Goal: Transaction & Acquisition: Purchase product/service

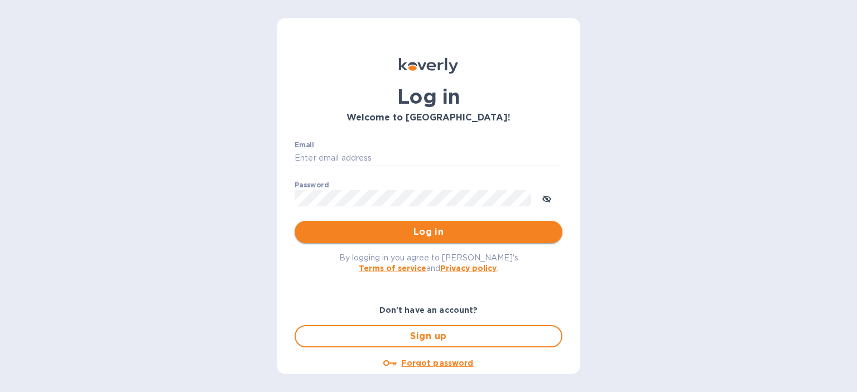
type input "[PERSON_NAME][EMAIL_ADDRESS][DOMAIN_NAME]"
click at [414, 227] on span "Log in" at bounding box center [428, 231] width 250 height 13
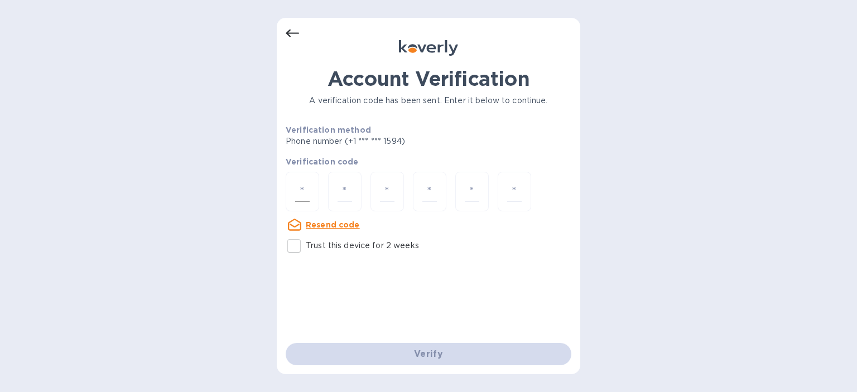
click at [300, 191] on input "number" at bounding box center [302, 191] width 15 height 21
type input "6"
type input "0"
type input "5"
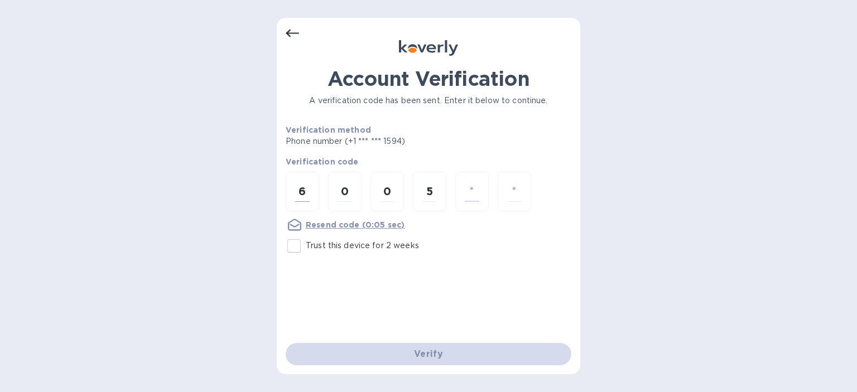
type input "8"
type input "0"
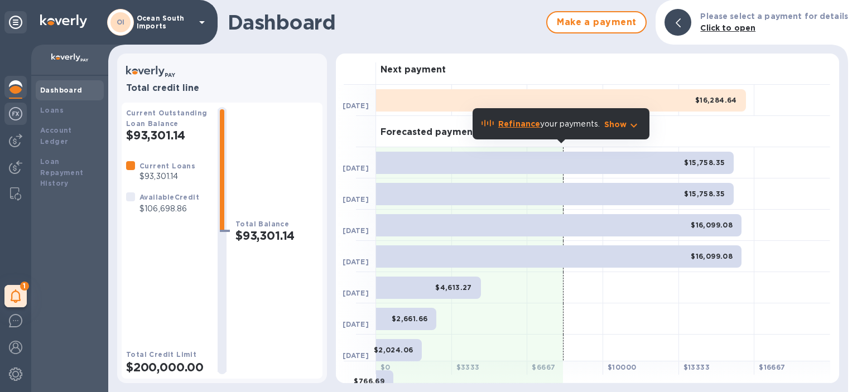
click at [15, 116] on img at bounding box center [15, 113] width 13 height 13
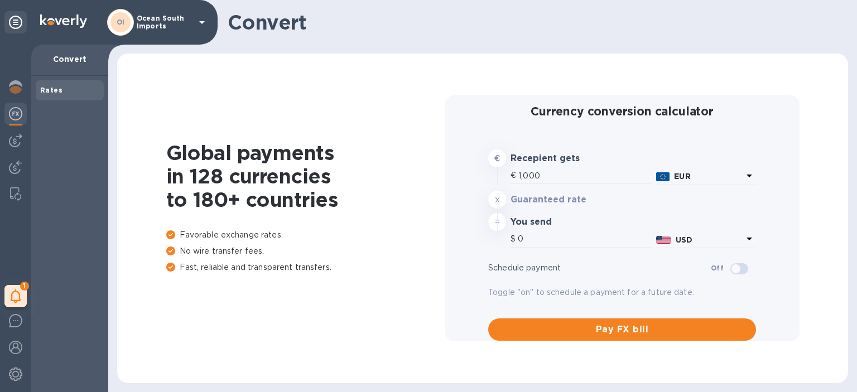
type input "1,172.45"
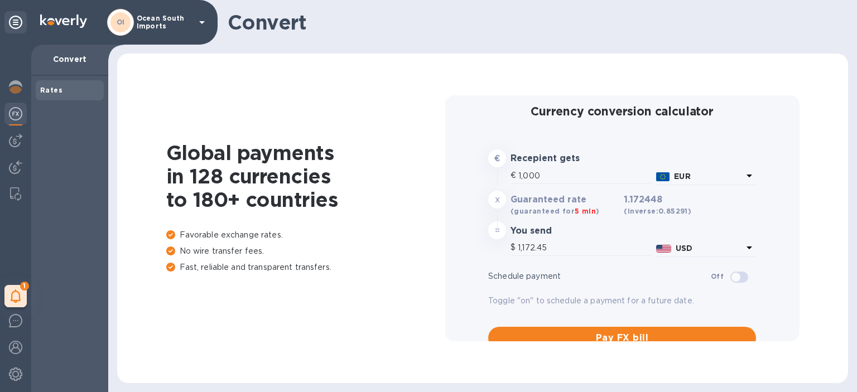
click at [10, 114] on img at bounding box center [15, 113] width 13 height 13
click at [16, 138] on img at bounding box center [15, 140] width 13 height 13
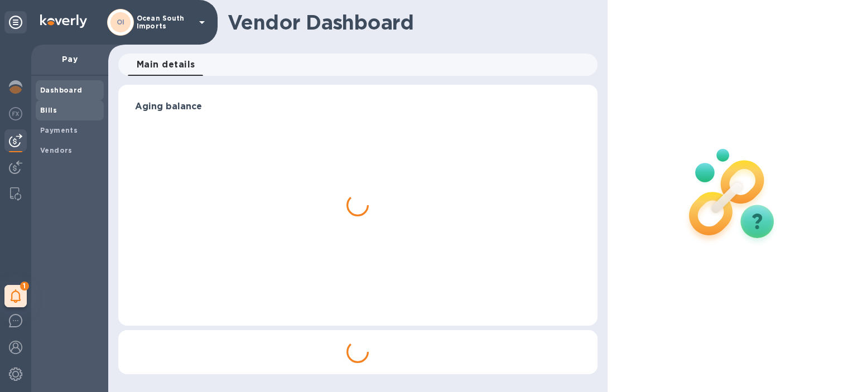
click at [74, 109] on span "Bills" at bounding box center [69, 110] width 59 height 11
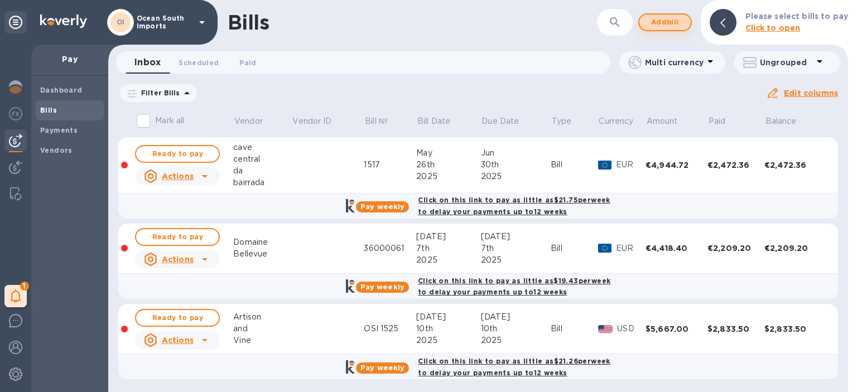
click at [668, 25] on span "Add bill" at bounding box center [664, 22] width 33 height 13
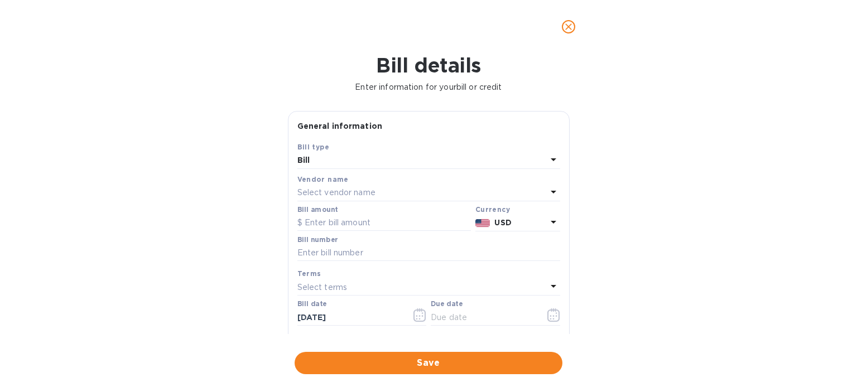
click at [345, 182] on div "Vendor name" at bounding box center [428, 180] width 263 height 12
click at [349, 195] on p "Select vendor name" at bounding box center [336, 193] width 78 height 12
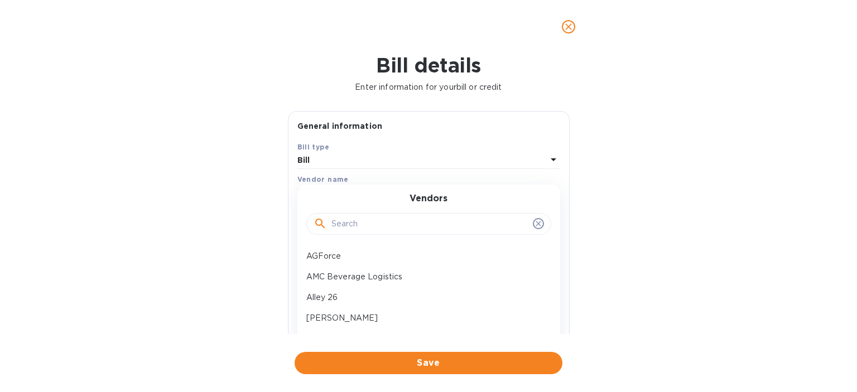
click at [357, 229] on input "text" at bounding box center [429, 224] width 197 height 17
type input "l"
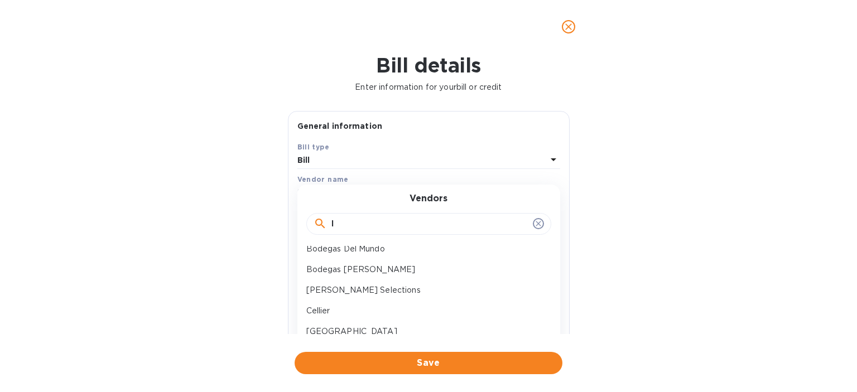
scroll to position [112, 0]
drag, startPoint x: 357, startPoint y: 221, endPoint x: 311, endPoint y: 218, distance: 46.4
click at [311, 218] on div "l" at bounding box center [428, 224] width 245 height 22
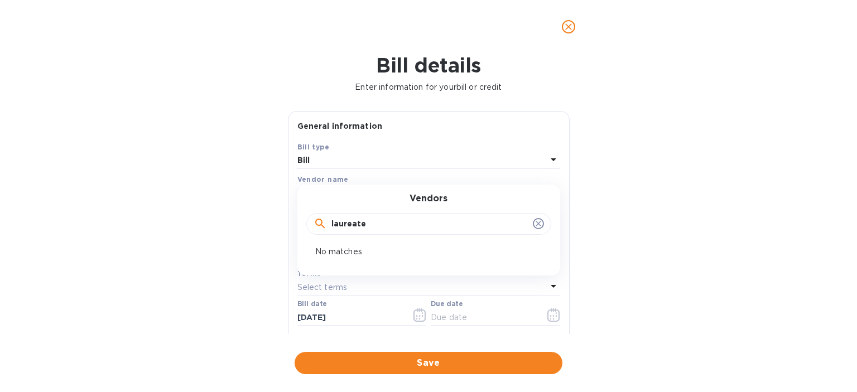
type input "laureate"
click at [536, 223] on icon at bounding box center [538, 223] width 5 height 5
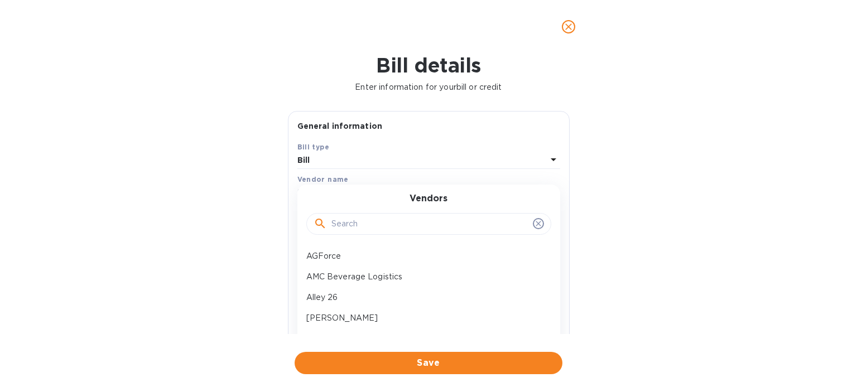
click at [572, 30] on icon "close" at bounding box center [568, 26] width 11 height 11
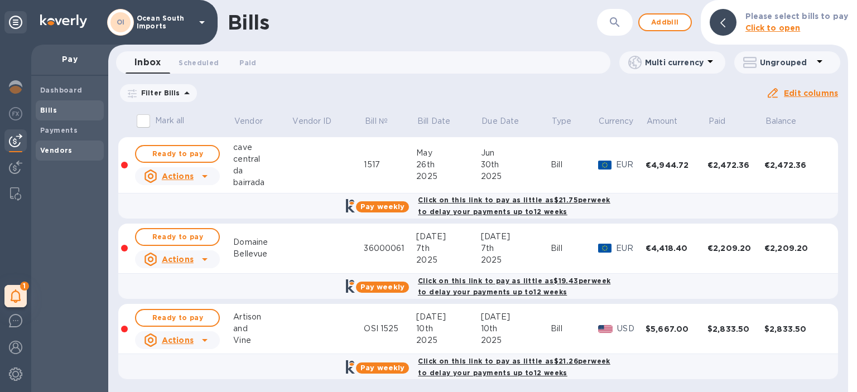
click at [66, 149] on b "Vendors" at bounding box center [56, 150] width 32 height 8
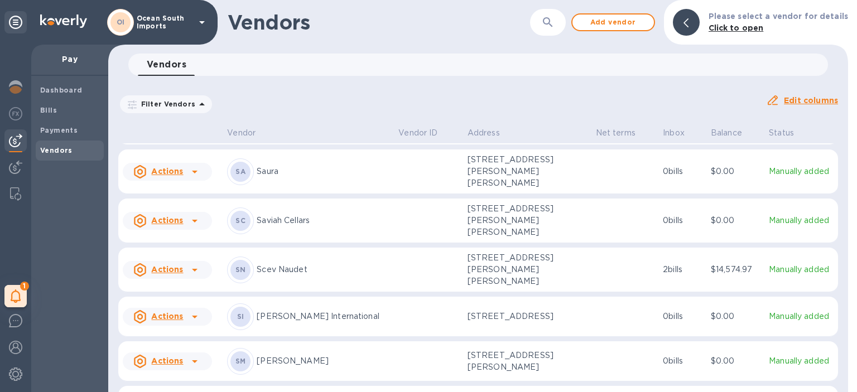
click at [346, 311] on p "[PERSON_NAME] International" at bounding box center [323, 317] width 133 height 12
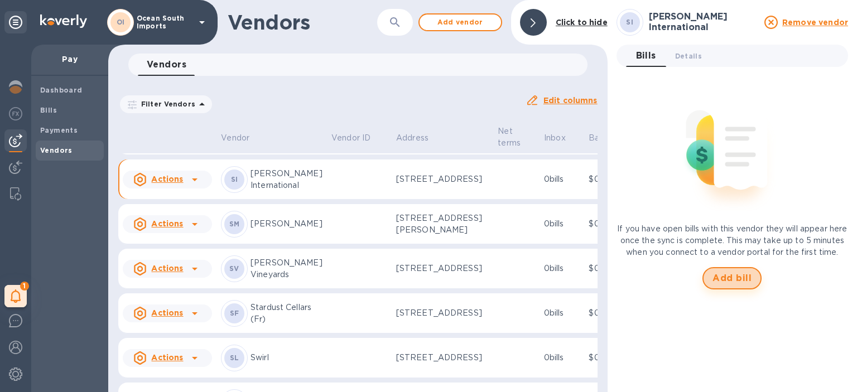
click at [719, 285] on span "Add bill" at bounding box center [731, 278] width 39 height 13
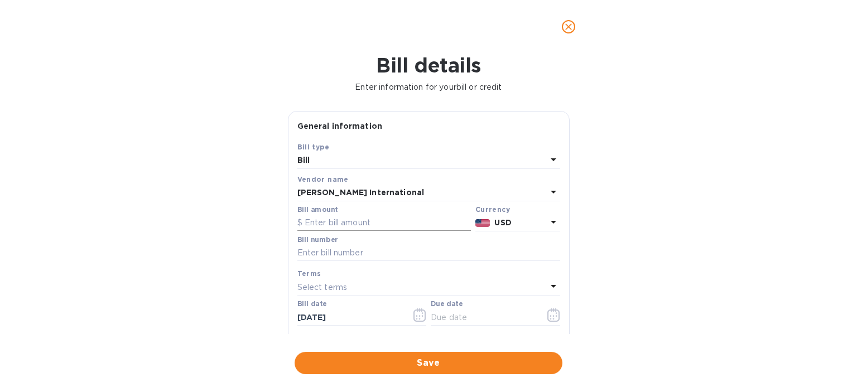
click at [392, 219] on input "text" at bounding box center [384, 223] width 174 height 17
type input "20,000"
click at [380, 258] on input "text" at bounding box center [428, 253] width 263 height 17
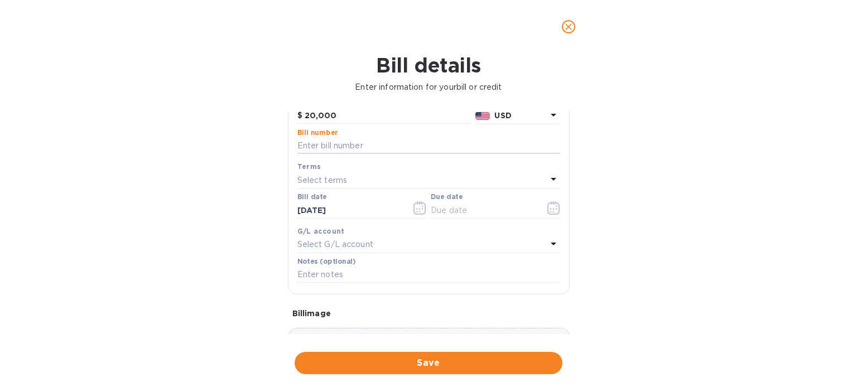
scroll to position [112, 0]
click at [334, 181] on p "Select terms" at bounding box center [322, 176] width 50 height 12
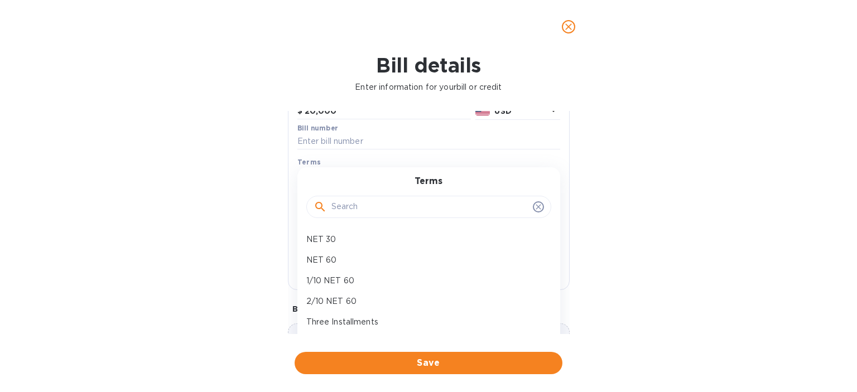
click at [383, 163] on div "Terms" at bounding box center [428, 162] width 263 height 12
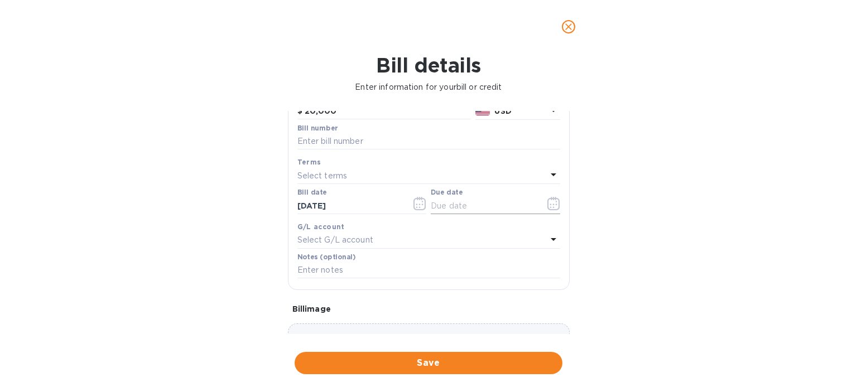
click at [541, 202] on button "button" at bounding box center [554, 203] width 26 height 27
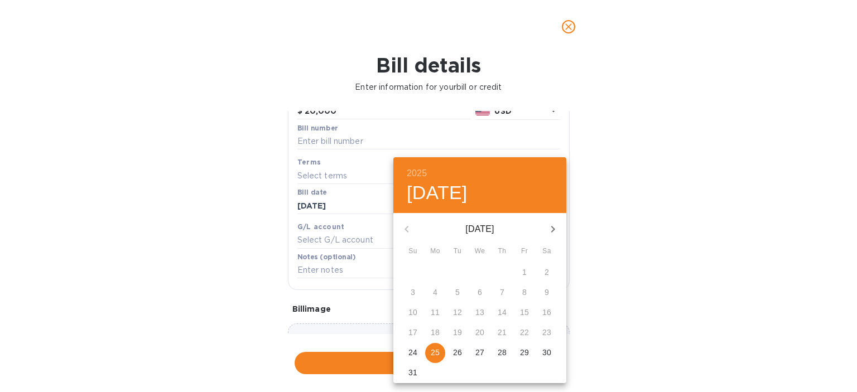
click at [439, 351] on p "25" at bounding box center [435, 352] width 9 height 11
type input "[DATE]"
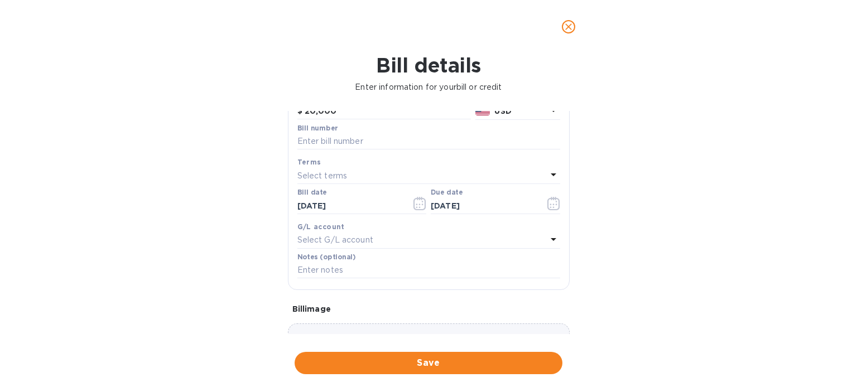
click at [407, 177] on div "Select terms" at bounding box center [421, 176] width 249 height 16
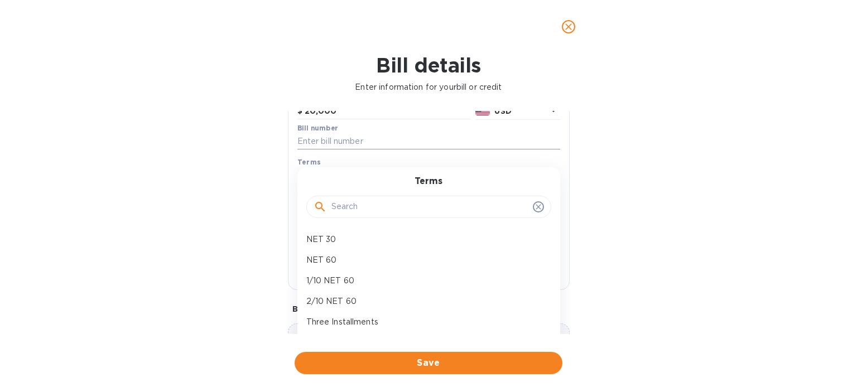
click at [340, 140] on input "text" at bounding box center [428, 141] width 263 height 17
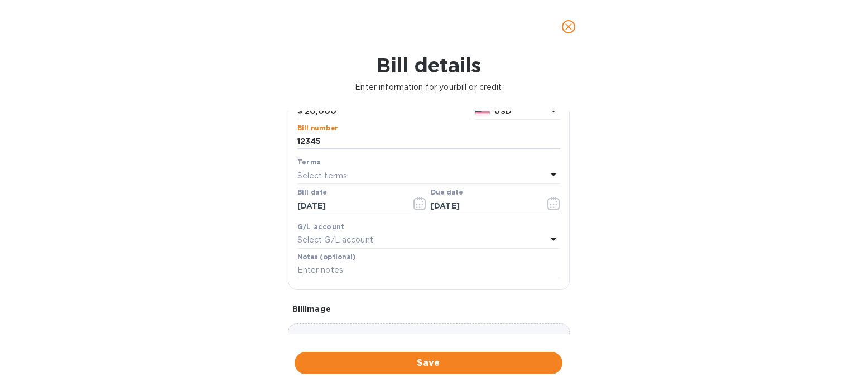
type input "12345"
click at [555, 204] on icon "button" at bounding box center [553, 203] width 12 height 13
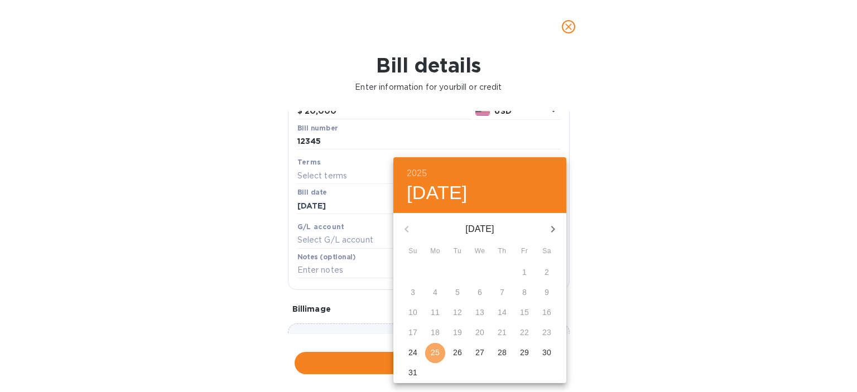
click at [433, 348] on p "25" at bounding box center [435, 352] width 9 height 11
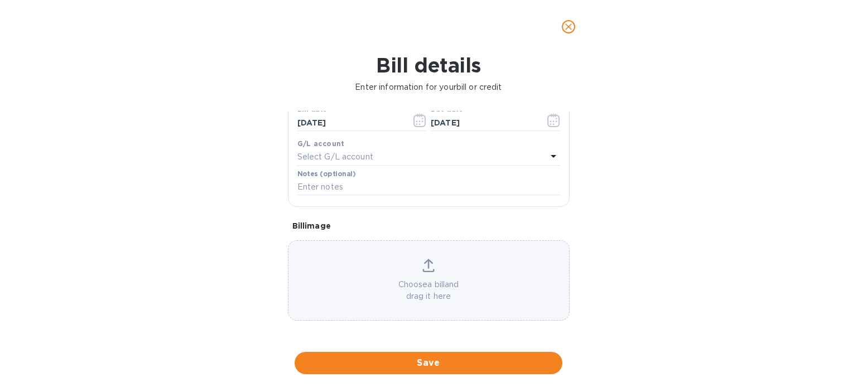
scroll to position [196, 0]
click at [460, 360] on span "Save" at bounding box center [428, 362] width 250 height 13
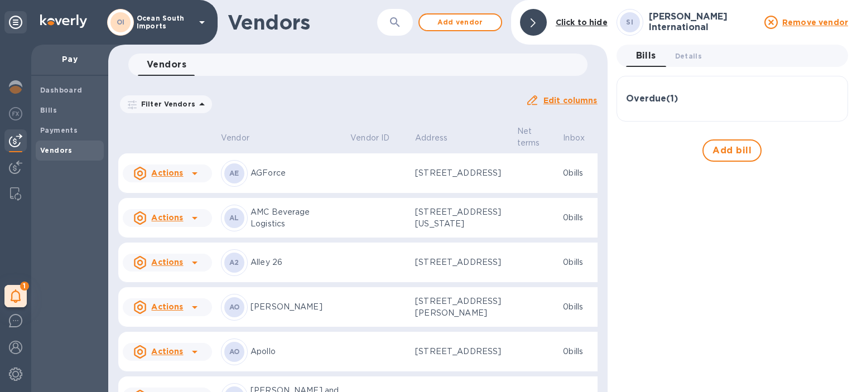
scroll to position [56, 0]
click at [68, 112] on span "Bills" at bounding box center [69, 110] width 59 height 11
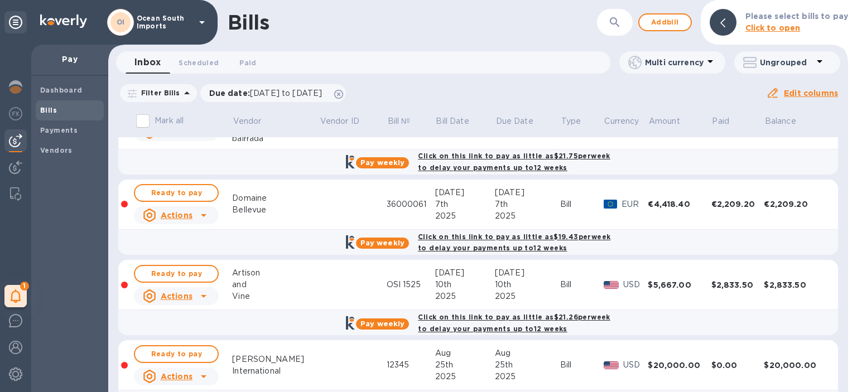
scroll to position [81, 0]
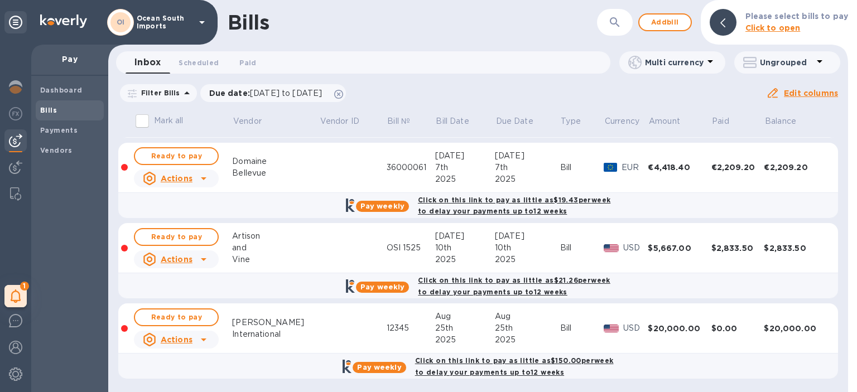
click at [319, 322] on td at bounding box center [352, 328] width 67 height 50
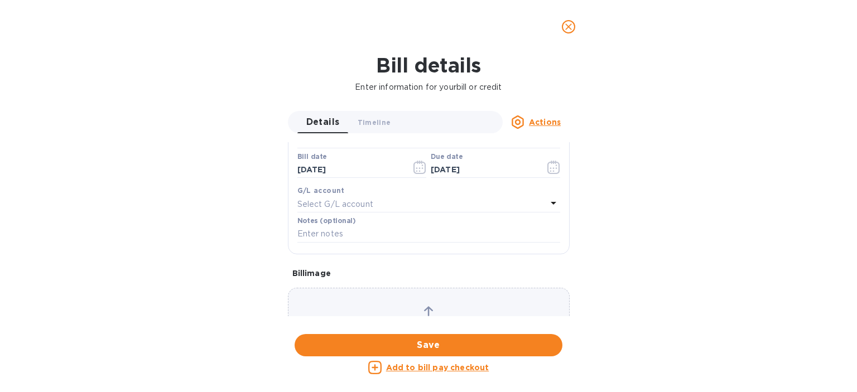
scroll to position [275, 0]
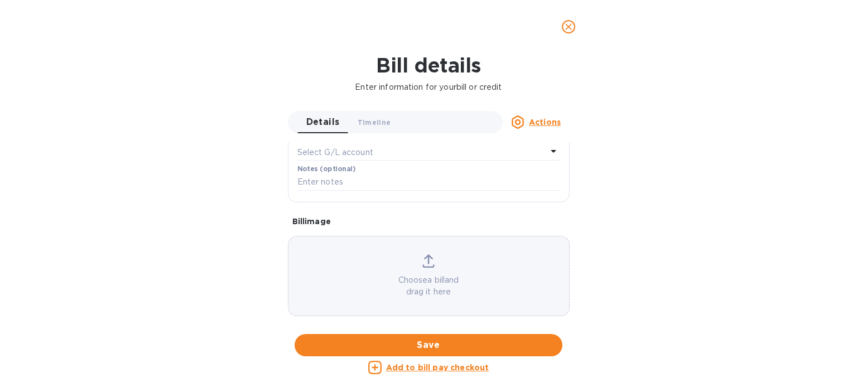
click at [482, 343] on span "Save" at bounding box center [428, 345] width 250 height 13
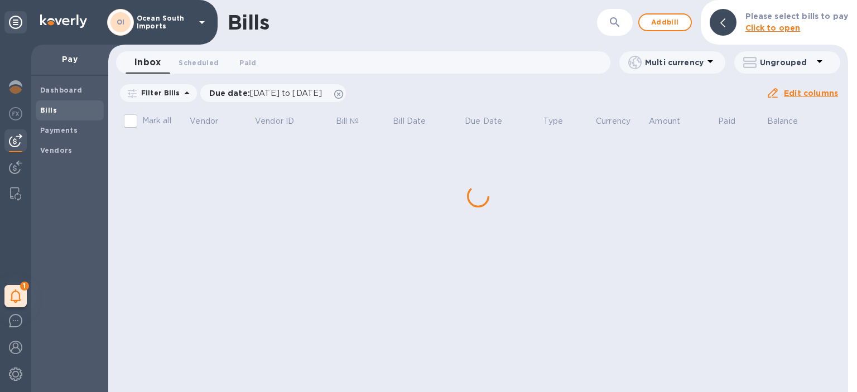
scroll to position [0, 0]
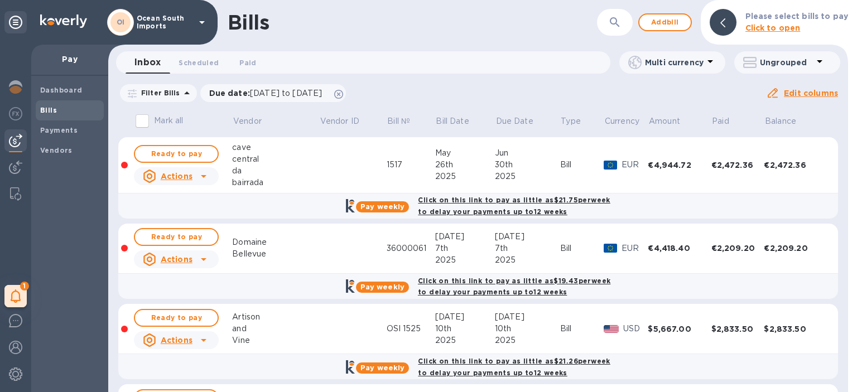
click at [796, 28] on b "Click to open" at bounding box center [772, 27] width 55 height 9
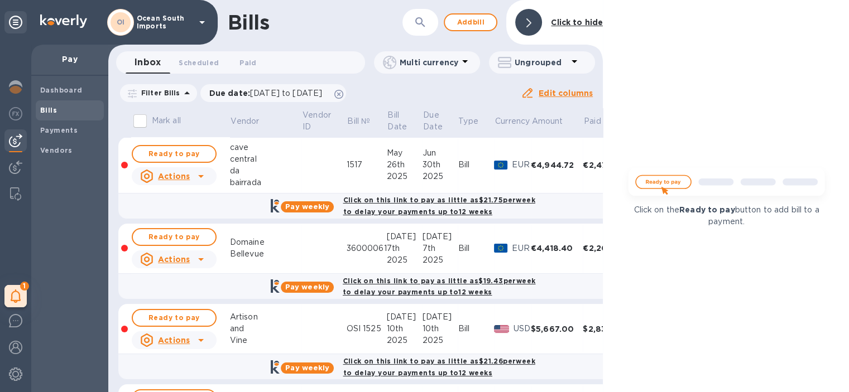
click at [561, 20] on b "Click to hide" at bounding box center [577, 22] width 52 height 9
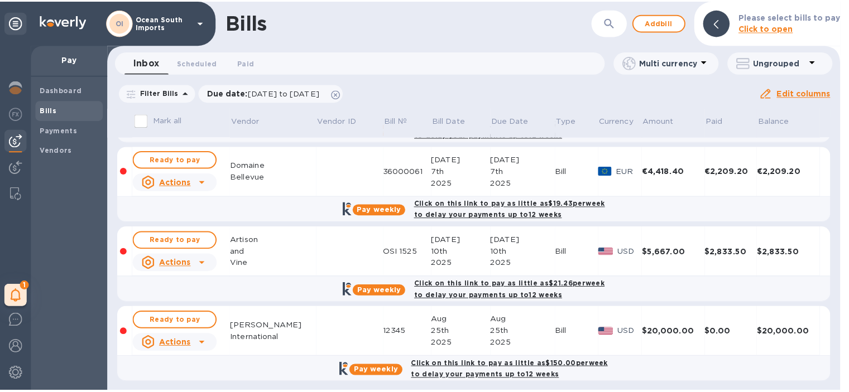
scroll to position [81, 0]
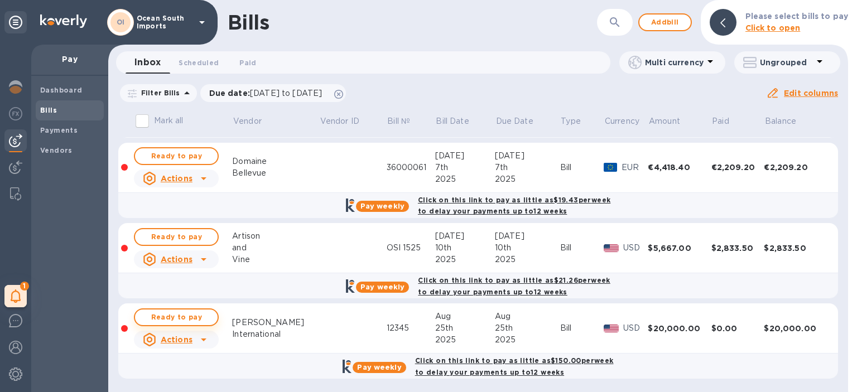
click at [204, 314] on span "Ready to pay" at bounding box center [176, 317] width 65 height 13
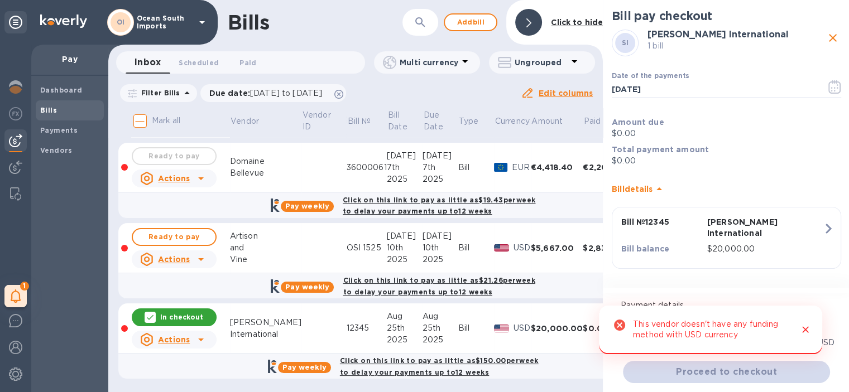
click at [801, 330] on icon "Close" at bounding box center [804, 329] width 11 height 11
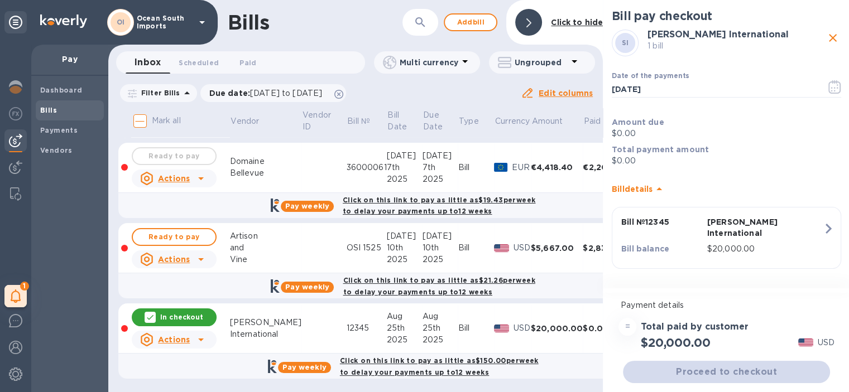
scroll to position [8, 0]
click at [821, 337] on p "USD" at bounding box center [825, 343] width 17 height 12
click at [831, 35] on icon "close" at bounding box center [832, 37] width 13 height 13
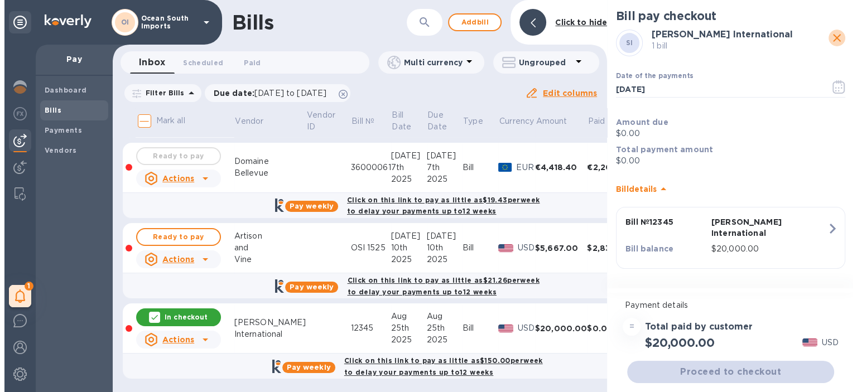
scroll to position [0, 0]
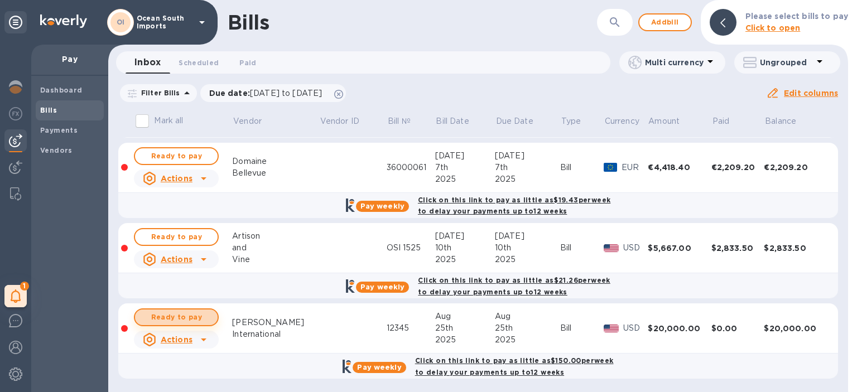
click at [188, 319] on span "Ready to pay" at bounding box center [176, 317] width 65 height 13
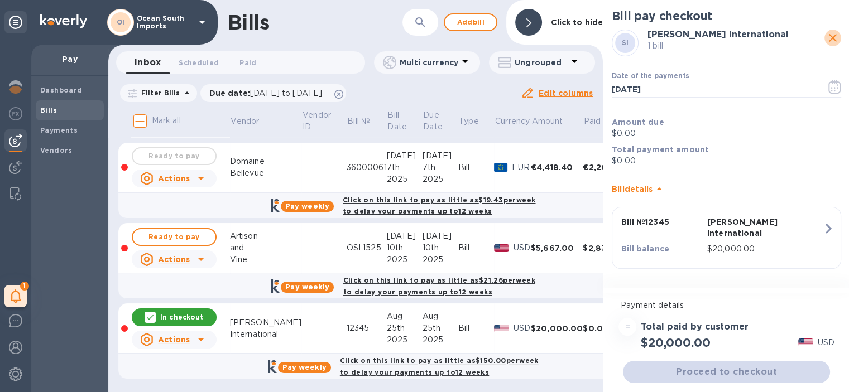
click at [830, 41] on icon "close" at bounding box center [832, 38] width 8 height 8
click at [830, 41] on div "Bills ​ Add [PERSON_NAME] to hide Inbox 0 Scheduled 0 Paid 0 Multi currency Ung…" at bounding box center [478, 196] width 741 height 392
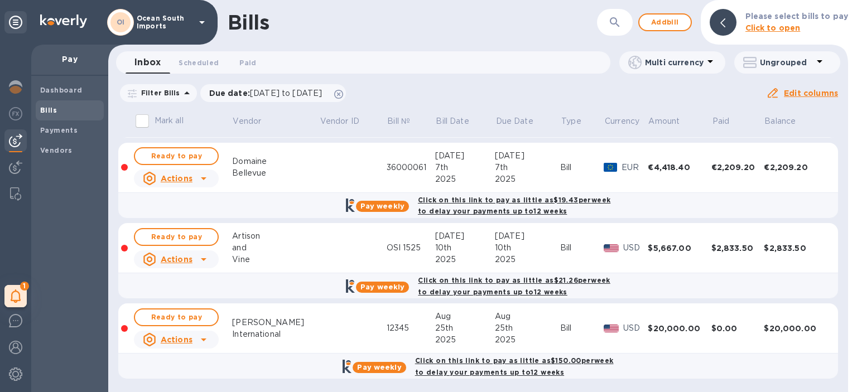
click at [283, 329] on div "International" at bounding box center [275, 335] width 87 height 12
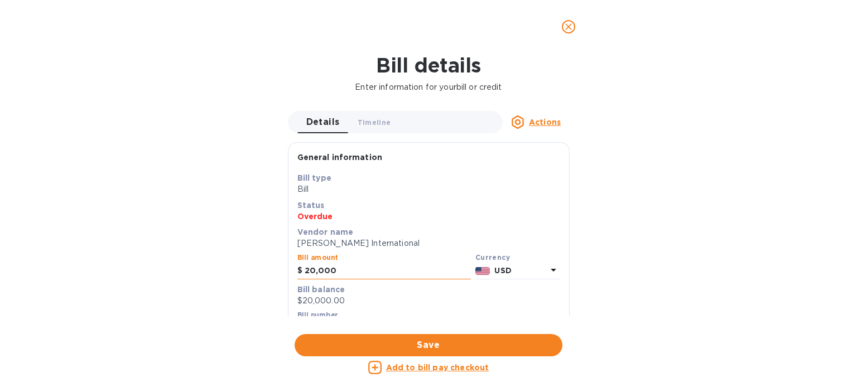
click at [348, 271] on input "20,000" at bounding box center [388, 271] width 166 height 17
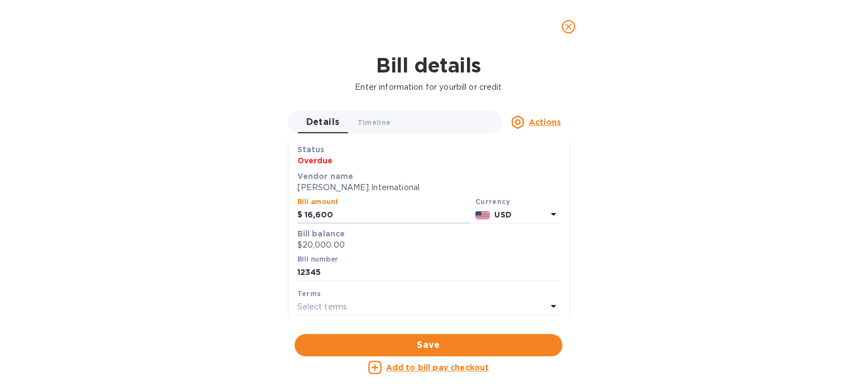
type input "16,600"
click at [522, 224] on div "Currency USD" at bounding box center [517, 210] width 89 height 32
click at [525, 213] on p "USD" at bounding box center [520, 215] width 52 height 12
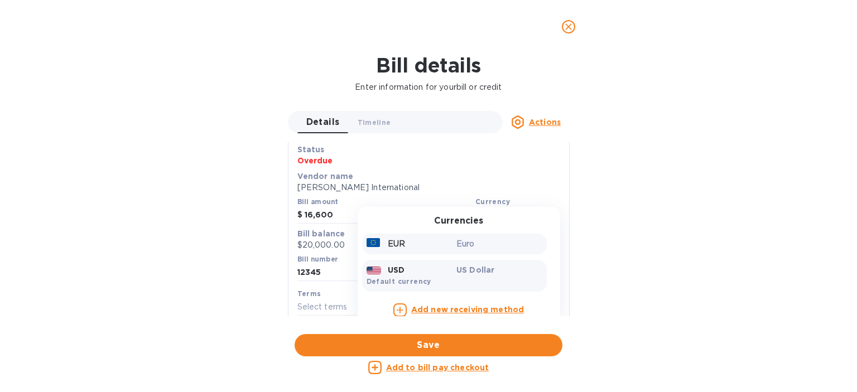
click at [457, 237] on div "Euro" at bounding box center [499, 244] width 90 height 16
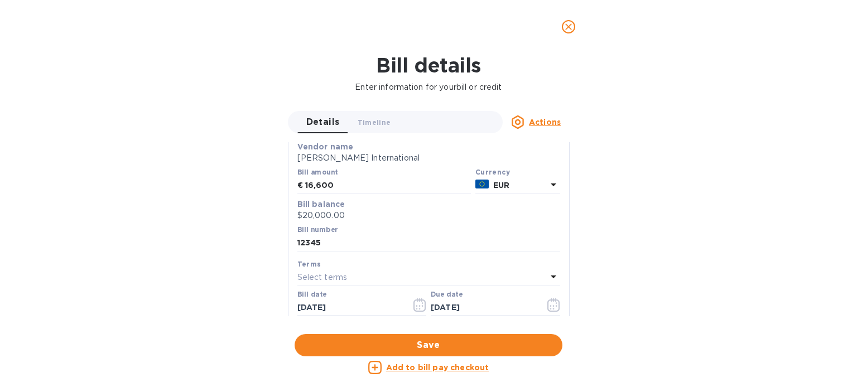
scroll to position [112, 0]
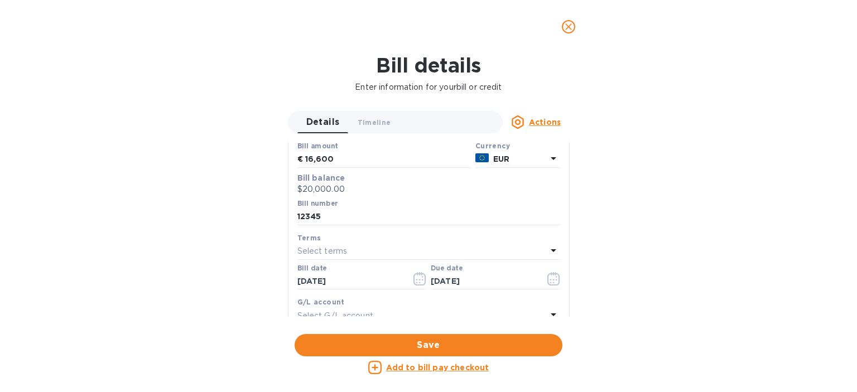
click at [568, 20] on button "close" at bounding box center [568, 26] width 27 height 27
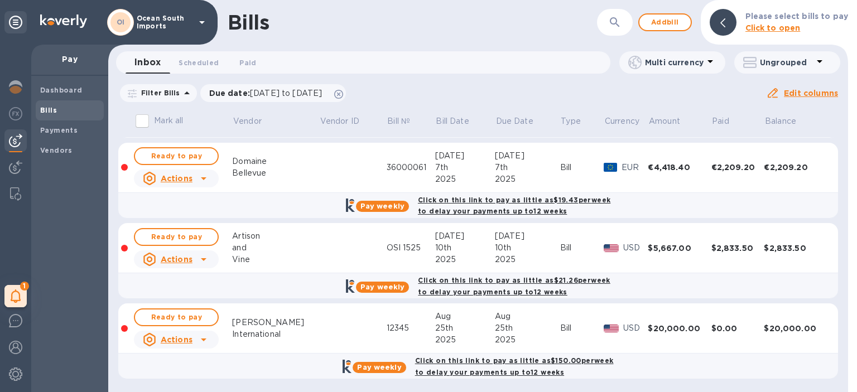
click at [319, 333] on td at bounding box center [352, 328] width 67 height 50
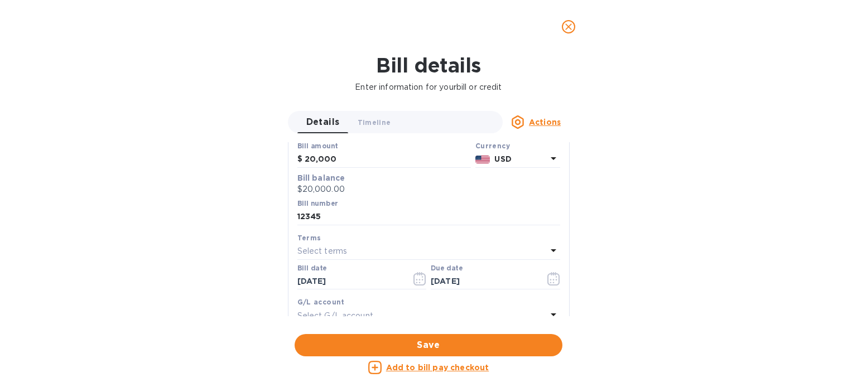
click at [533, 156] on p "USD" at bounding box center [520, 159] width 52 height 12
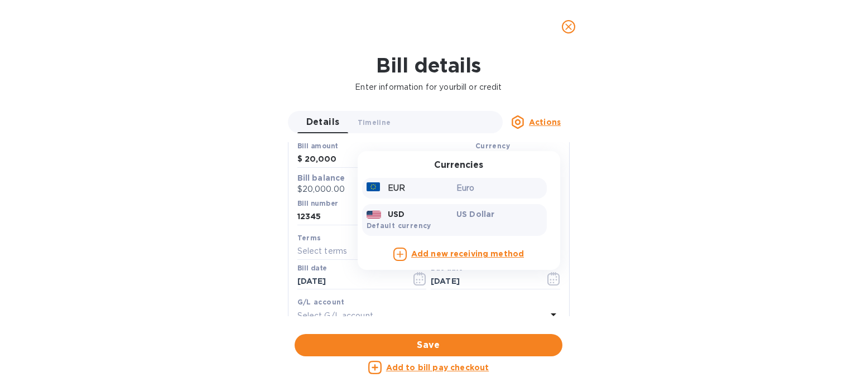
click at [476, 189] on p "Euro" at bounding box center [499, 188] width 86 height 12
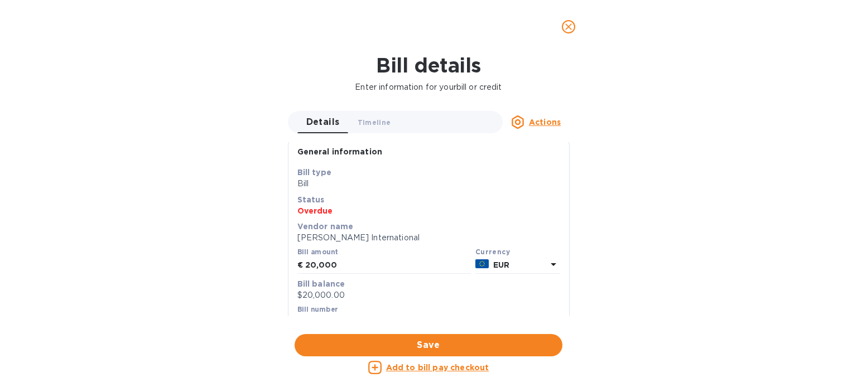
scroll to position [0, 0]
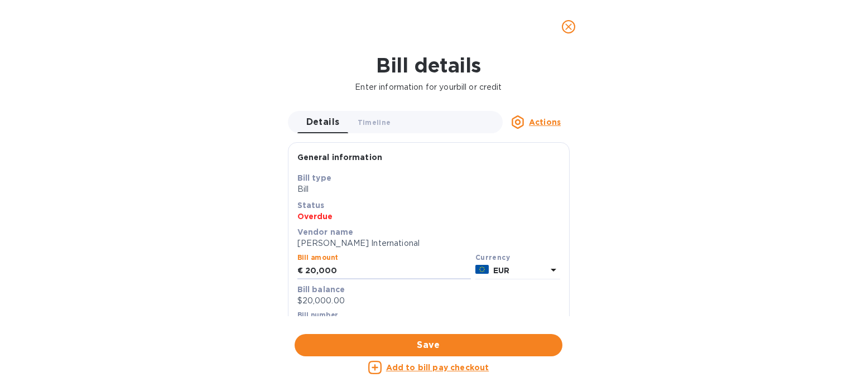
drag, startPoint x: 360, startPoint y: 264, endPoint x: 287, endPoint y: 278, distance: 74.5
click at [287, 278] on div "Details 0 Timeline 0 Actions General information Save Bill type Bill Status Ove…" at bounding box center [428, 213] width 293 height 205
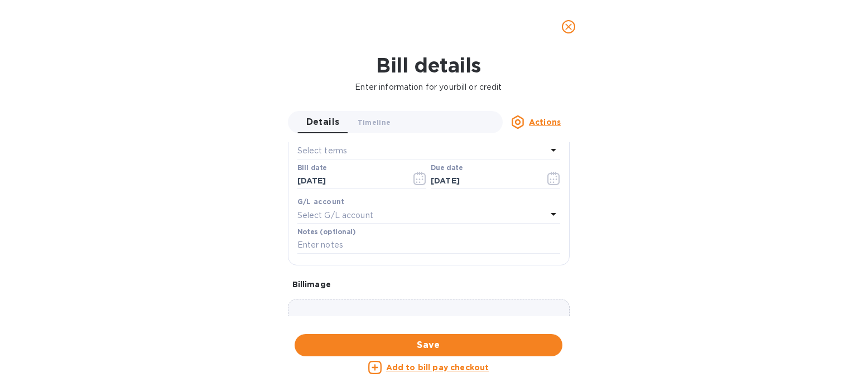
scroll to position [275, 0]
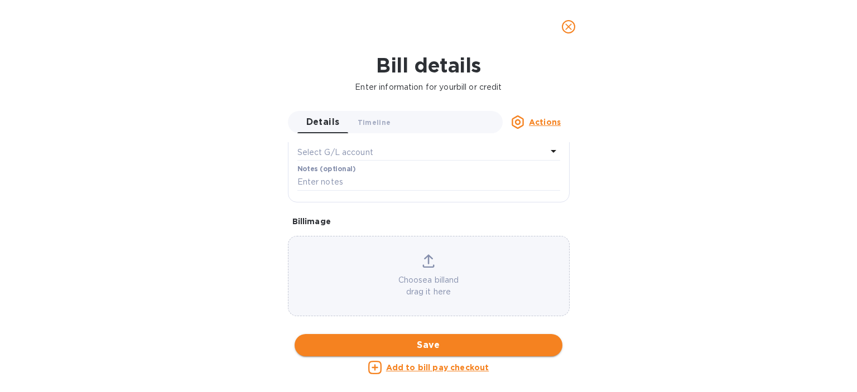
type input "16,600"
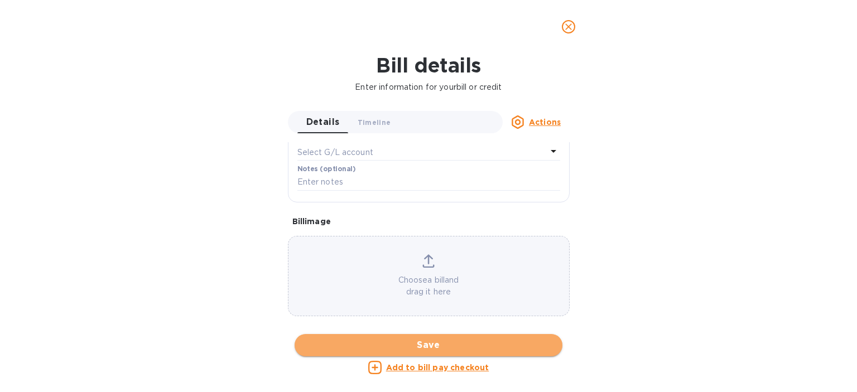
click at [417, 337] on button "Save" at bounding box center [429, 345] width 268 height 22
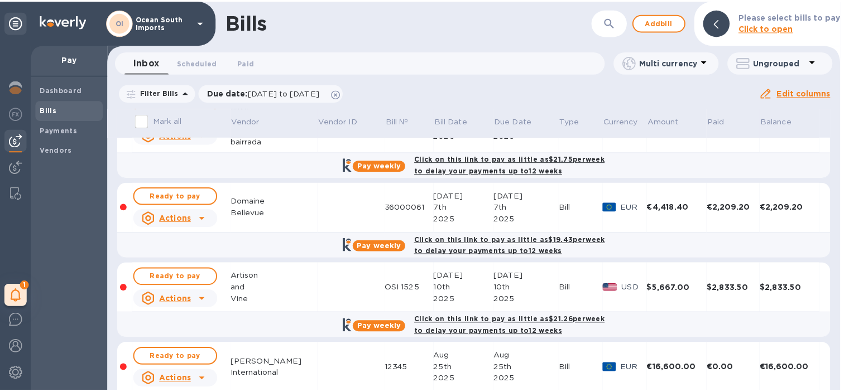
scroll to position [81, 0]
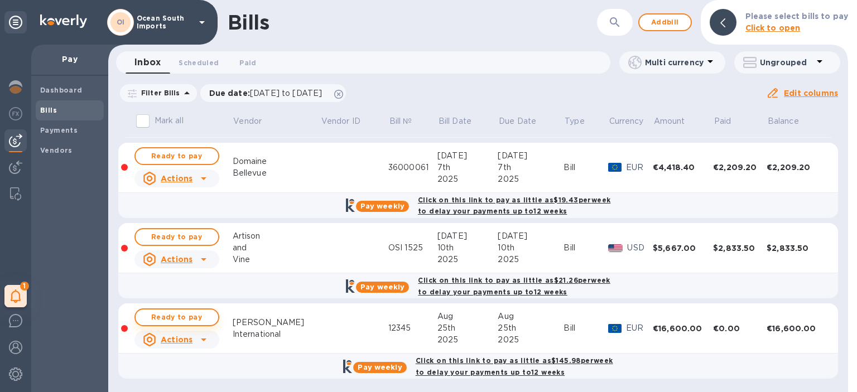
click at [192, 319] on span "Ready to pay" at bounding box center [176, 317] width 65 height 13
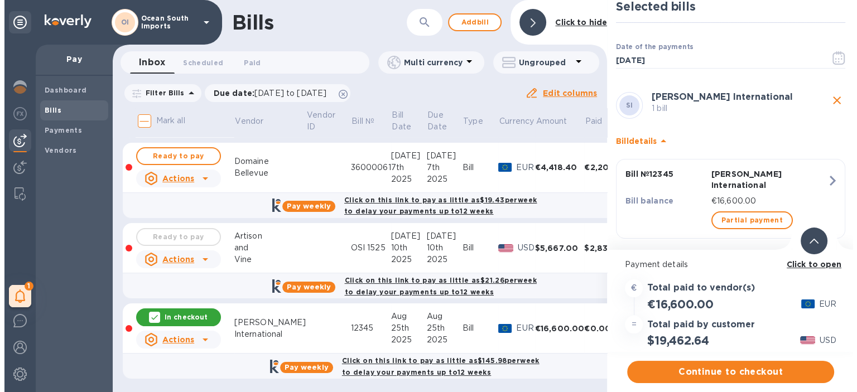
scroll to position [0, 0]
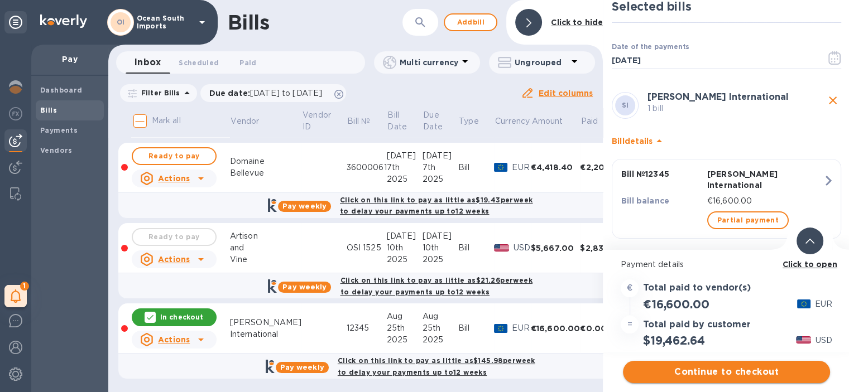
click at [727, 373] on span "Continue to checkout" at bounding box center [726, 371] width 189 height 13
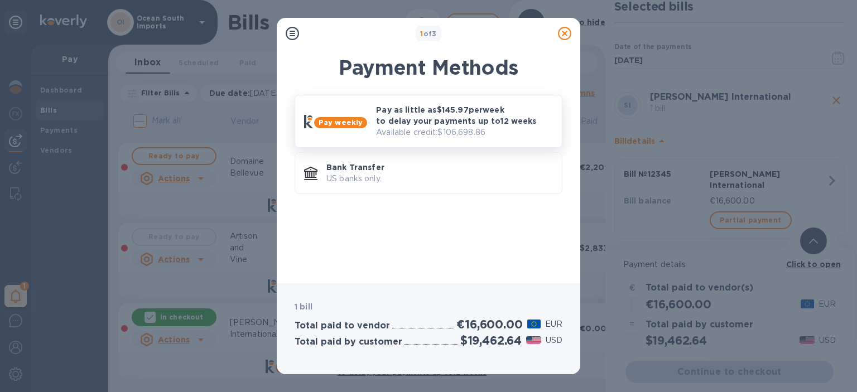
click at [507, 137] on p "Available credit: $106,698.86" at bounding box center [464, 133] width 177 height 12
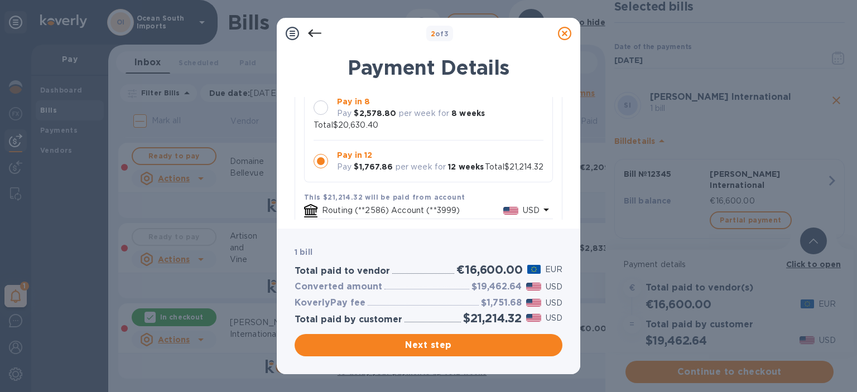
scroll to position [166, 0]
drag, startPoint x: 562, startPoint y: 161, endPoint x: 565, endPoint y: 169, distance: 8.7
click at [565, 169] on div "Payment Details SI [PERSON_NAME] International 1 bill Pay weekly Regular Select…" at bounding box center [428, 135] width 303 height 186
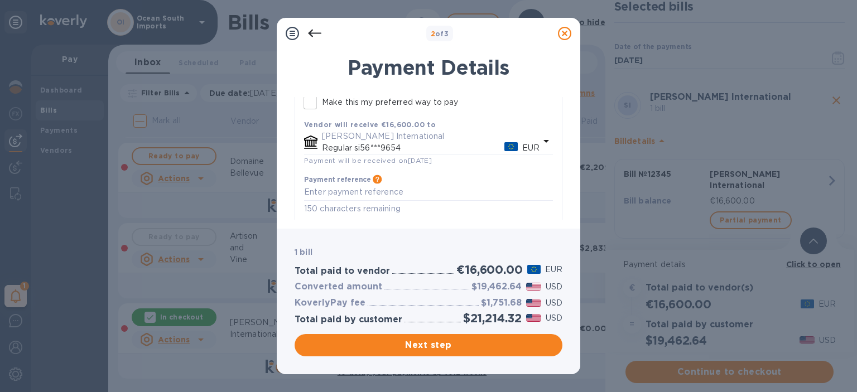
scroll to position [346, 0]
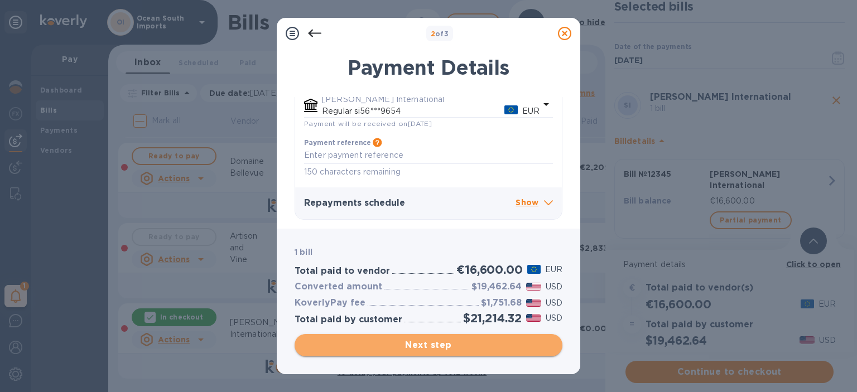
click at [449, 346] on span "Next step" at bounding box center [428, 345] width 250 height 13
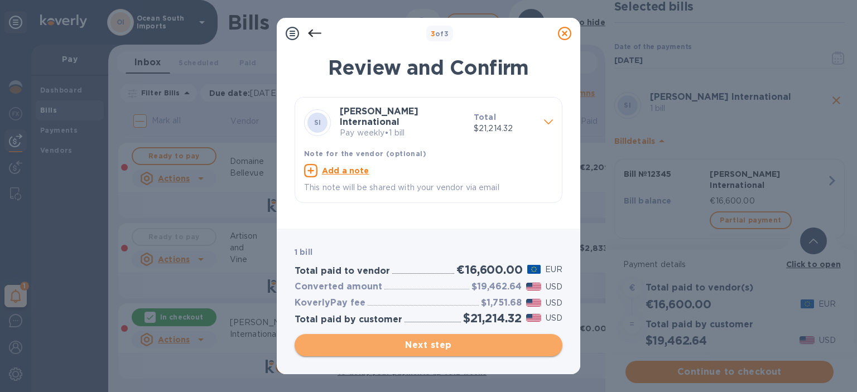
click at [417, 339] on span "Next step" at bounding box center [428, 345] width 250 height 13
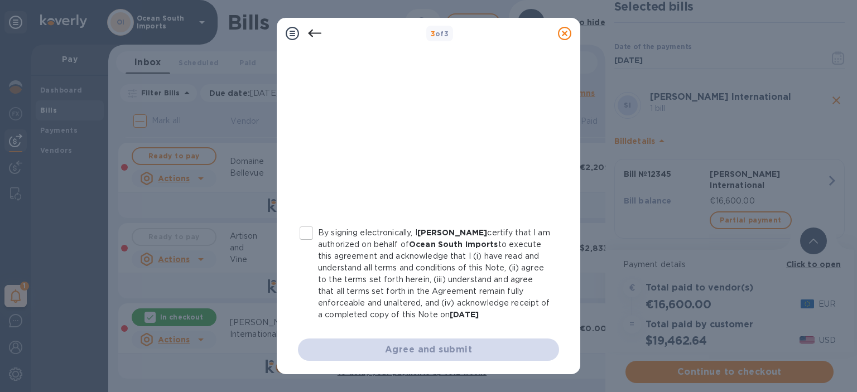
scroll to position [243, 0]
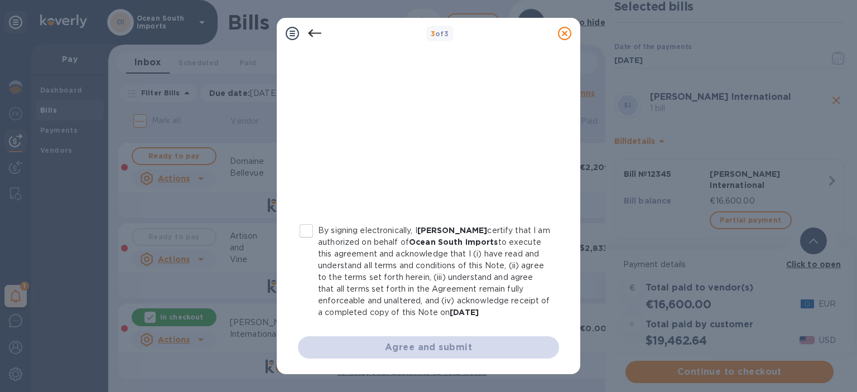
click at [313, 220] on input "By signing electronically, I [PERSON_NAME] certify that I am authorized on beha…" at bounding box center [306, 230] width 23 height 23
checkbox input "true"
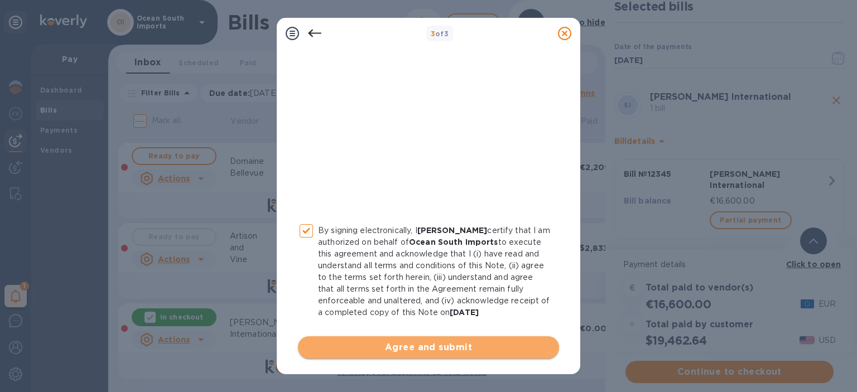
click at [460, 345] on span "Agree and submit" at bounding box center [428, 347] width 243 height 13
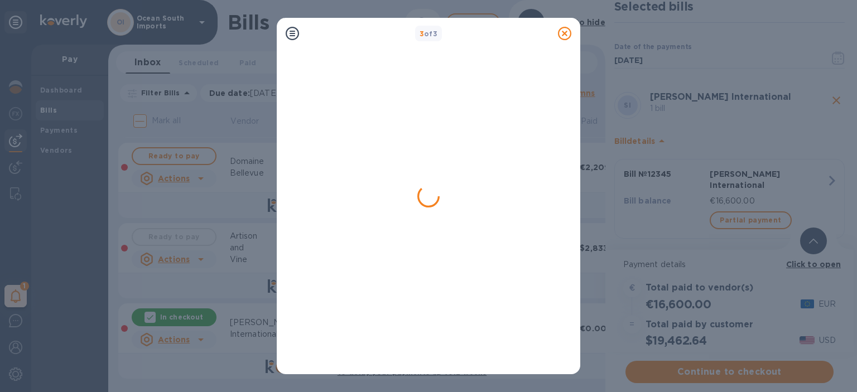
scroll to position [0, 0]
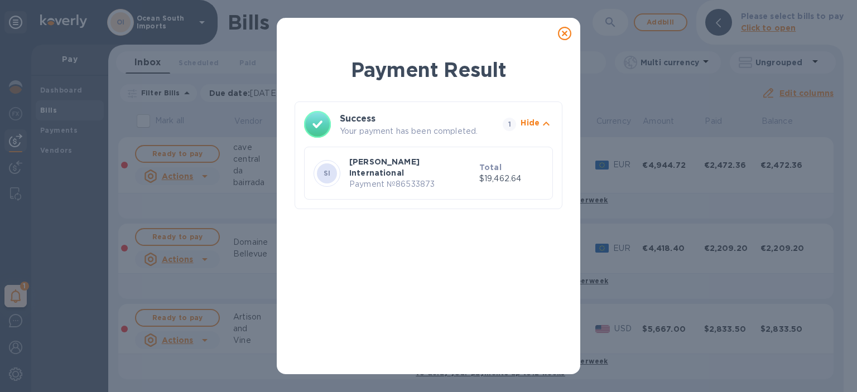
click at [560, 33] on icon at bounding box center [564, 33] width 13 height 13
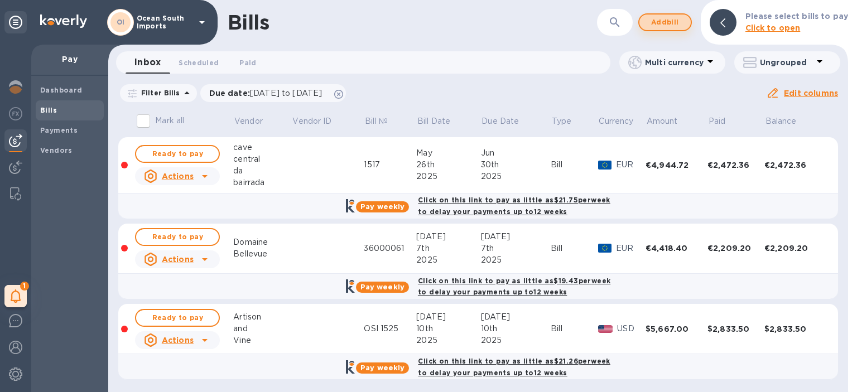
click at [678, 28] on span "Add bill" at bounding box center [664, 22] width 33 height 13
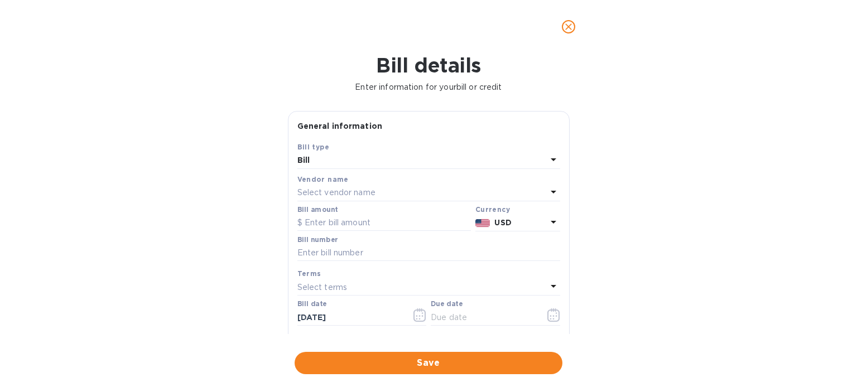
click at [346, 185] on div "Vendor name" at bounding box center [428, 180] width 263 height 12
click at [346, 194] on p "Select vendor name" at bounding box center [336, 193] width 78 height 12
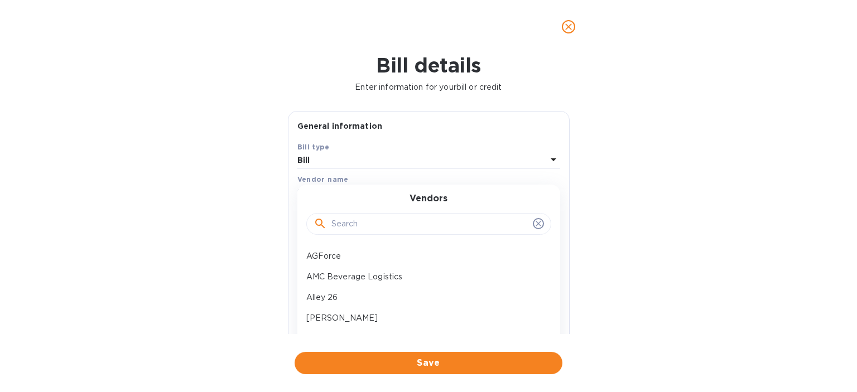
click at [360, 225] on input "text" at bounding box center [429, 224] width 197 height 17
type input "m"
type input "a"
type input "m"
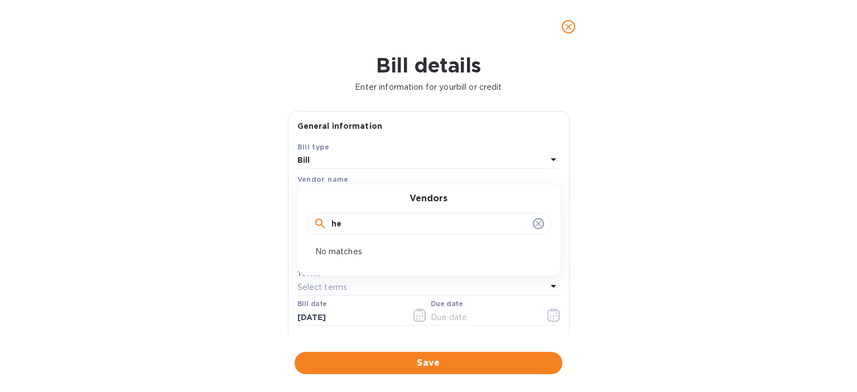
type input "h"
type input "[PERSON_NAME]"
click at [368, 261] on p "Scev Naudet" at bounding box center [424, 256] width 236 height 12
type input "[DATE]"
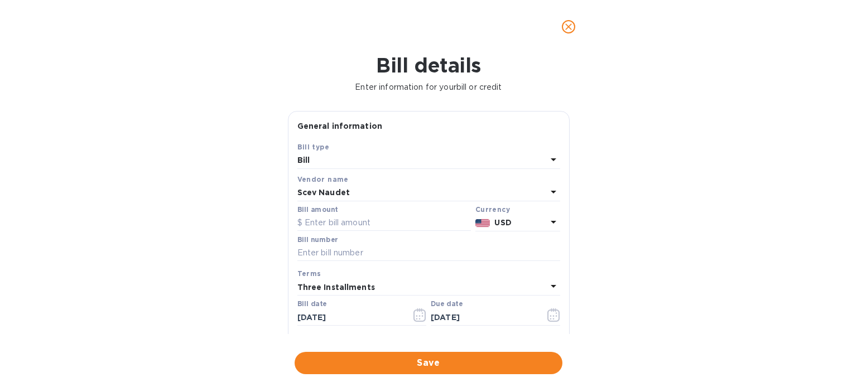
click at [437, 211] on div "Bill amount" at bounding box center [384, 219] width 174 height 26
click at [415, 216] on input "text" at bounding box center [384, 223] width 174 height 17
type input "2,616"
click at [507, 225] on b "USD" at bounding box center [502, 222] width 17 height 9
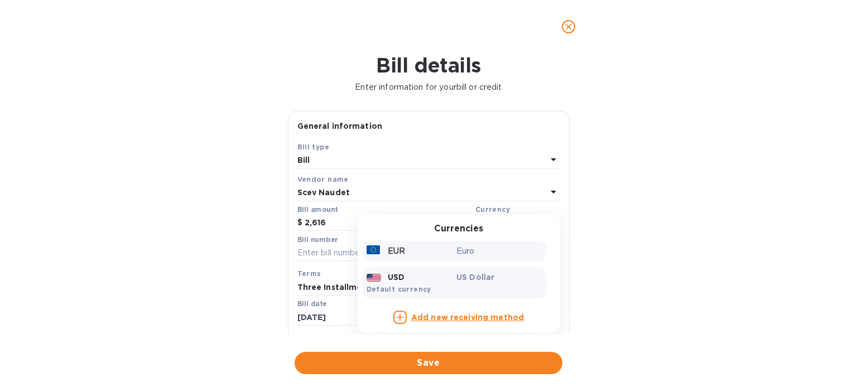
click at [498, 255] on p "Euro" at bounding box center [499, 251] width 86 height 12
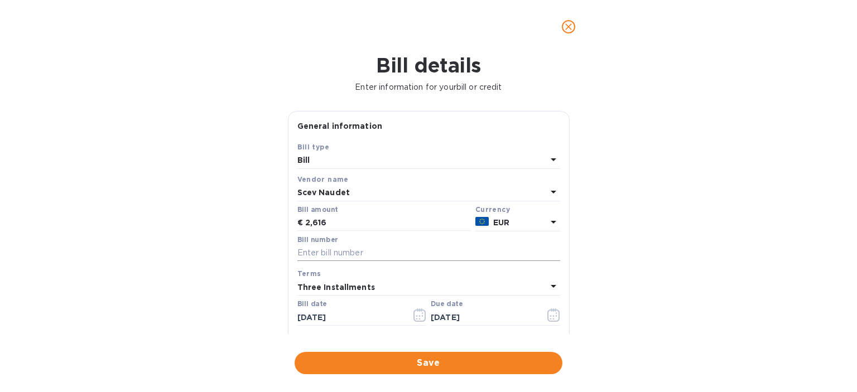
click at [417, 252] on input "text" at bounding box center [428, 253] width 263 height 17
type input "1234"
click at [462, 278] on div "Terms" at bounding box center [428, 274] width 263 height 12
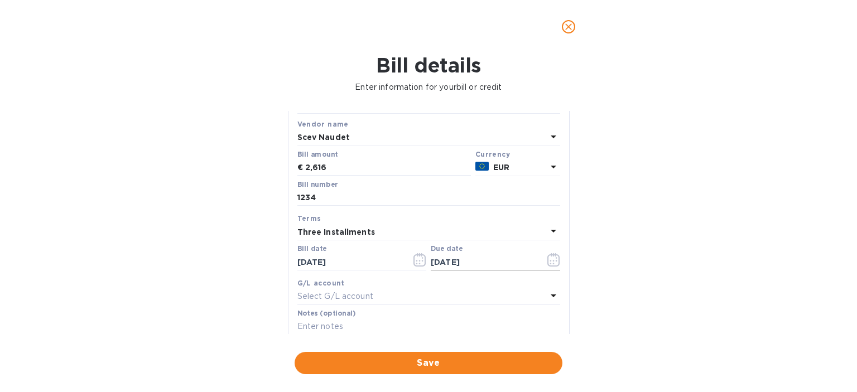
scroll to position [56, 0]
click at [548, 262] on icon "button" at bounding box center [553, 259] width 13 height 13
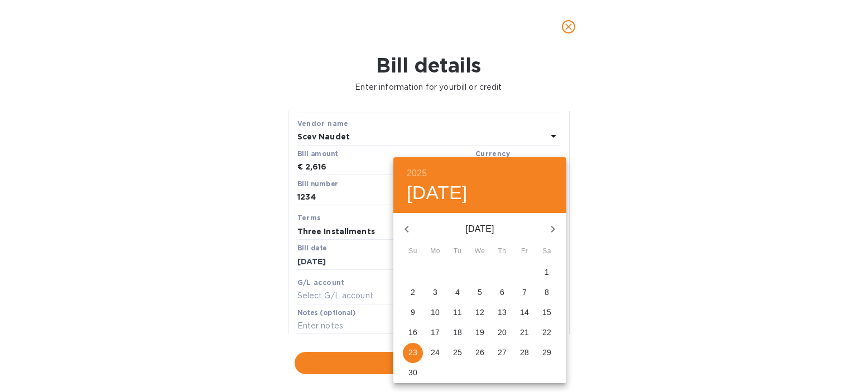
click at [407, 224] on icon "button" at bounding box center [406, 229] width 13 height 13
click at [407, 231] on icon "button" at bounding box center [406, 229] width 4 height 7
click at [437, 358] on p "25" at bounding box center [435, 352] width 9 height 11
type input "[DATE]"
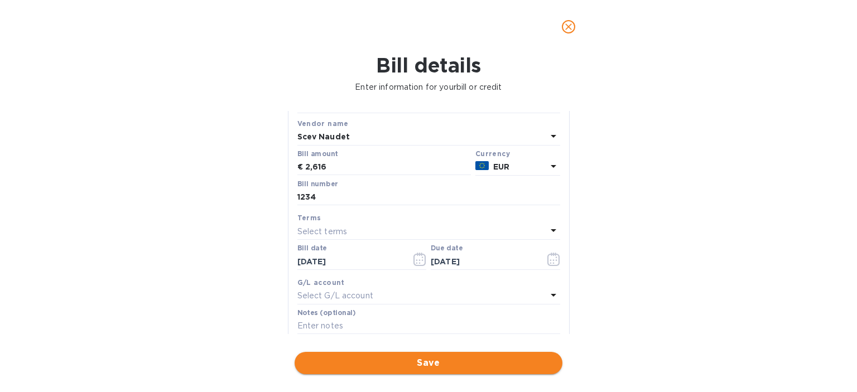
click at [421, 356] on button "Save" at bounding box center [429, 363] width 268 height 22
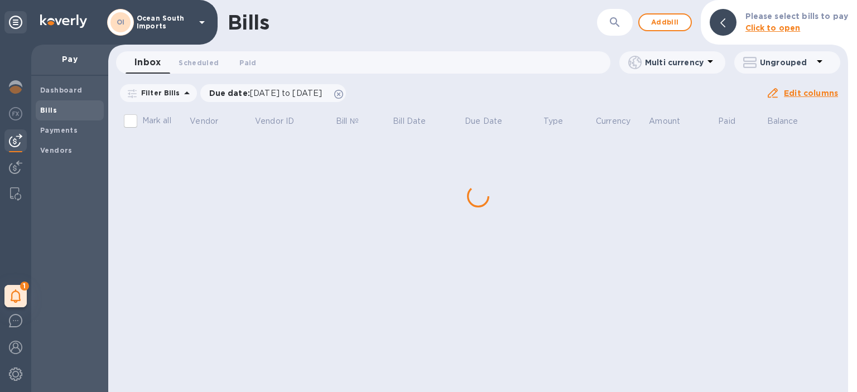
scroll to position [0, 0]
click at [207, 314] on div "Bills ​ Add bill Please select bills to pay Click to open Inbox 0 Scheduled 0 P…" at bounding box center [478, 196] width 740 height 392
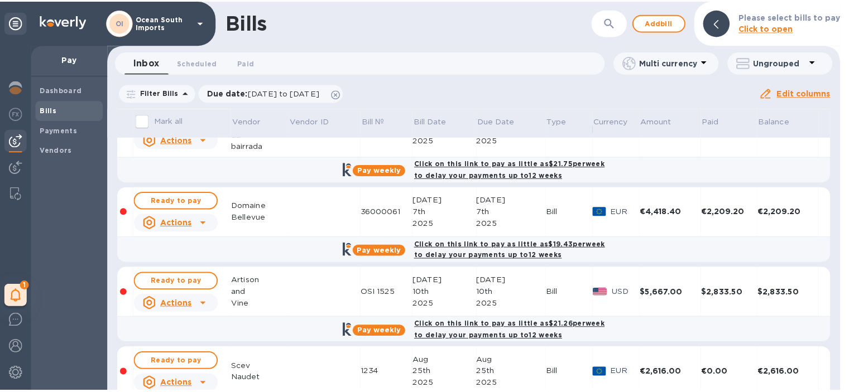
scroll to position [81, 0]
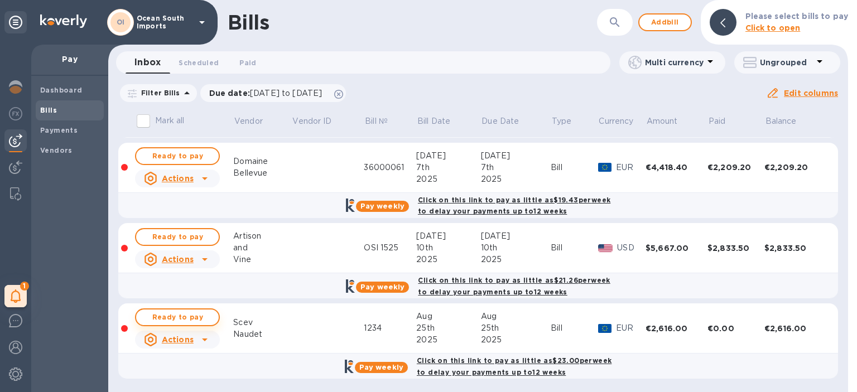
click at [182, 315] on span "Ready to pay" at bounding box center [177, 317] width 65 height 13
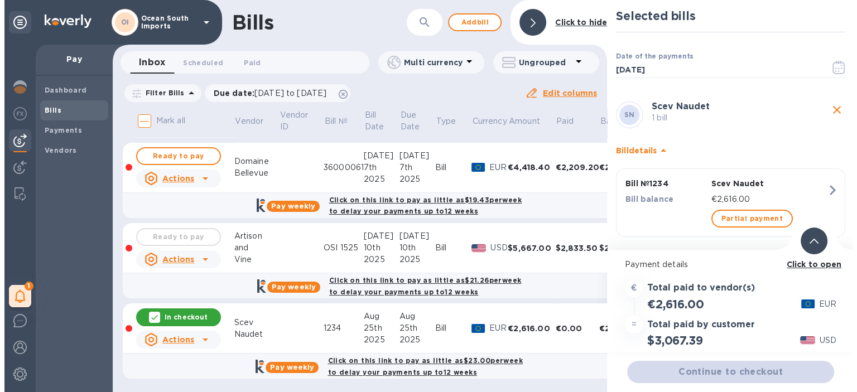
scroll to position [0, 0]
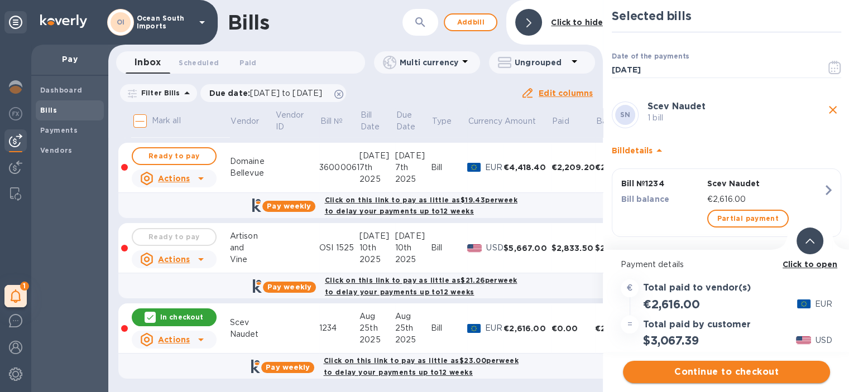
click at [718, 370] on span "Continue to checkout" at bounding box center [726, 371] width 189 height 13
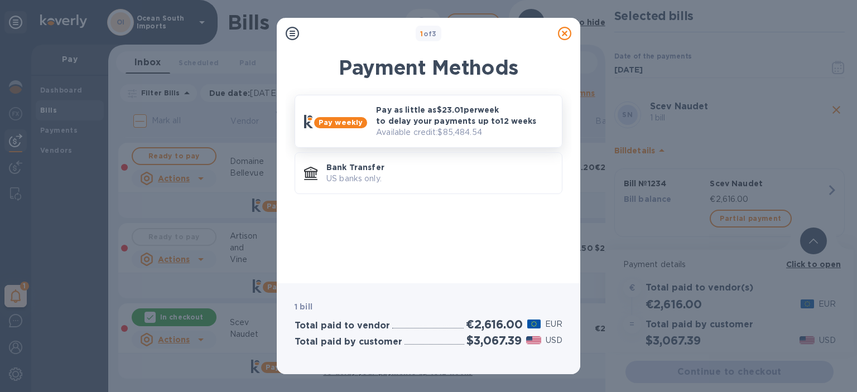
click at [493, 127] on p "Available credit: $85,484.54" at bounding box center [464, 133] width 177 height 12
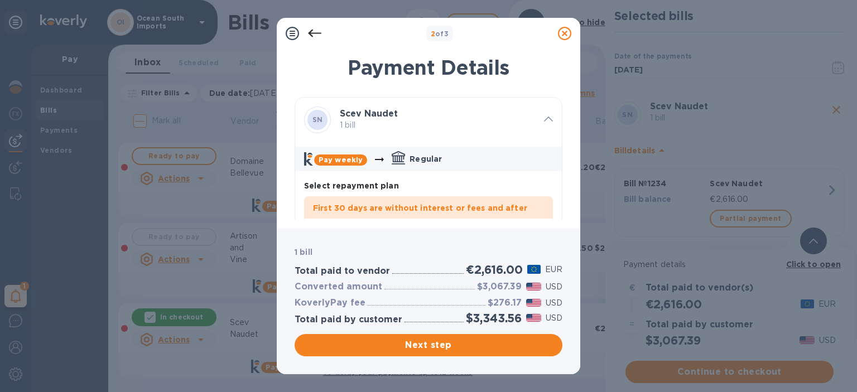
scroll to position [56, 0]
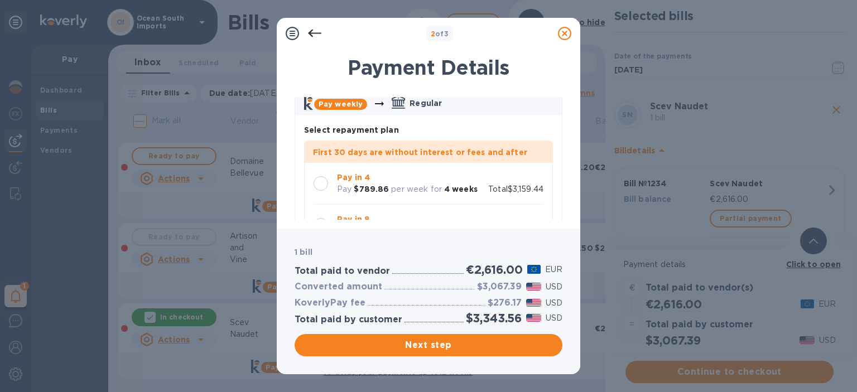
click at [314, 181] on div at bounding box center [321, 183] width 15 height 15
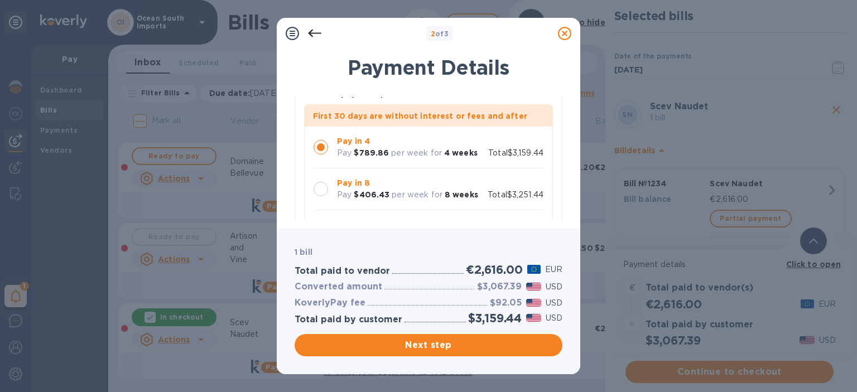
scroll to position [112, 0]
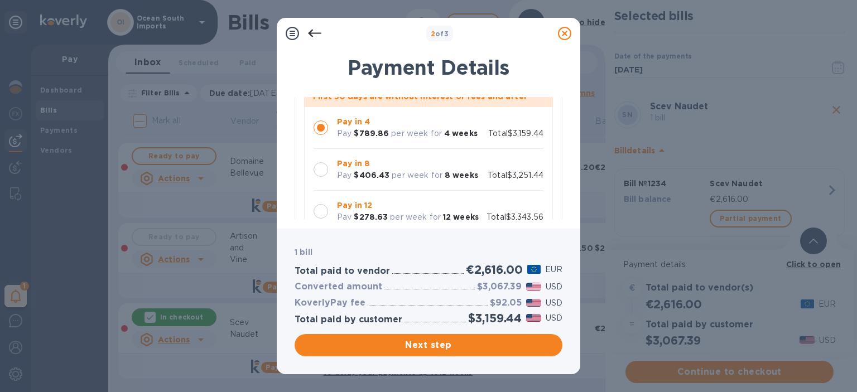
click at [319, 160] on div at bounding box center [320, 169] width 23 height 23
click at [429, 341] on span "Next step" at bounding box center [428, 345] width 250 height 13
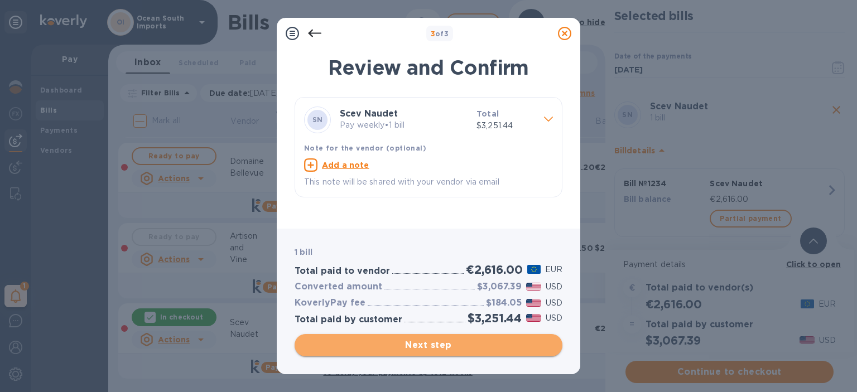
click at [466, 339] on span "Next step" at bounding box center [428, 345] width 250 height 13
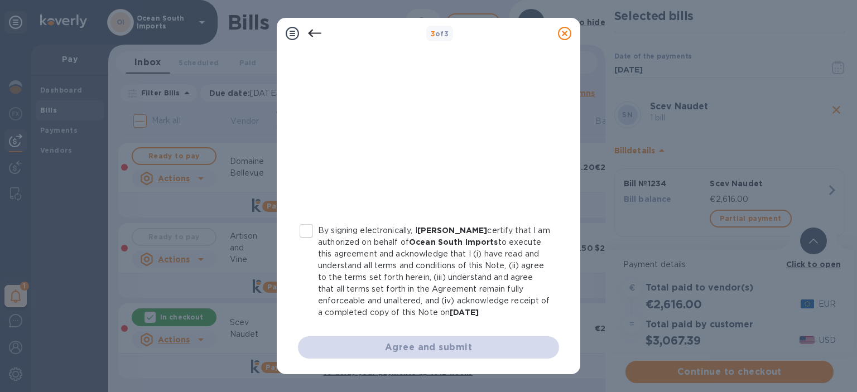
scroll to position [243, 0]
click at [301, 220] on input "By signing electronically, I [PERSON_NAME] certify that I am authorized on beha…" at bounding box center [306, 230] width 23 height 23
checkbox input "true"
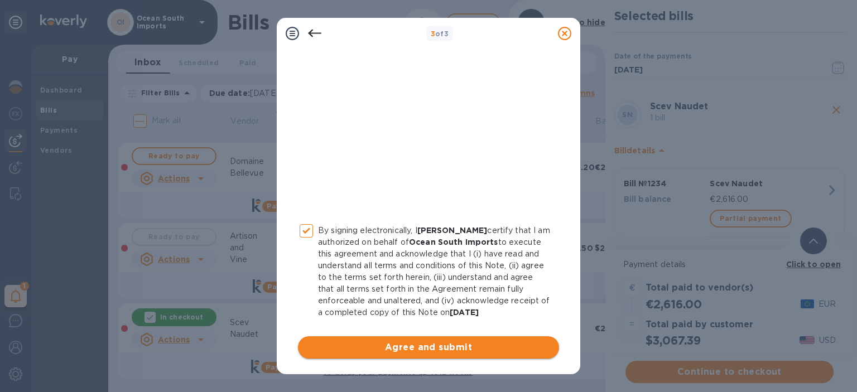
click at [374, 340] on button "Agree and submit" at bounding box center [428, 347] width 261 height 22
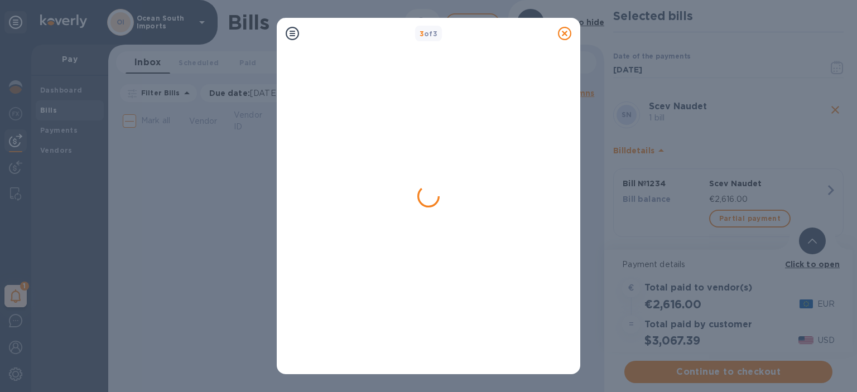
scroll to position [0, 0]
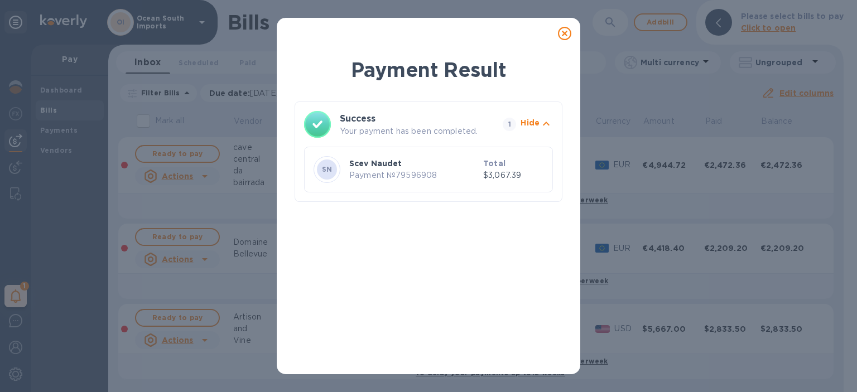
click at [565, 41] on div at bounding box center [564, 33] width 22 height 22
click at [552, 15] on div "Payment Result Success Your payment has been completed. 1 Hide SN Scev Naudet P…" at bounding box center [428, 196] width 857 height 392
click at [563, 36] on icon at bounding box center [564, 33] width 13 height 13
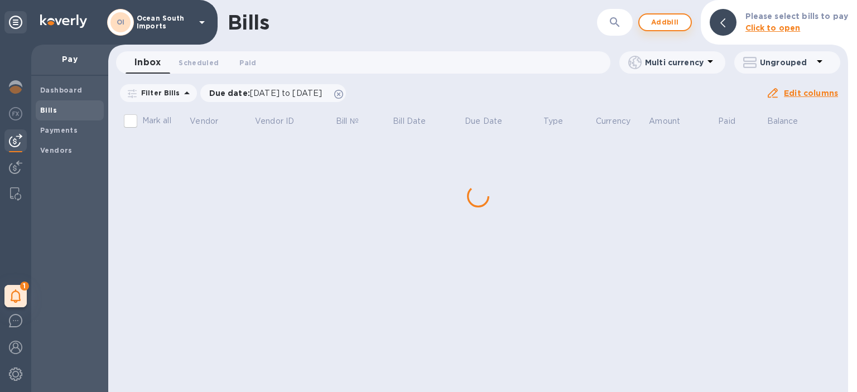
click at [664, 26] on span "Add bill" at bounding box center [664, 22] width 33 height 13
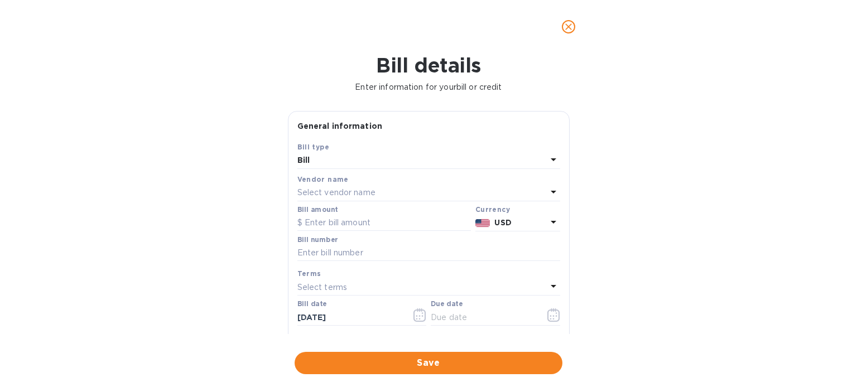
click at [357, 192] on p "Select vendor name" at bounding box center [336, 193] width 78 height 12
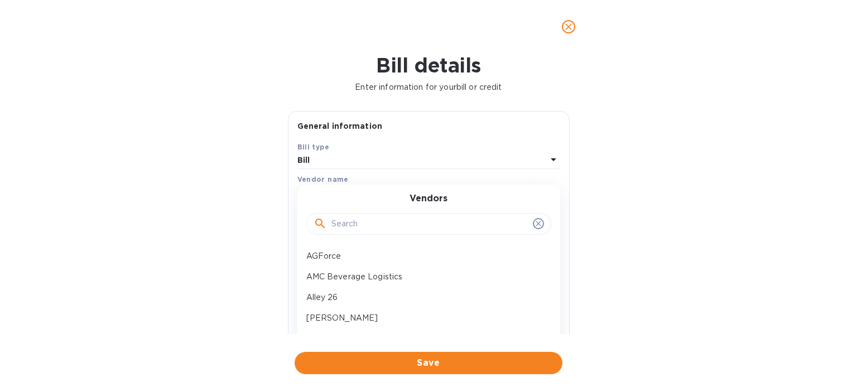
click at [363, 220] on input "text" at bounding box center [429, 224] width 197 height 17
type input "dom"
click at [368, 273] on p "[PERSON_NAME]" at bounding box center [424, 277] width 236 height 12
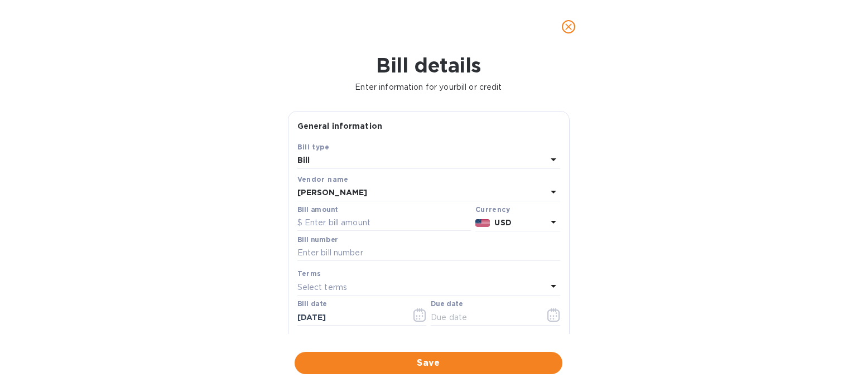
click at [507, 220] on b "USD" at bounding box center [502, 222] width 17 height 9
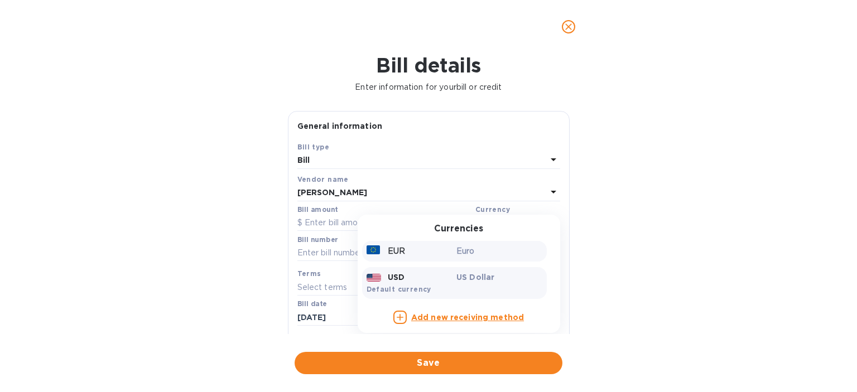
click at [469, 258] on div "Euro" at bounding box center [499, 251] width 90 height 16
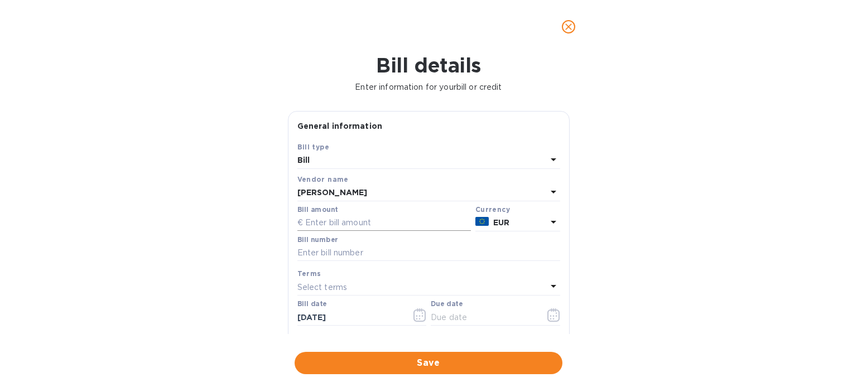
click at [364, 229] on input "text" at bounding box center [384, 223] width 174 height 17
type input "3,070"
click at [364, 261] on input "text" at bounding box center [428, 253] width 263 height 17
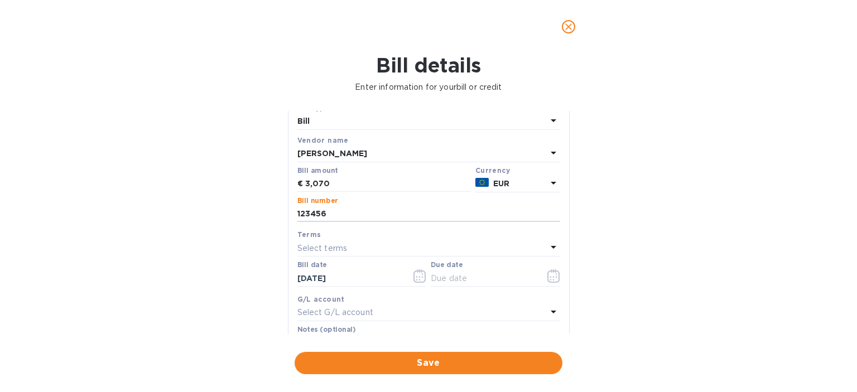
scroll to position [56, 0]
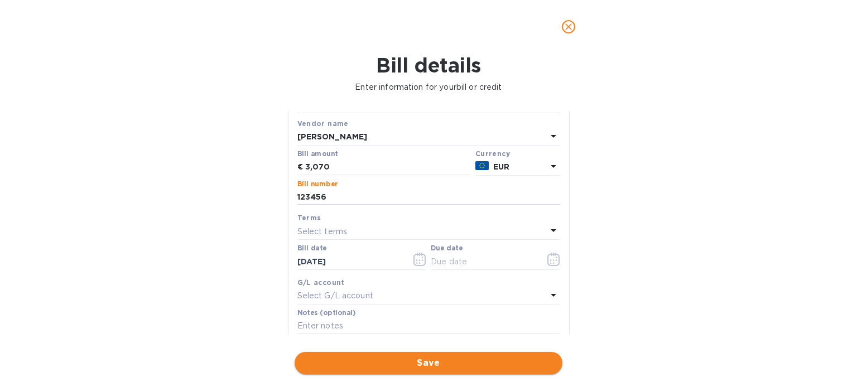
type input "123456"
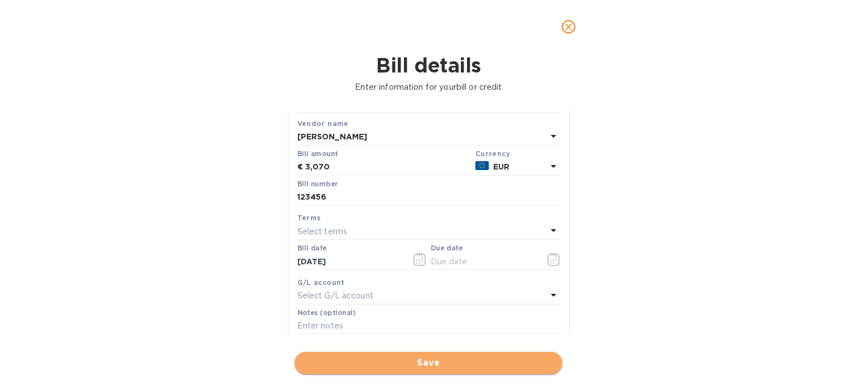
click at [437, 372] on button "Save" at bounding box center [429, 363] width 268 height 22
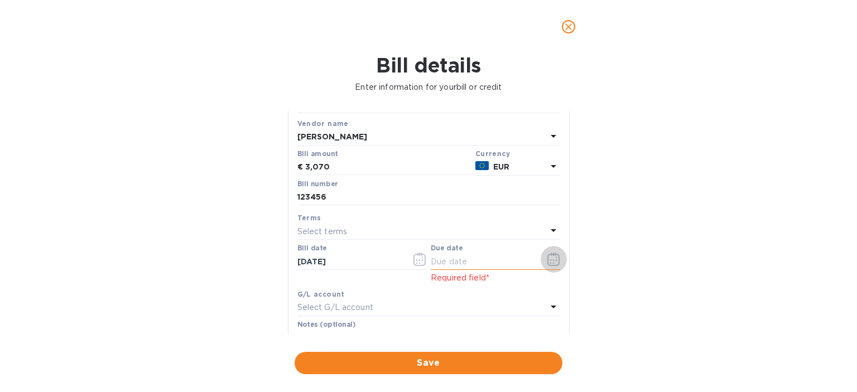
click at [555, 258] on icon "button" at bounding box center [556, 258] width 2 height 2
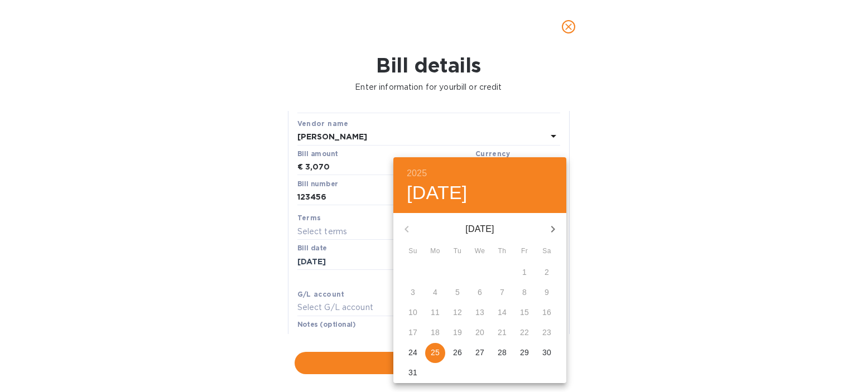
click at [437, 352] on p "25" at bounding box center [435, 352] width 9 height 11
type input "[DATE]"
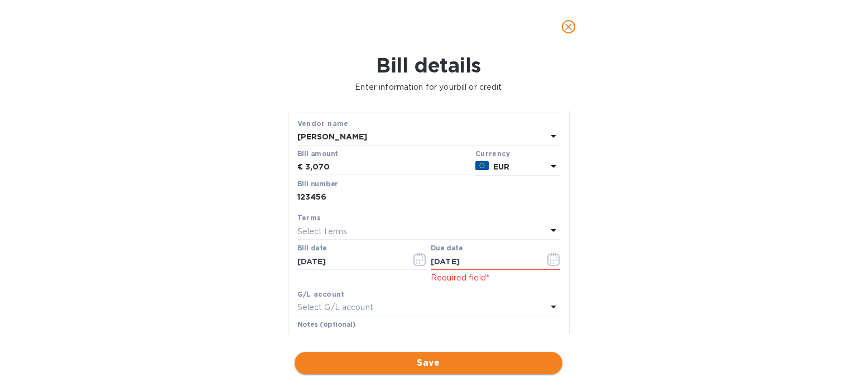
click at [435, 358] on span "Save" at bounding box center [428, 362] width 250 height 13
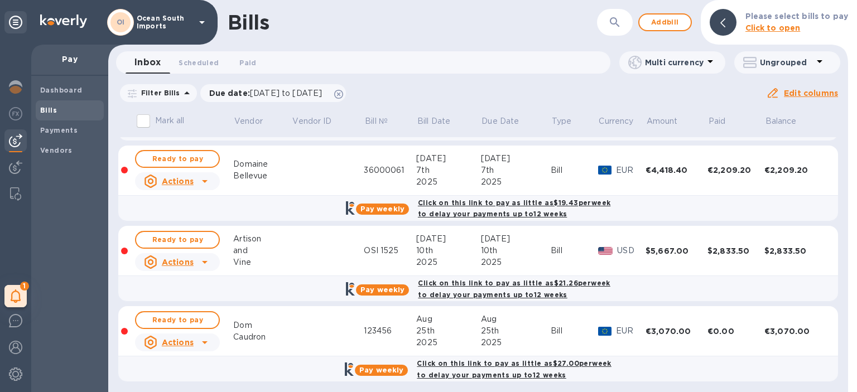
scroll to position [81, 0]
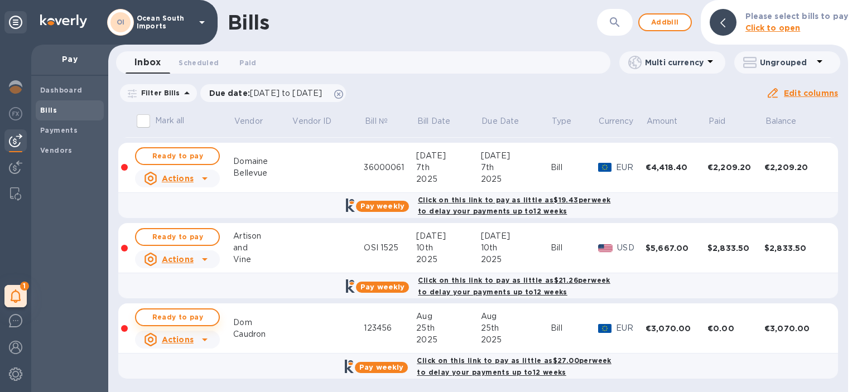
click at [199, 320] on span "Ready to pay" at bounding box center [177, 317] width 65 height 13
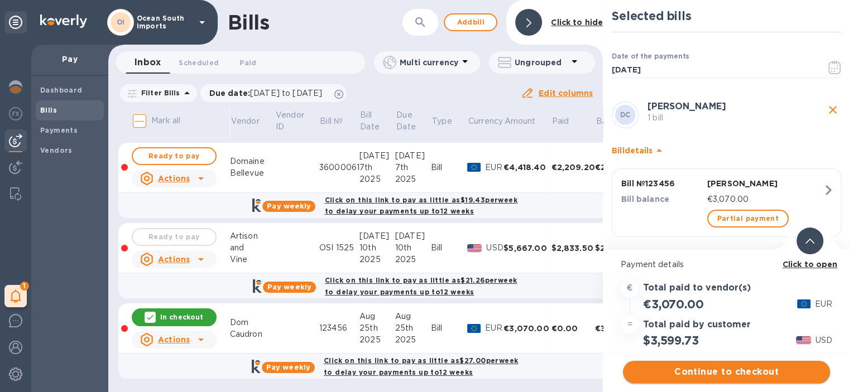
click at [723, 371] on span "Continue to checkout" at bounding box center [726, 371] width 189 height 13
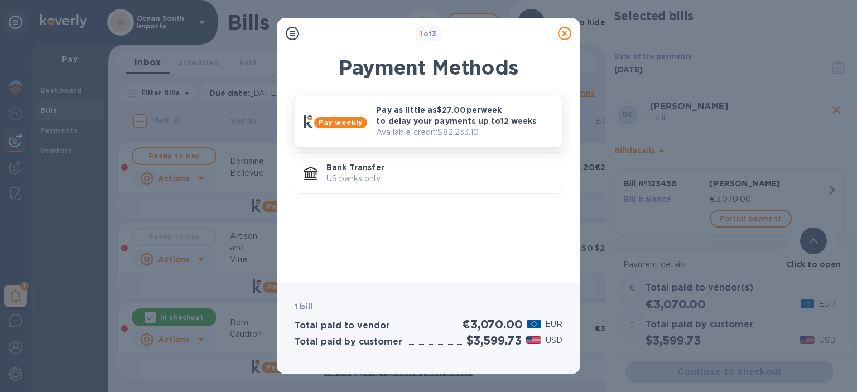
click at [493, 130] on p "Available credit: $82,233.10" at bounding box center [464, 133] width 177 height 12
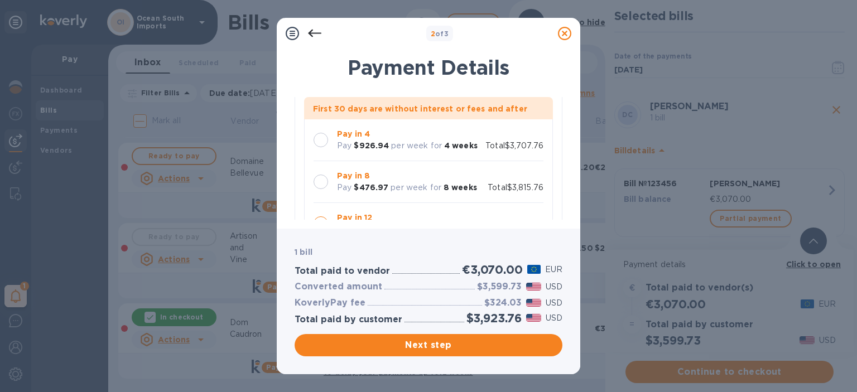
scroll to position [112, 0]
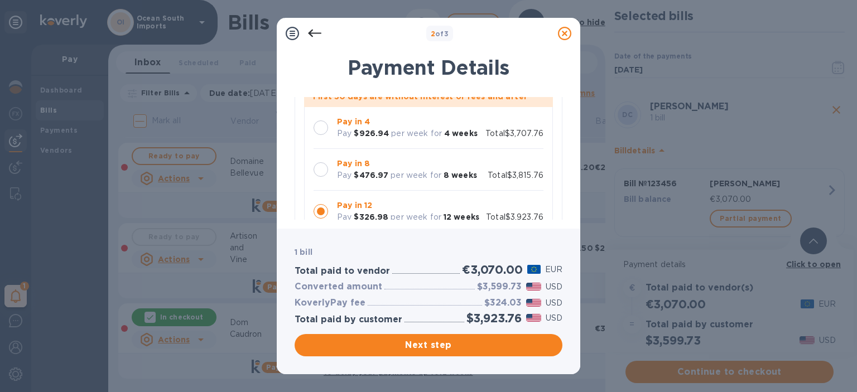
click at [425, 170] on p "per week for" at bounding box center [416, 176] width 51 height 12
click at [422, 343] on span "Next step" at bounding box center [428, 345] width 250 height 13
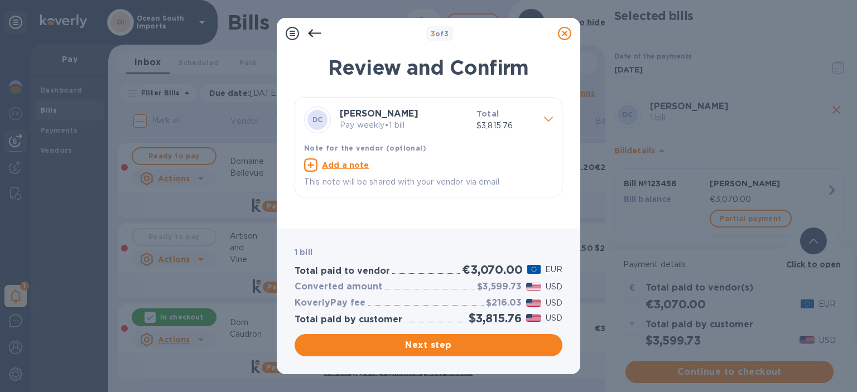
click at [492, 111] on b "Total" at bounding box center [487, 113] width 22 height 9
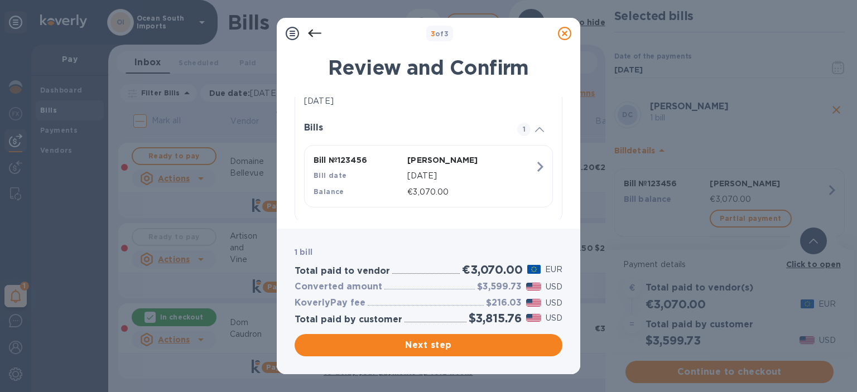
scroll to position [179, 0]
click at [399, 354] on button "Next step" at bounding box center [429, 345] width 268 height 22
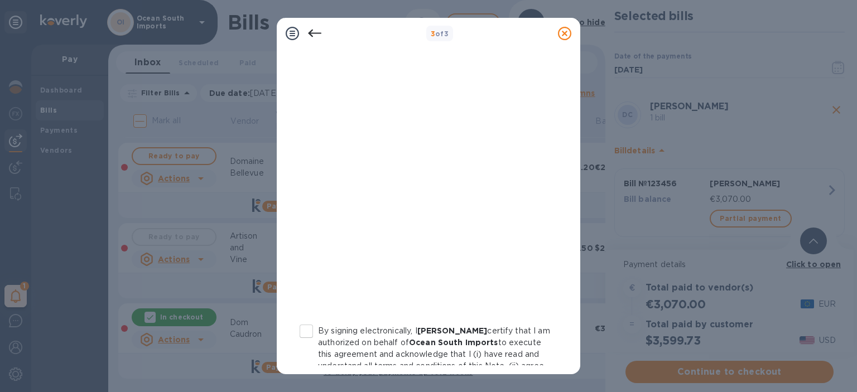
scroll to position [187, 0]
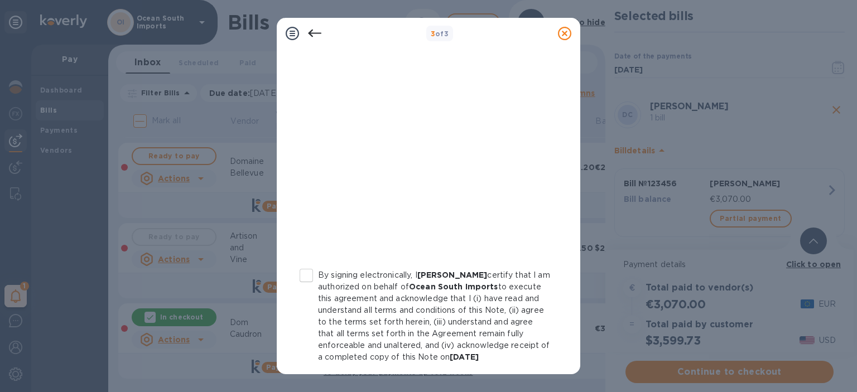
drag, startPoint x: 309, startPoint y: 287, endPoint x: 309, endPoint y: 271, distance: 16.7
click at [310, 287] on label "By signing electronically, I [PERSON_NAME] certify that I am authorized on beha…" at bounding box center [423, 316] width 256 height 94
click at [310, 287] on input "By signing electronically, I [PERSON_NAME] certify that I am authorized on beha…" at bounding box center [306, 275] width 23 height 23
checkbox input "true"
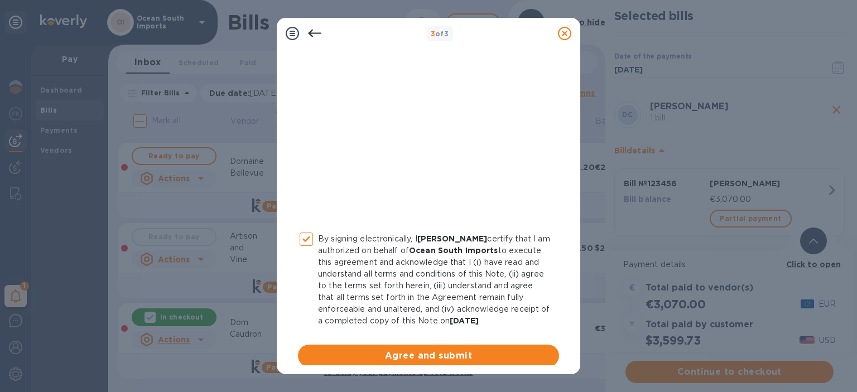
scroll to position [243, 0]
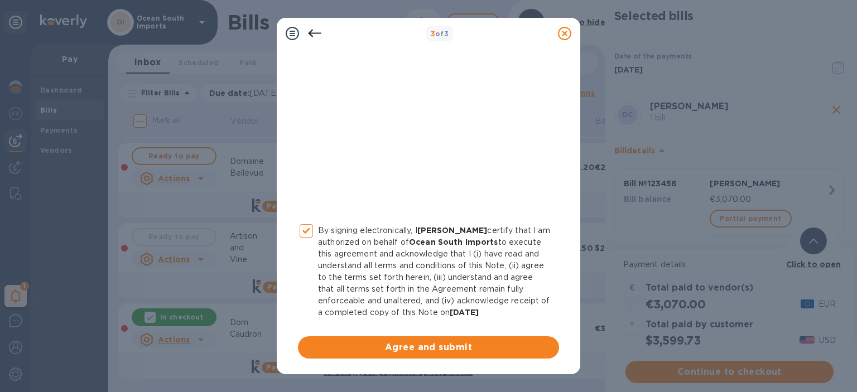
click at [413, 335] on div "By signing electronically, I [PERSON_NAME] certify that I am authorized on beha…" at bounding box center [428, 114] width 261 height 490
drag, startPoint x: 411, startPoint y: 341, endPoint x: 398, endPoint y: 341, distance: 12.8
click at [411, 341] on span "Agree and submit" at bounding box center [428, 347] width 243 height 13
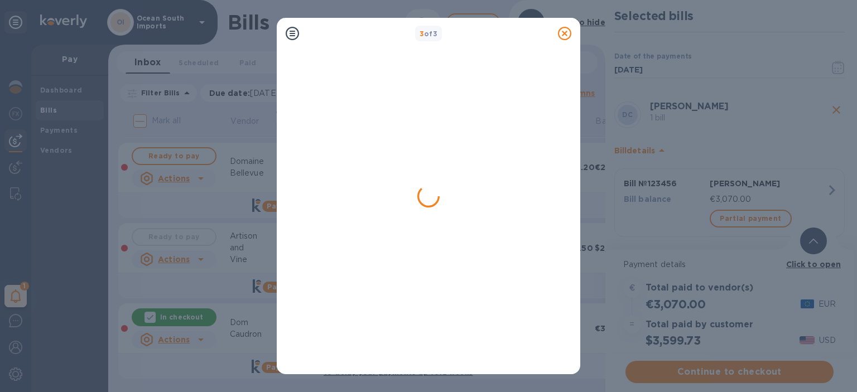
scroll to position [0, 0]
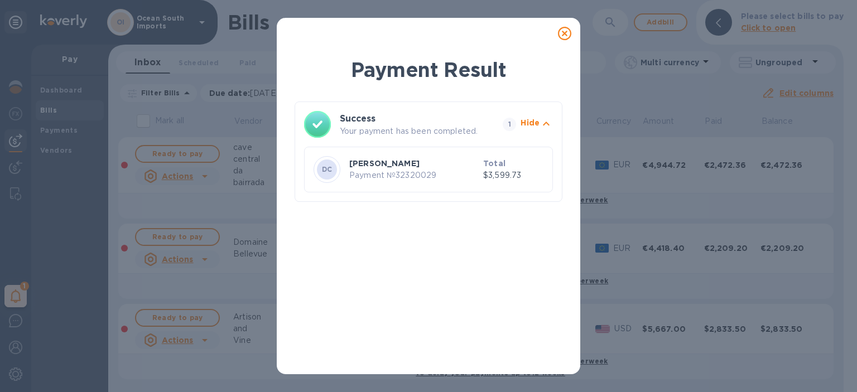
click at [565, 30] on icon at bounding box center [564, 33] width 13 height 13
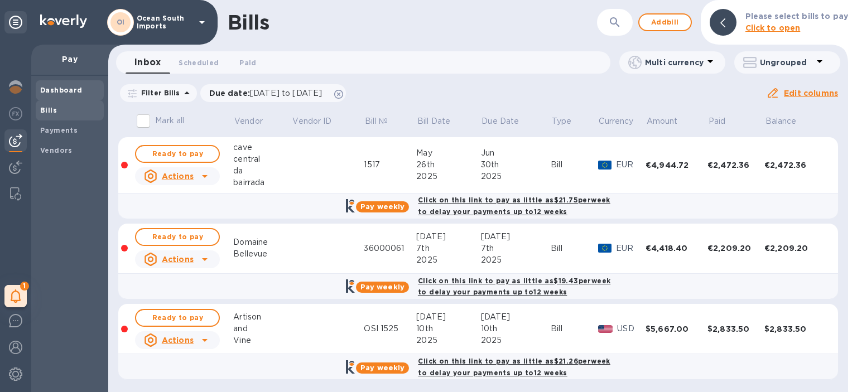
click at [60, 89] on b "Dashboard" at bounding box center [61, 90] width 42 height 8
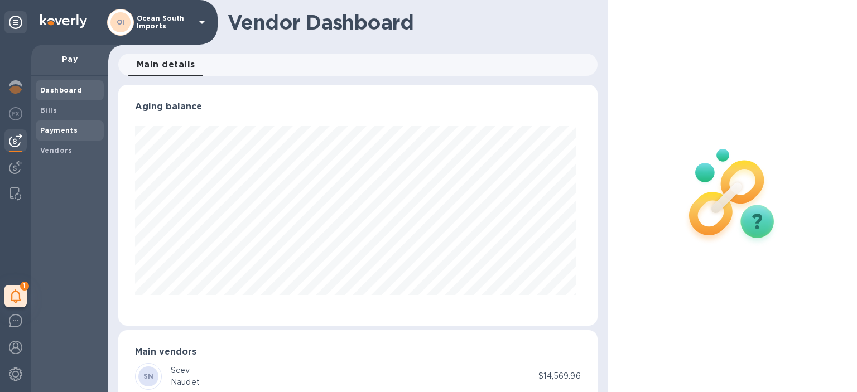
click at [53, 129] on b "Payments" at bounding box center [58, 130] width 37 height 8
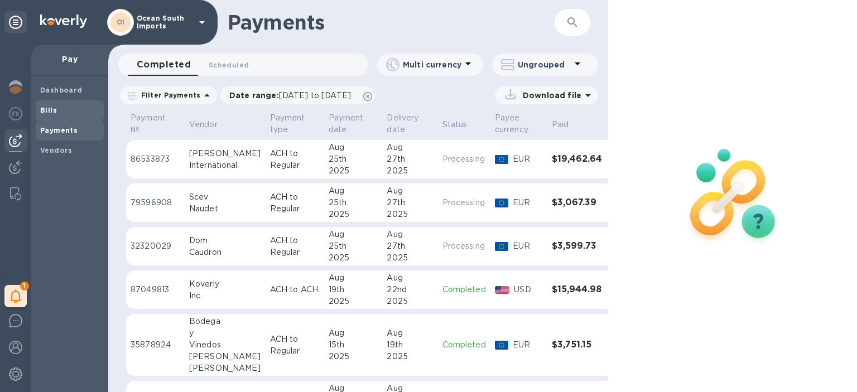
click at [62, 108] on span "Bills" at bounding box center [69, 110] width 59 height 11
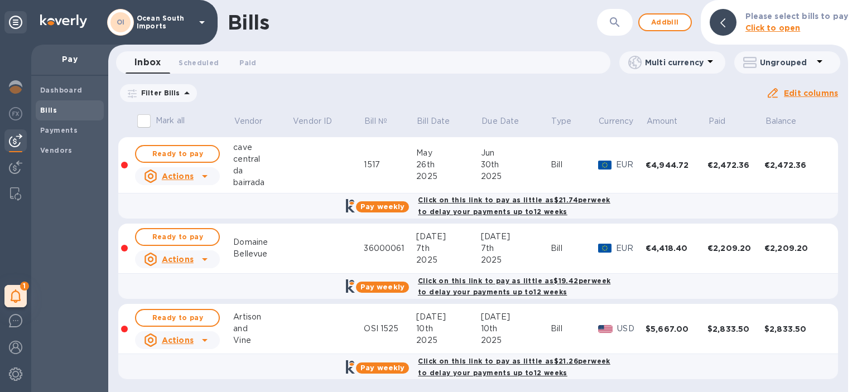
scroll to position [1, 0]
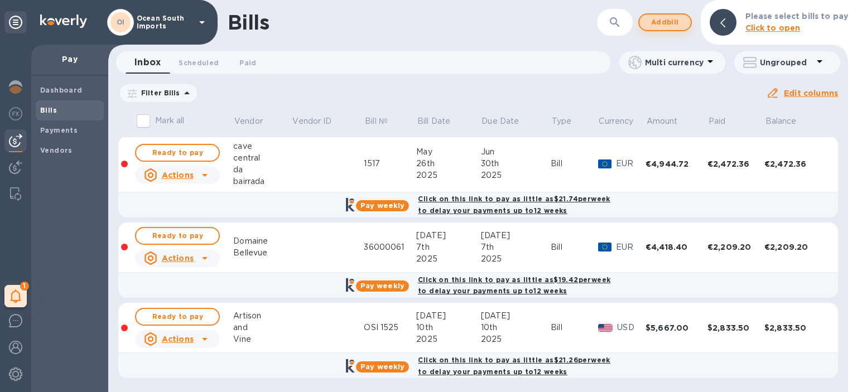
click at [674, 21] on span "Add bill" at bounding box center [664, 22] width 33 height 13
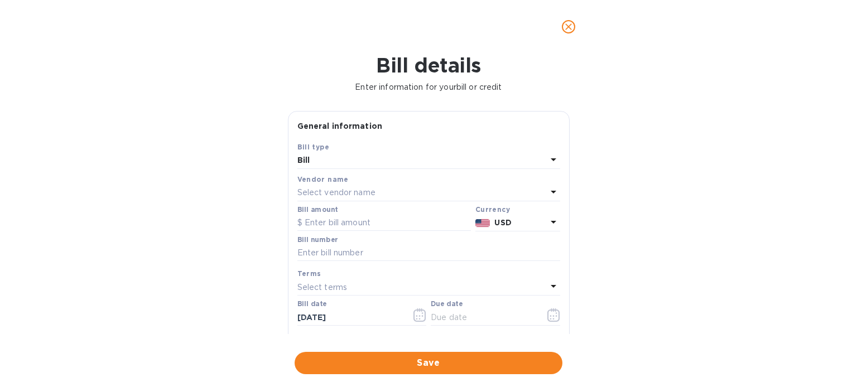
click at [372, 183] on div "Vendor name" at bounding box center [428, 180] width 263 height 12
click at [368, 192] on p "Select vendor name" at bounding box center [336, 193] width 78 height 12
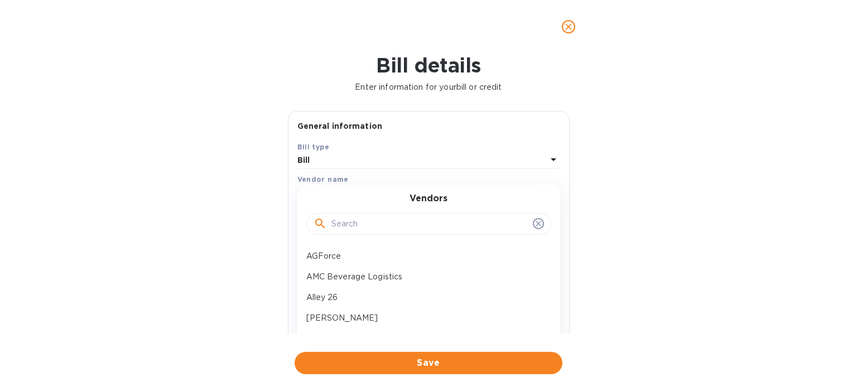
click at [364, 229] on input "text" at bounding box center [429, 224] width 197 height 17
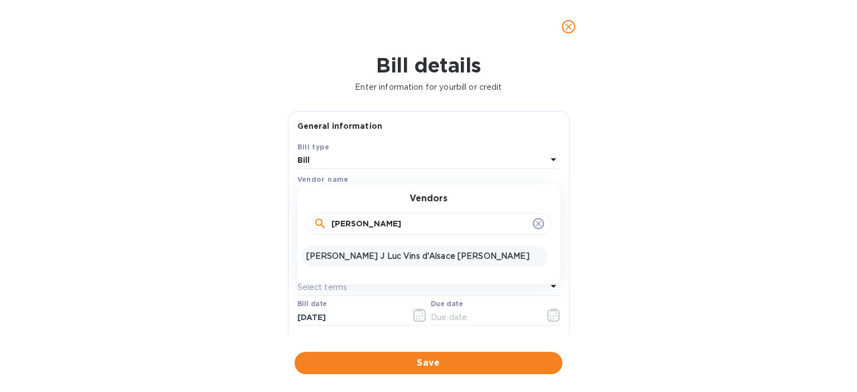
type input "[PERSON_NAME]"
click at [406, 261] on p "[PERSON_NAME] J Luc Vins d'Alsace [PERSON_NAME]" at bounding box center [424, 256] width 236 height 12
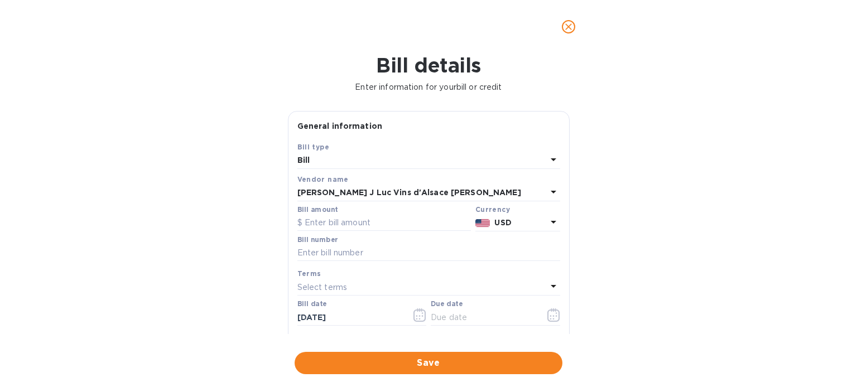
click at [376, 234] on div "Bill number" at bounding box center [428, 250] width 267 height 32
click at [372, 221] on input "text" at bounding box center [384, 223] width 174 height 17
click at [409, 248] on input "text" at bounding box center [428, 253] width 263 height 17
click at [380, 222] on input "text" at bounding box center [384, 223] width 174 height 17
type input "1,877"
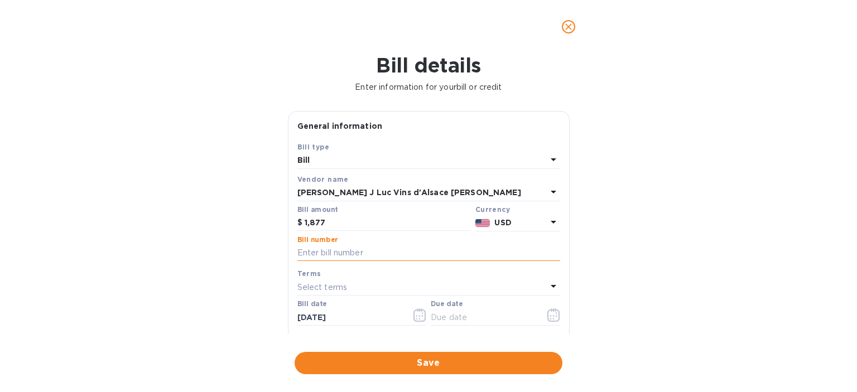
click at [359, 251] on input "text" at bounding box center [428, 253] width 263 height 17
type input "1243"
click at [353, 287] on div "Select terms" at bounding box center [421, 288] width 249 height 16
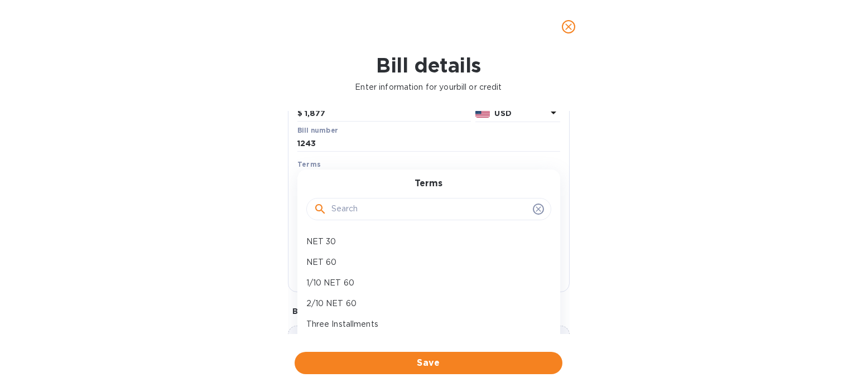
scroll to position [112, 0]
click at [536, 209] on icon at bounding box center [538, 207] width 9 height 9
click at [536, 208] on icon at bounding box center [538, 206] width 5 height 5
click at [486, 155] on div "Terms Select terms Terms NET 30 NET 60 1/10 NET 60 2/10 NET 60 Three Installmen…" at bounding box center [428, 170] width 267 height 32
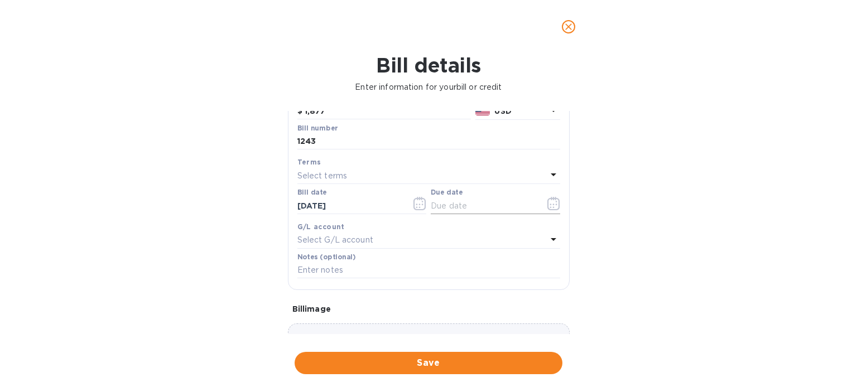
click at [541, 207] on button "button" at bounding box center [554, 203] width 26 height 27
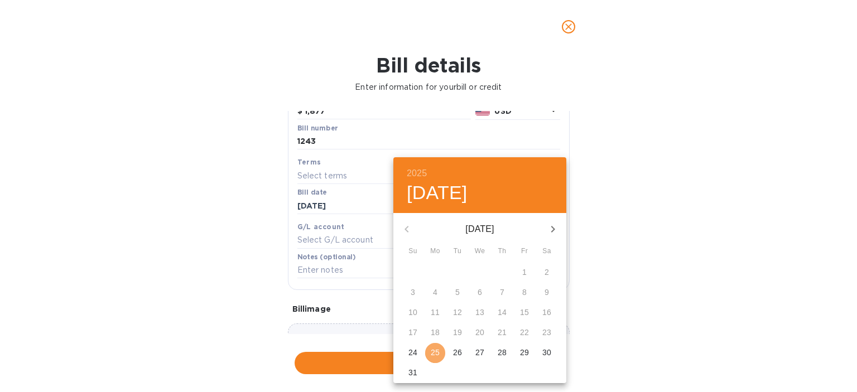
click at [439, 352] on p "25" at bounding box center [435, 352] width 9 height 11
type input "[DATE]"
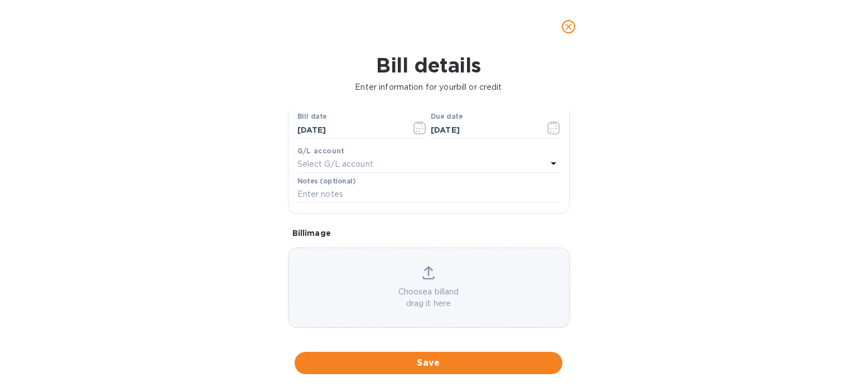
scroll to position [196, 0]
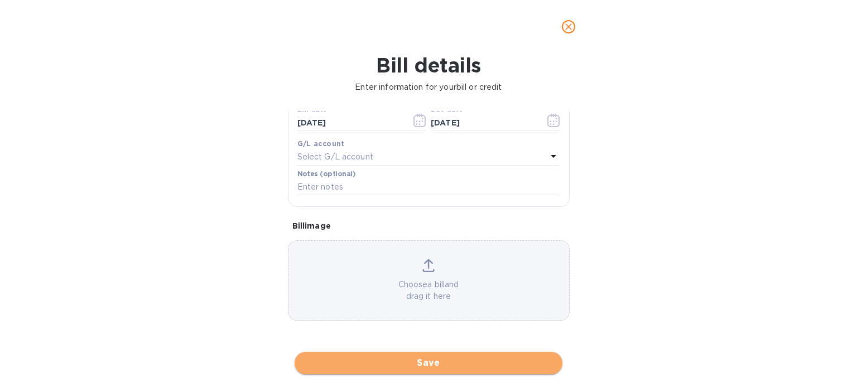
click at [427, 356] on span "Save" at bounding box center [428, 362] width 250 height 13
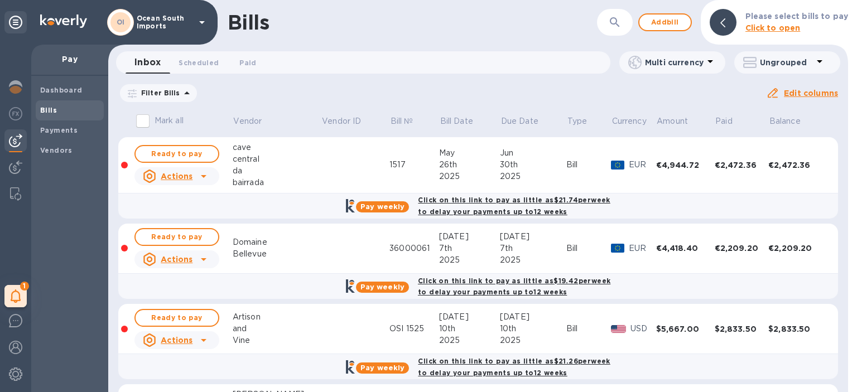
scroll to position [110, 0]
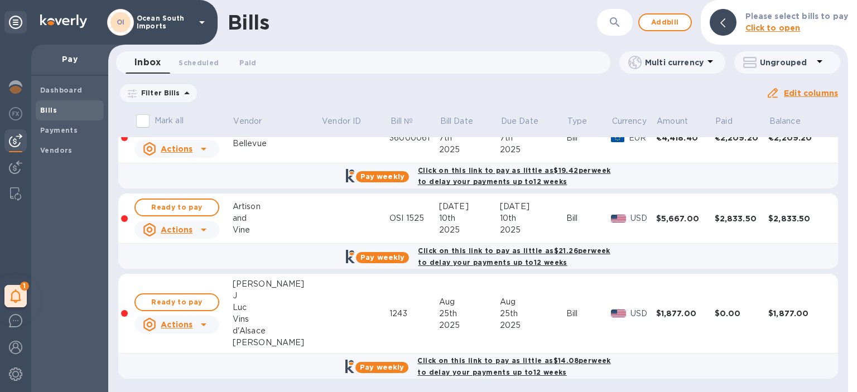
click at [197, 327] on icon at bounding box center [203, 324] width 13 height 13
click at [197, 323] on h3 "Bill actions" at bounding box center [182, 320] width 94 height 11
click at [243, 320] on div "Vins" at bounding box center [277, 320] width 89 height 12
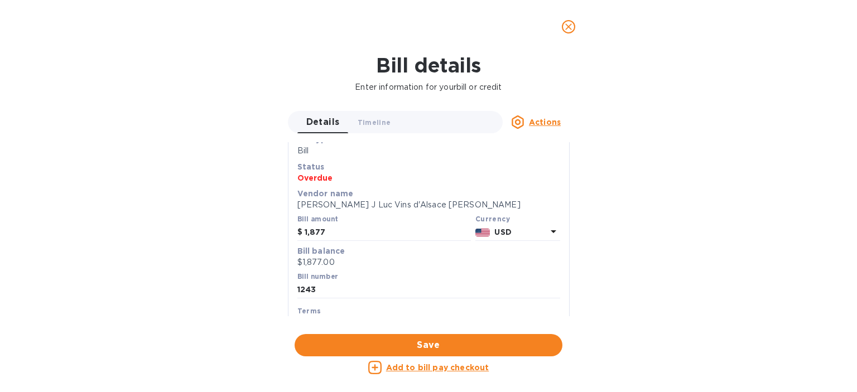
scroll to position [56, 0]
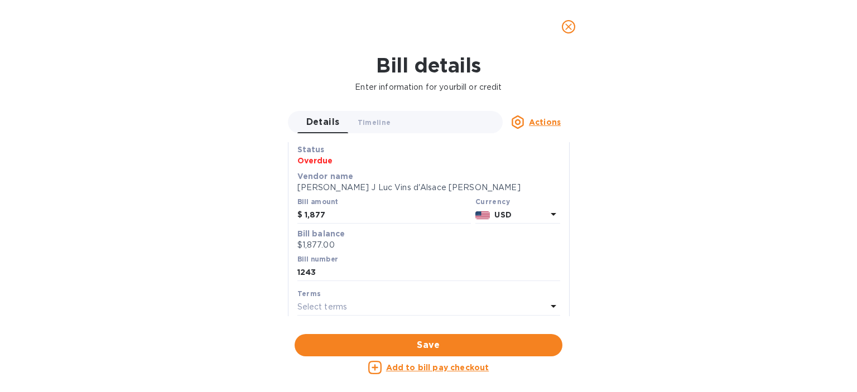
click at [539, 214] on p "USD" at bounding box center [520, 215] width 52 height 12
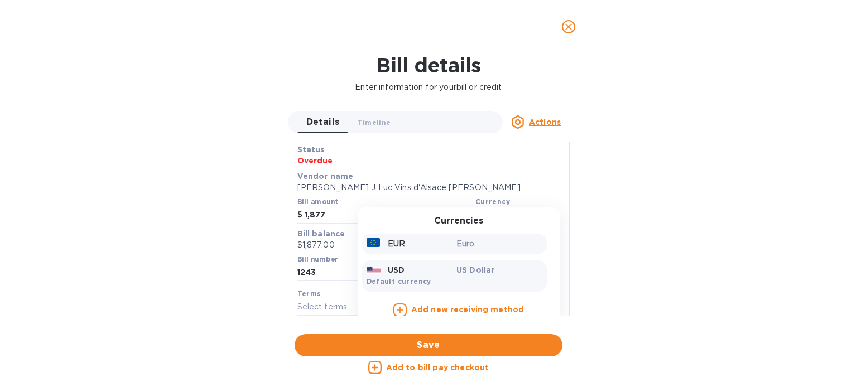
click at [472, 242] on p "Euro" at bounding box center [499, 244] width 86 height 12
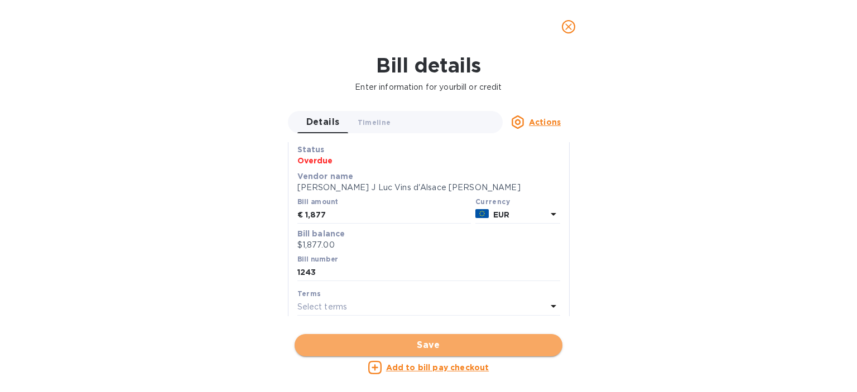
click at [437, 342] on span "Save" at bounding box center [428, 345] width 250 height 13
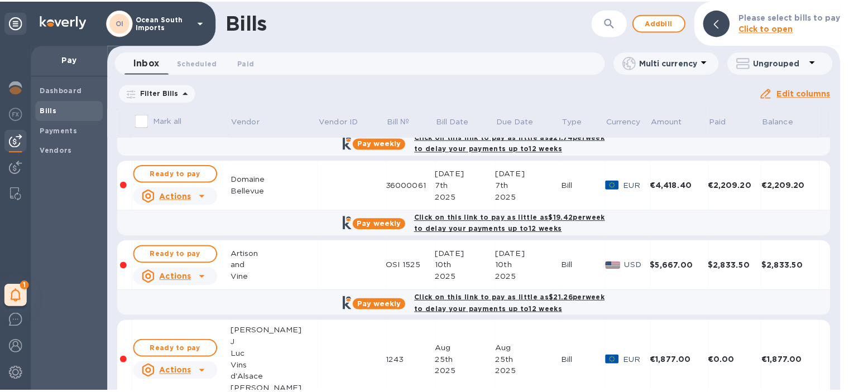
scroll to position [110, 0]
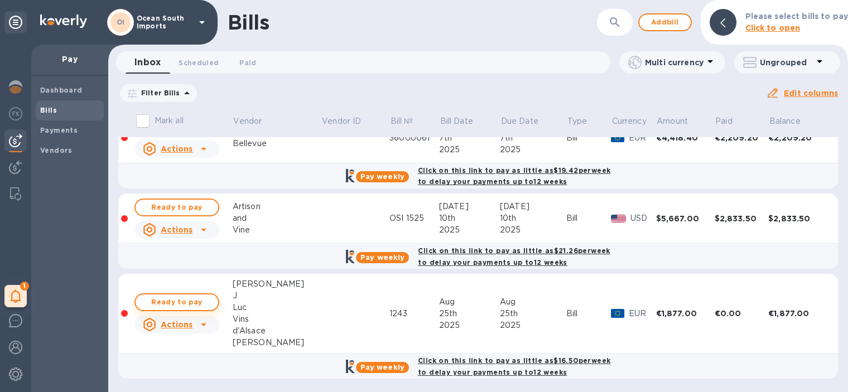
click at [209, 302] on span "Ready to pay" at bounding box center [176, 302] width 65 height 13
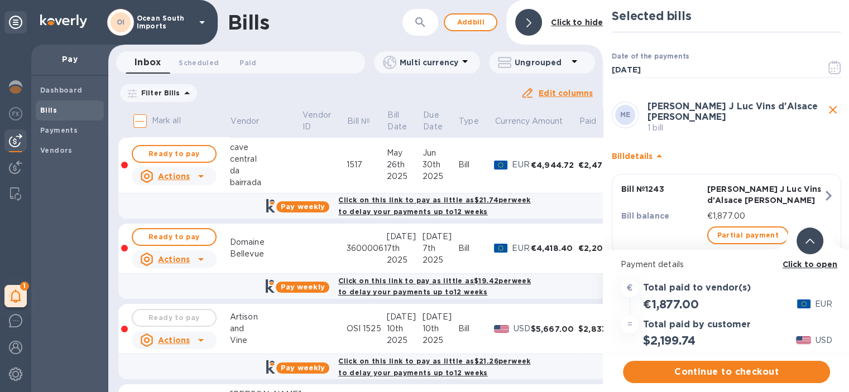
scroll to position [21, 0]
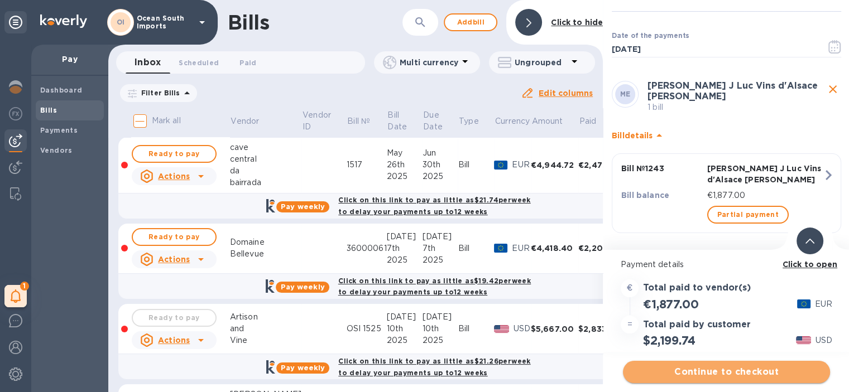
click at [678, 365] on span "Continue to checkout" at bounding box center [726, 371] width 189 height 13
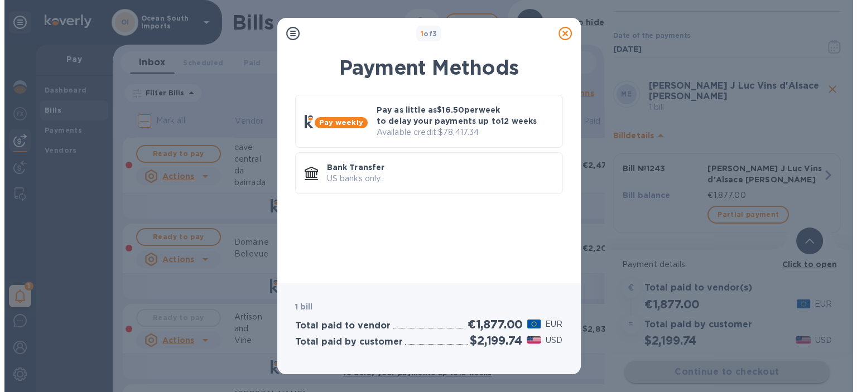
scroll to position [0, 0]
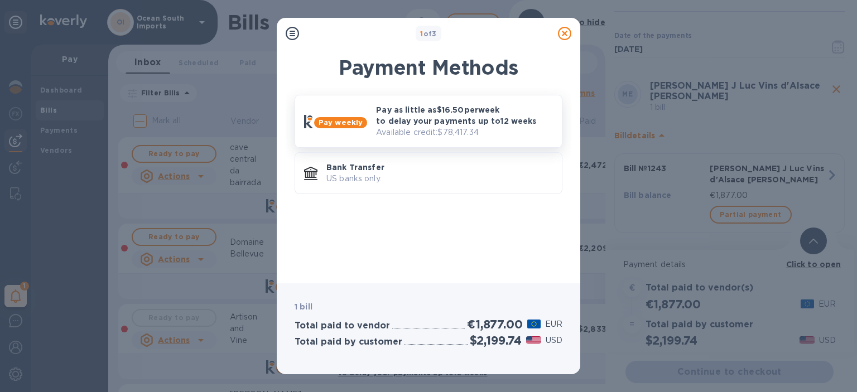
click at [455, 133] on p "Available credit: $78,417.34" at bounding box center [464, 133] width 177 height 12
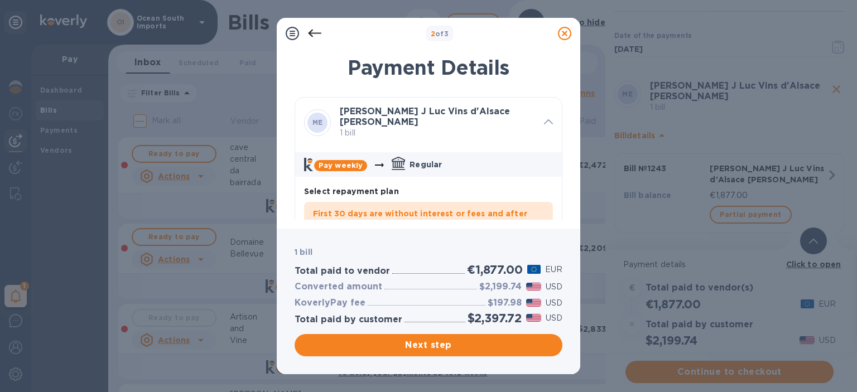
scroll to position [112, 0]
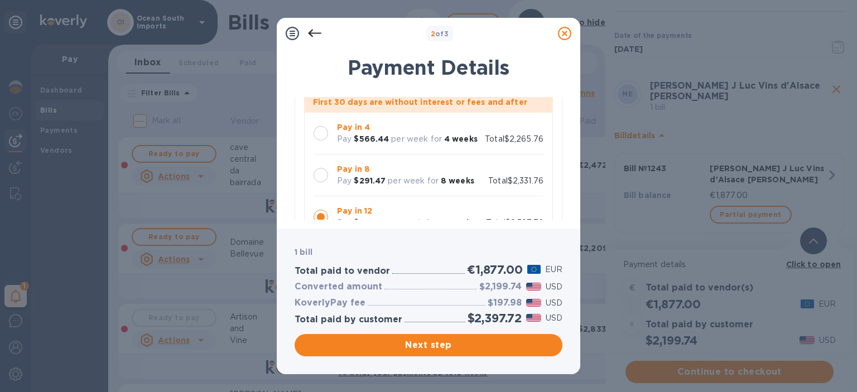
click at [325, 138] on div at bounding box center [320, 133] width 23 height 23
click at [417, 344] on span "Next step" at bounding box center [428, 345] width 250 height 13
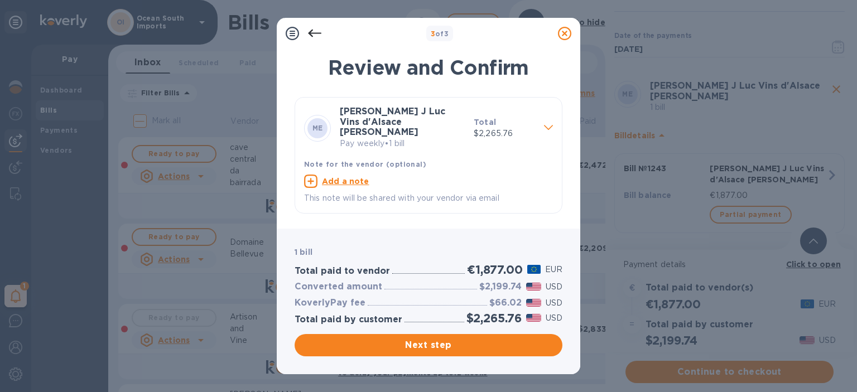
click at [476, 340] on span "Next step" at bounding box center [428, 345] width 250 height 13
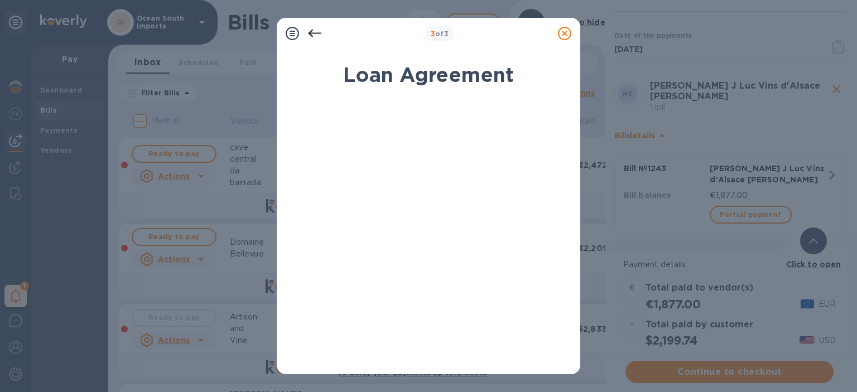
scroll to position [223, 0]
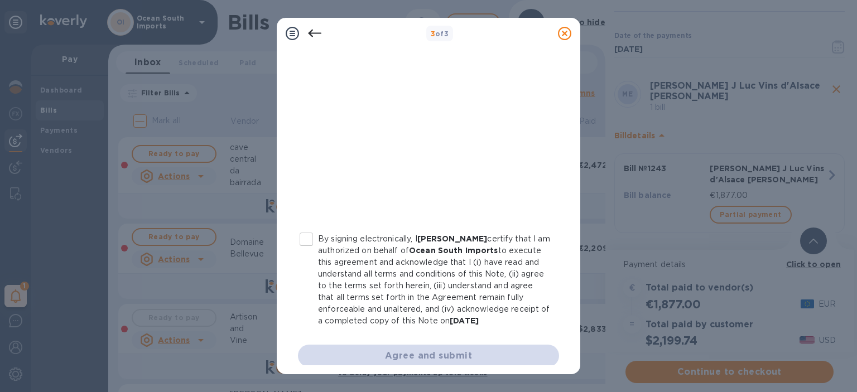
click at [304, 229] on div "By signing electronically, I [PERSON_NAME] certify that I am authorized on beha…" at bounding box center [428, 122] width 261 height 490
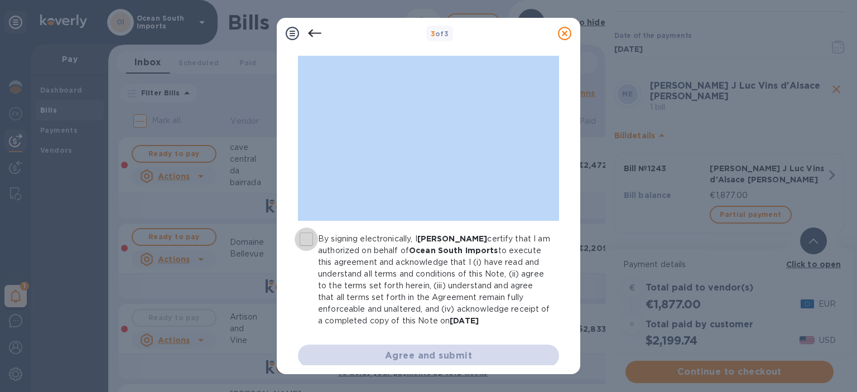
click at [306, 230] on input "By signing electronically, I [PERSON_NAME] certify that I am authorized on beha…" at bounding box center [306, 239] width 23 height 23
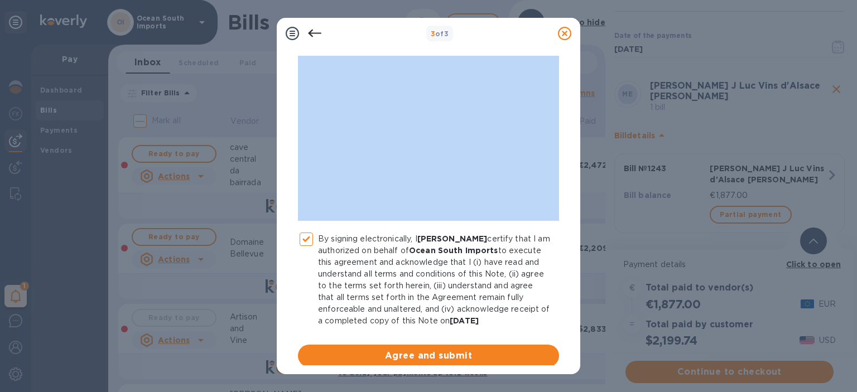
click at [306, 237] on input "By signing electronically, I [PERSON_NAME] certify that I am authorized on beha…" at bounding box center [306, 239] width 23 height 23
click at [306, 239] on input "By signing electronically, I [PERSON_NAME] certify that I am authorized on beha…" at bounding box center [306, 239] width 23 height 23
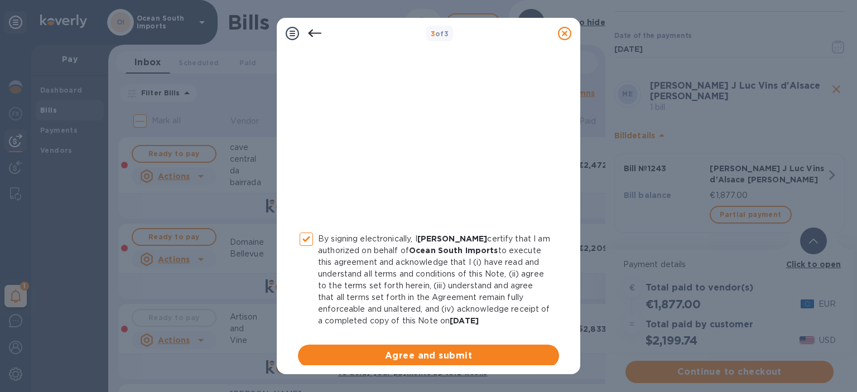
click at [382, 236] on p "By signing electronically, I [PERSON_NAME] certify that I am authorized on beha…" at bounding box center [434, 280] width 232 height 94
click at [318, 236] on input "By signing electronically, I [PERSON_NAME] certify that I am authorized on beha…" at bounding box center [306, 239] width 23 height 23
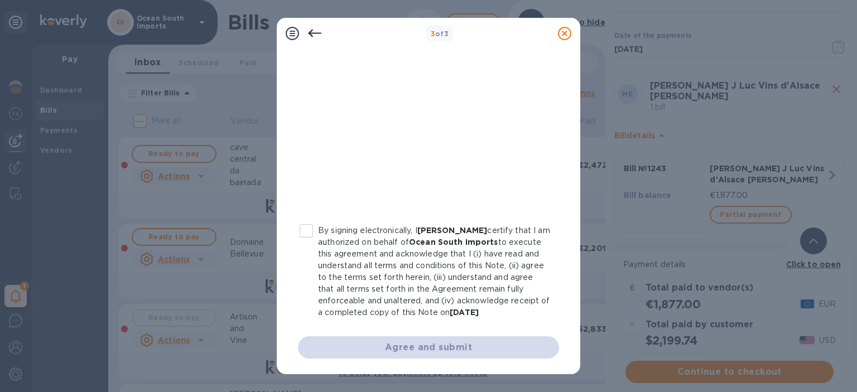
scroll to position [243, 0]
click at [391, 225] on p "By signing electronically, I [PERSON_NAME] certify that I am authorized on beha…" at bounding box center [434, 272] width 232 height 94
click at [318, 220] on input "By signing electronically, I [PERSON_NAME] certify that I am authorized on beha…" at bounding box center [306, 230] width 23 height 23
checkbox input "true"
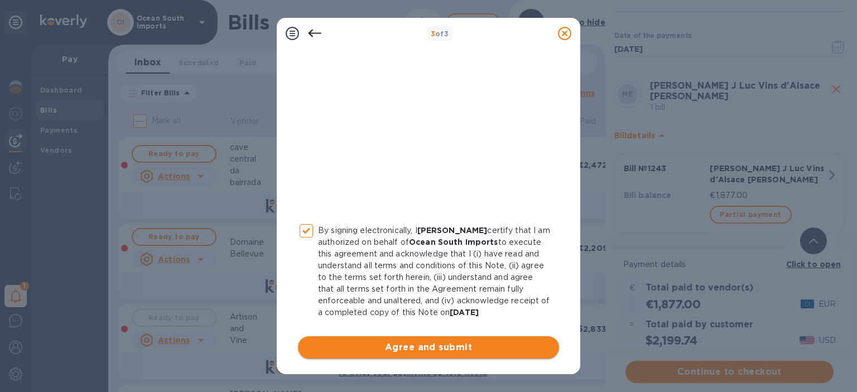
click at [431, 339] on button "Agree and submit" at bounding box center [428, 347] width 261 height 22
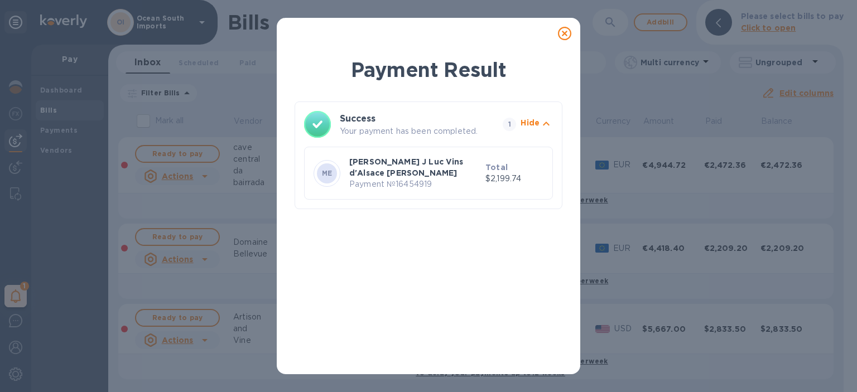
click at [568, 37] on icon at bounding box center [564, 33] width 13 height 13
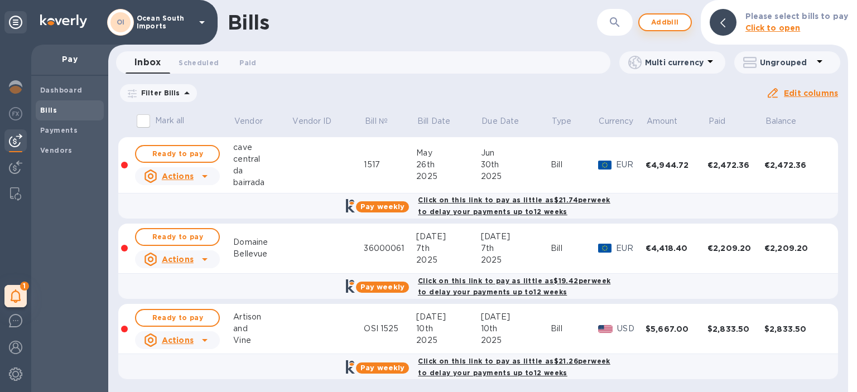
click at [658, 22] on span "Add bill" at bounding box center [664, 22] width 33 height 13
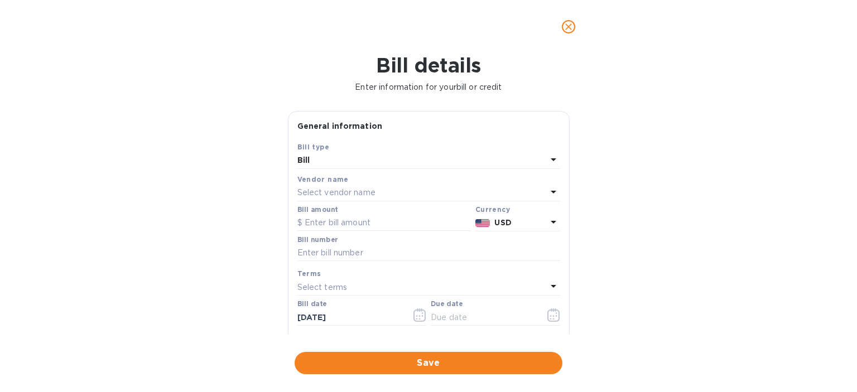
click at [399, 191] on div "Select vendor name" at bounding box center [421, 193] width 249 height 16
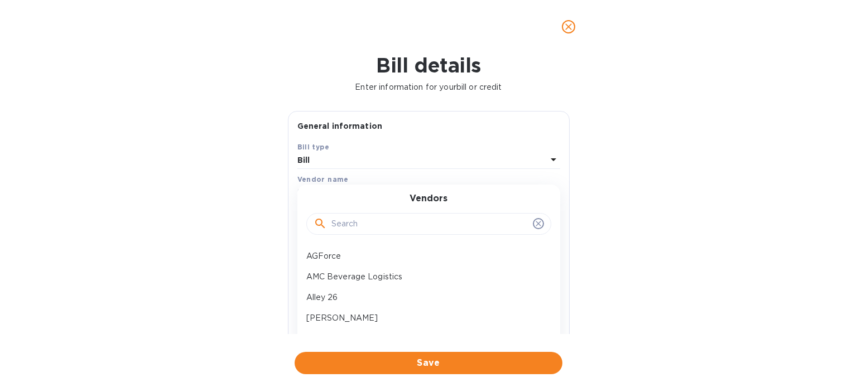
click at [363, 229] on input "text" at bounding box center [429, 224] width 197 height 17
type input "cer"
click at [567, 36] on button "close" at bounding box center [568, 26] width 27 height 27
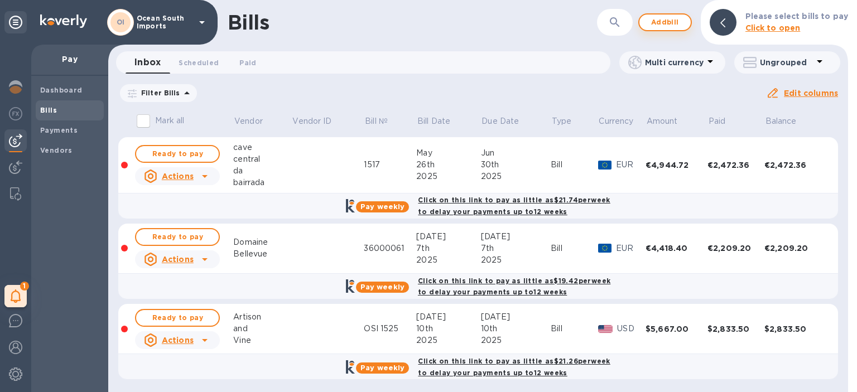
click at [672, 20] on span "Add bill" at bounding box center [664, 22] width 33 height 13
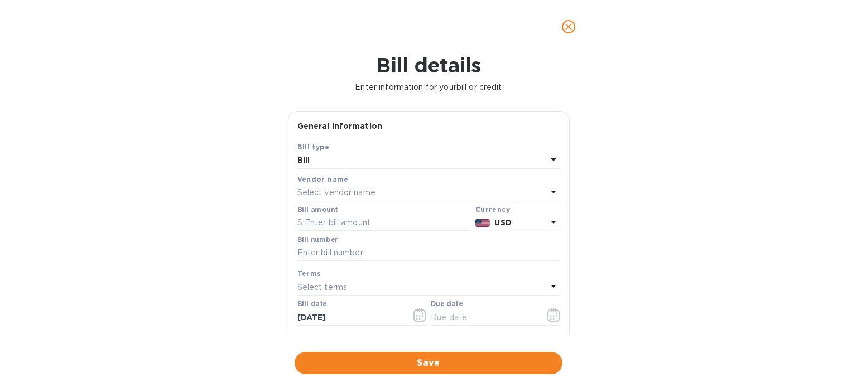
click at [395, 198] on div "Select vendor name" at bounding box center [421, 193] width 249 height 16
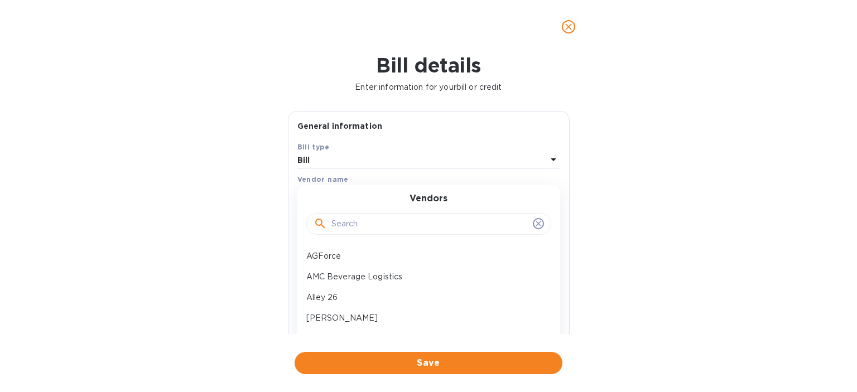
click at [369, 221] on input "text" at bounding box center [429, 224] width 197 height 17
type input "cer"
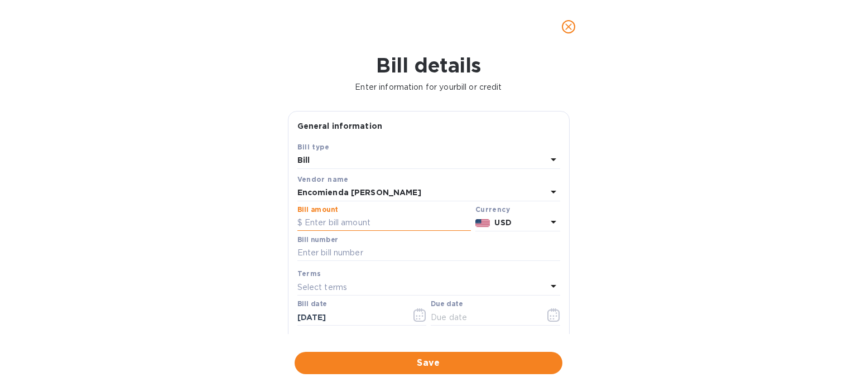
click at [382, 221] on input "text" at bounding box center [384, 223] width 174 height 17
type input "3,556"
click at [425, 256] on input "text" at bounding box center [428, 253] width 263 height 17
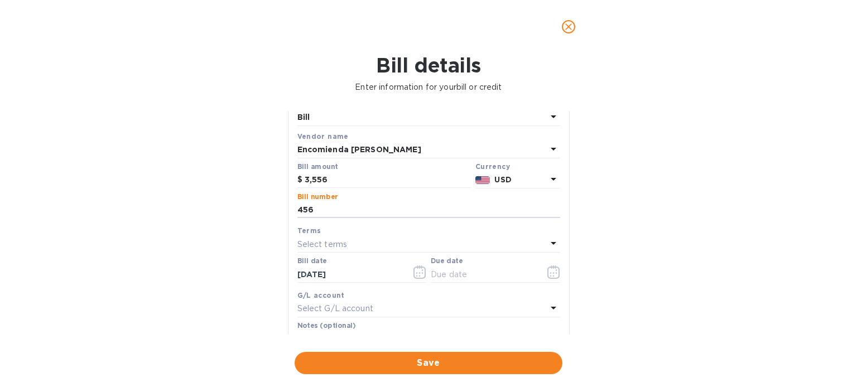
scroll to position [112, 0]
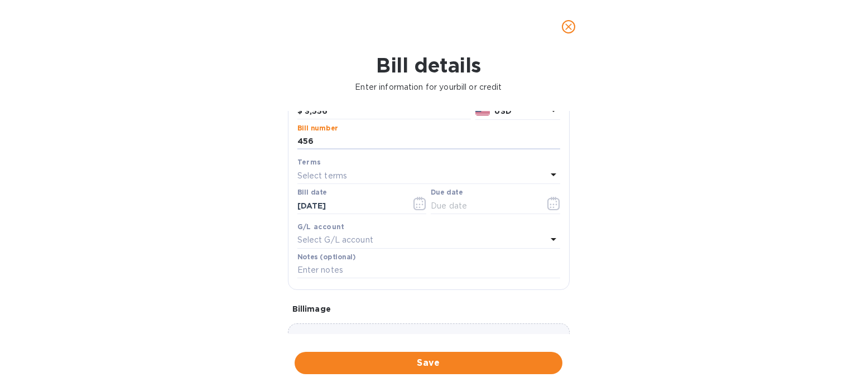
type input "456"
click at [384, 176] on div "Select terms" at bounding box center [421, 176] width 249 height 16
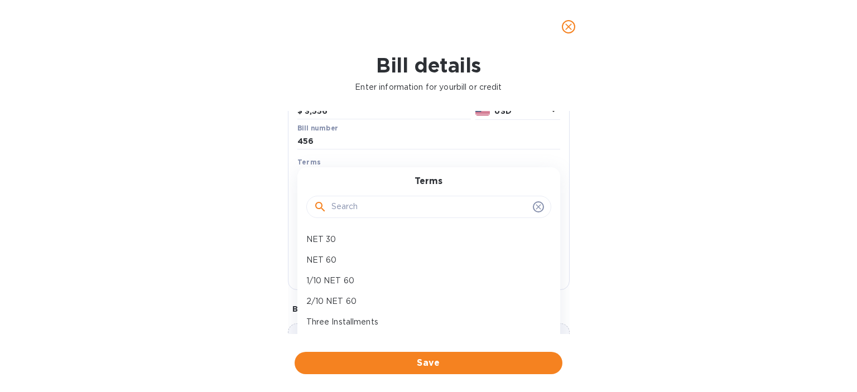
click at [538, 207] on div at bounding box center [428, 207] width 245 height 22
click at [536, 206] on icon at bounding box center [538, 207] width 9 height 9
click at [536, 209] on icon at bounding box center [538, 207] width 9 height 9
click at [524, 201] on div at bounding box center [429, 207] width 230 height 17
click at [519, 220] on div at bounding box center [428, 206] width 245 height 38
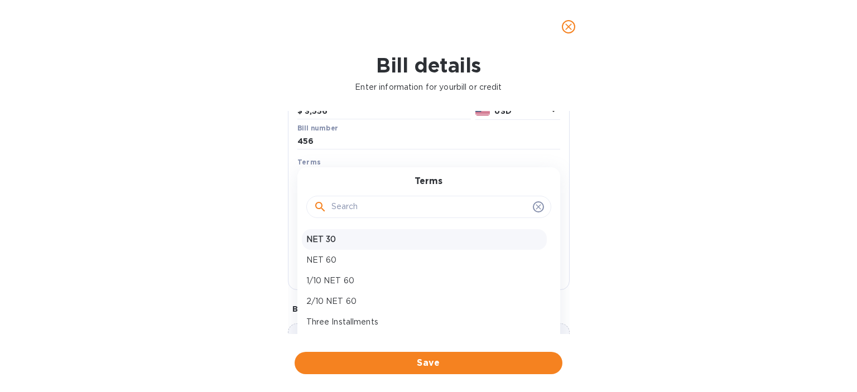
click at [416, 248] on div "NET 30" at bounding box center [424, 239] width 245 height 21
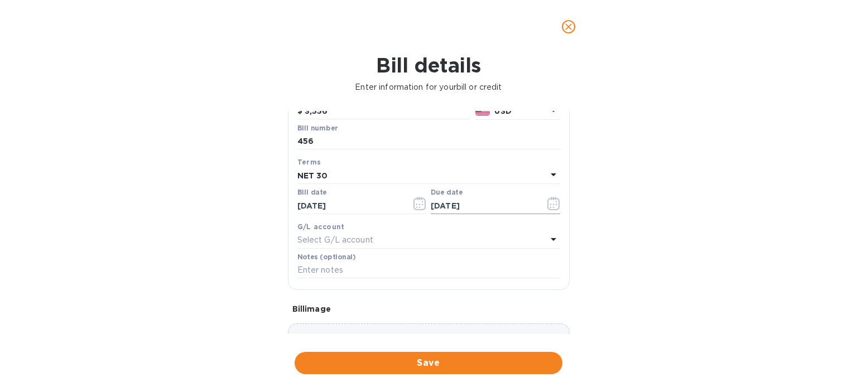
click at [549, 198] on icon "button" at bounding box center [553, 203] width 12 height 13
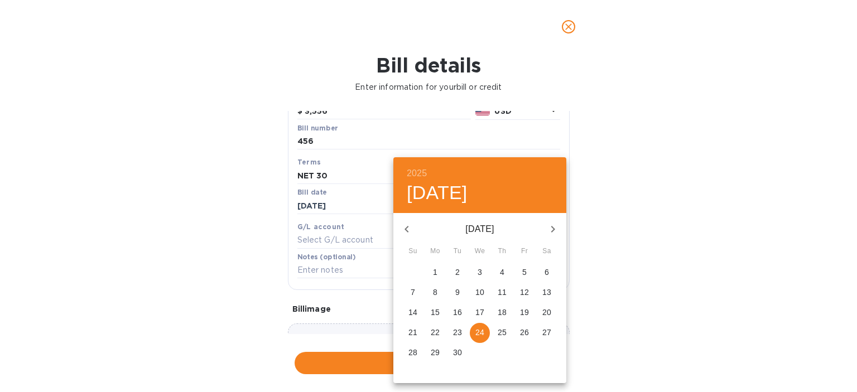
click at [412, 232] on icon "button" at bounding box center [406, 229] width 13 height 13
click at [437, 353] on p "25" at bounding box center [435, 352] width 9 height 11
type input "[DATE]"
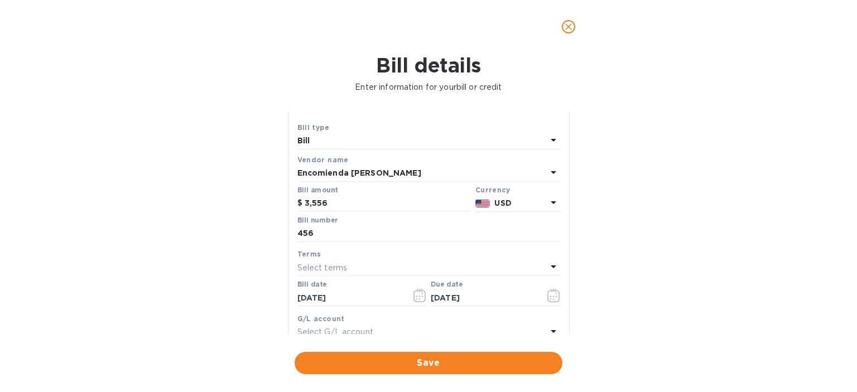
scroll to position [0, 0]
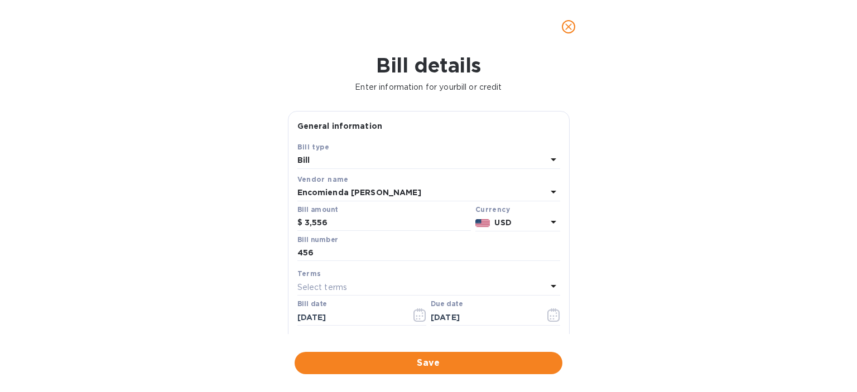
click at [513, 229] on div "USD" at bounding box center [520, 223] width 56 height 16
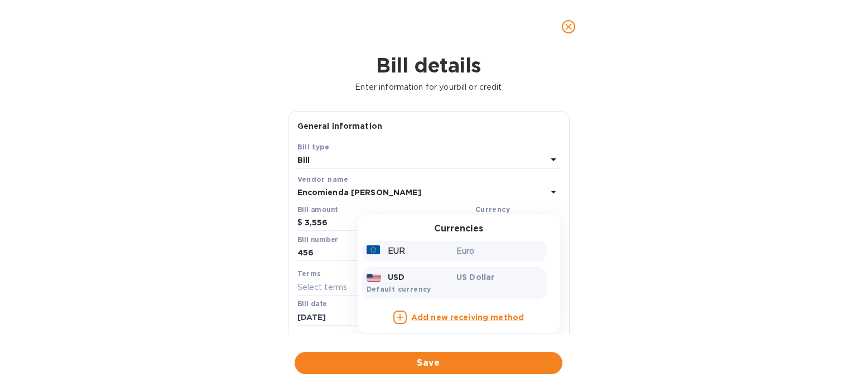
click at [489, 252] on p "Euro" at bounding box center [499, 251] width 86 height 12
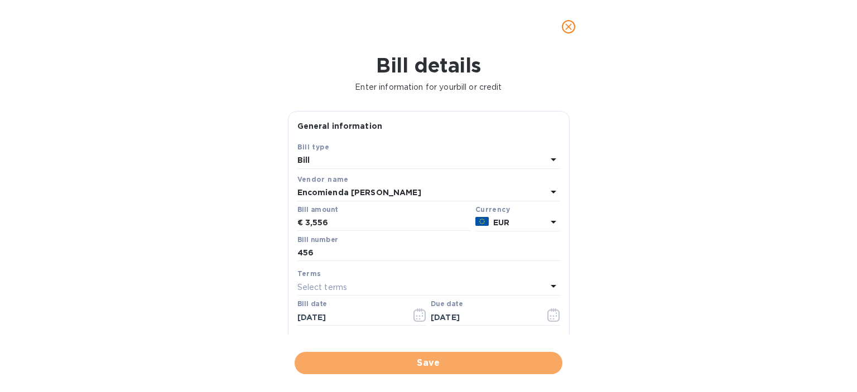
click at [433, 368] on span "Save" at bounding box center [428, 362] width 250 height 13
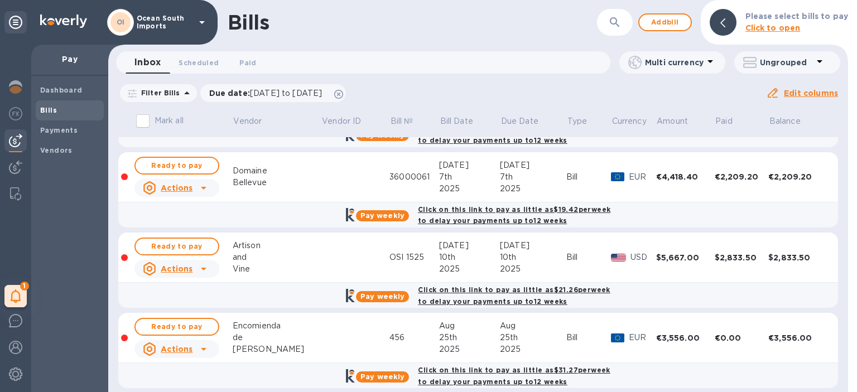
scroll to position [81, 0]
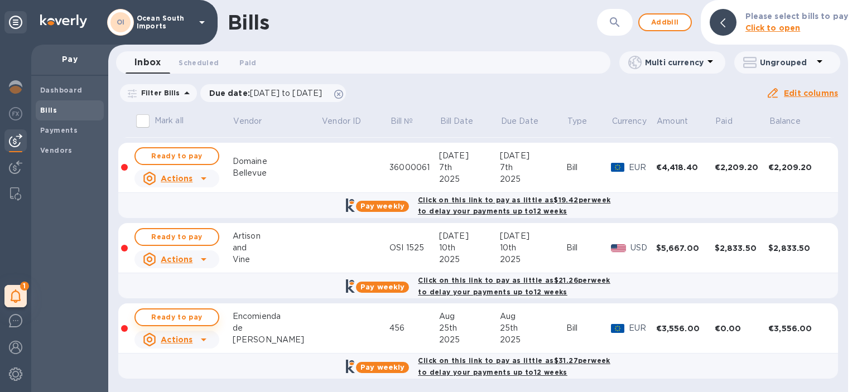
click at [204, 317] on span "Ready to pay" at bounding box center [176, 317] width 65 height 13
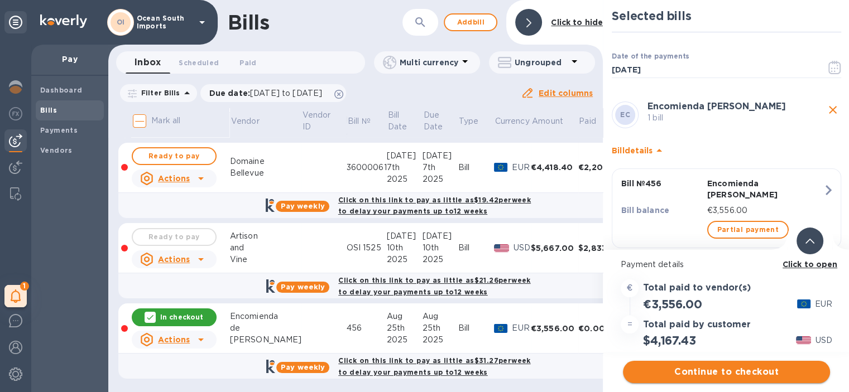
click at [731, 367] on span "Continue to checkout" at bounding box center [726, 371] width 189 height 13
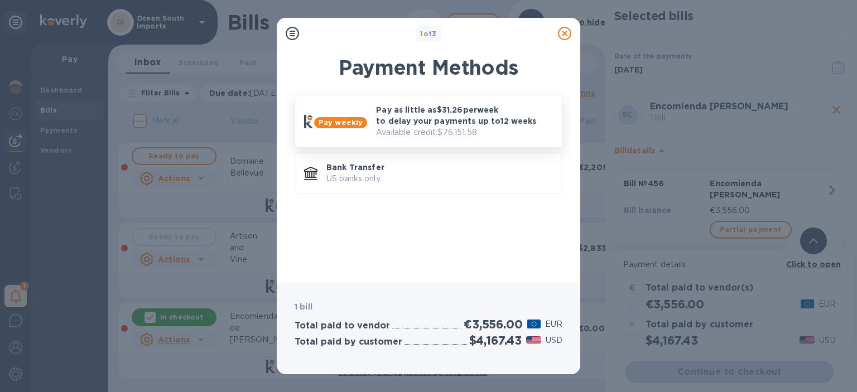
click at [470, 124] on p "Pay as little as $31.26 per week to delay your payments up to 12 weeks" at bounding box center [464, 115] width 177 height 22
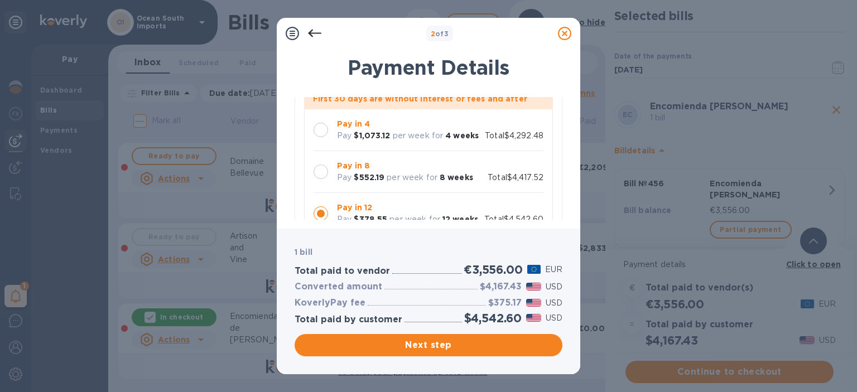
scroll to position [112, 0]
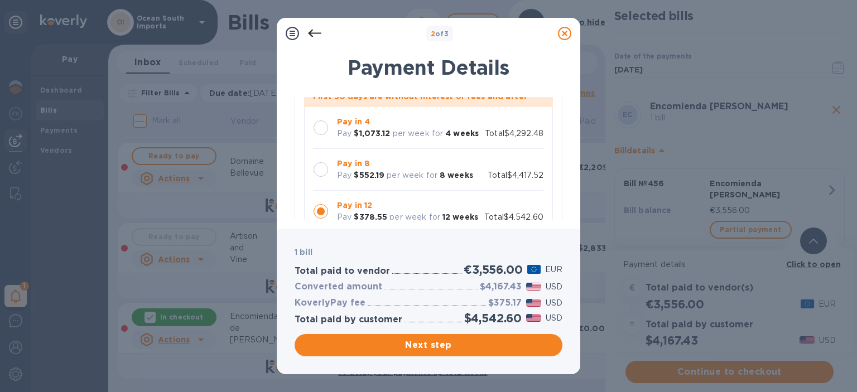
click at [321, 174] on div at bounding box center [321, 169] width 15 height 15
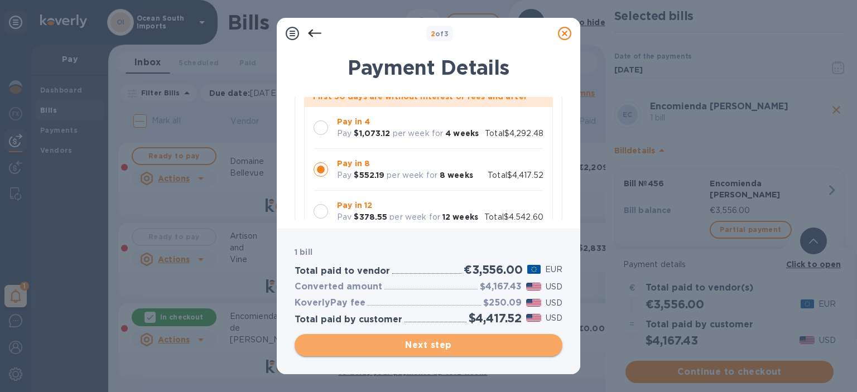
click at [416, 341] on span "Next step" at bounding box center [428, 345] width 250 height 13
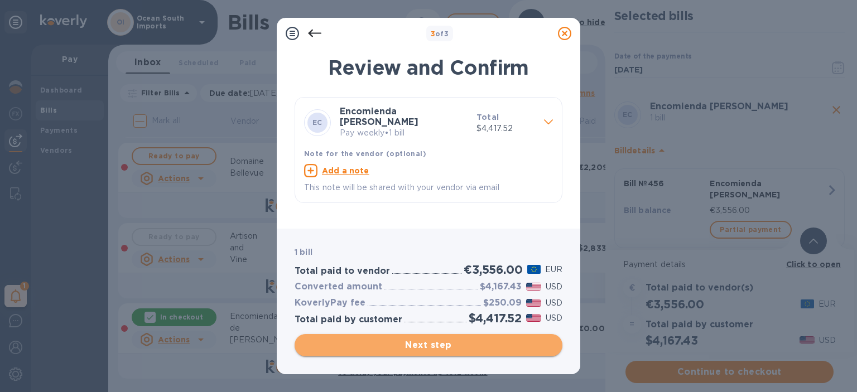
click at [497, 351] on span "Next step" at bounding box center [428, 345] width 250 height 13
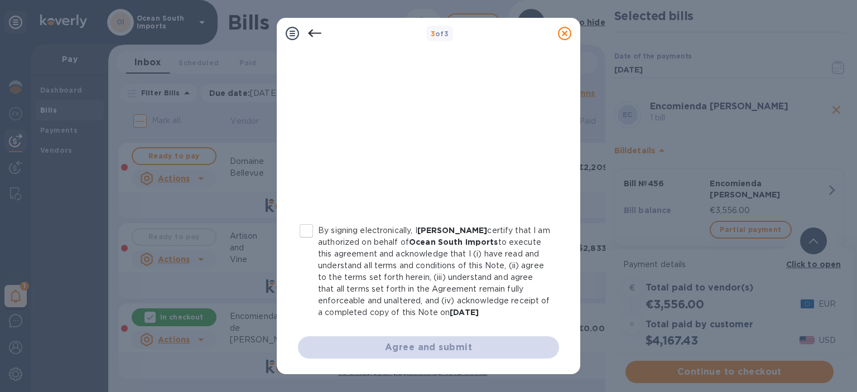
scroll to position [243, 0]
click at [310, 223] on input "By signing electronically, I [PERSON_NAME] certify that I am authorized on beha…" at bounding box center [306, 230] width 23 height 23
checkbox input "true"
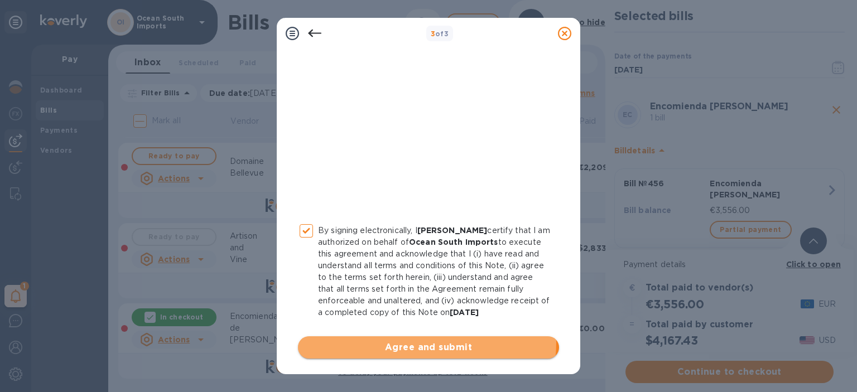
click at [377, 341] on span "Agree and submit" at bounding box center [428, 347] width 243 height 13
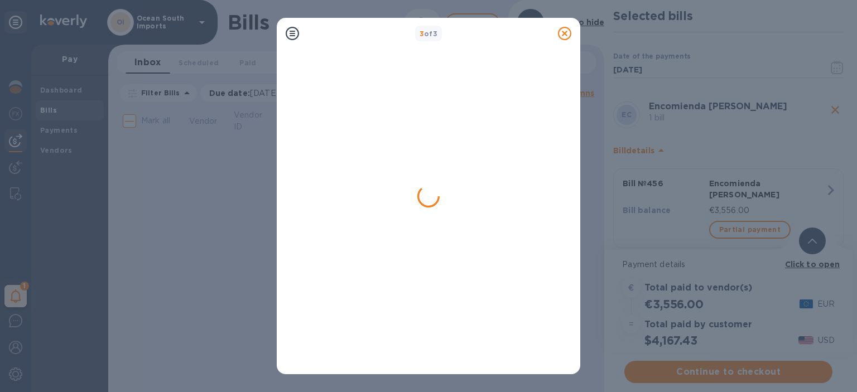
scroll to position [0, 0]
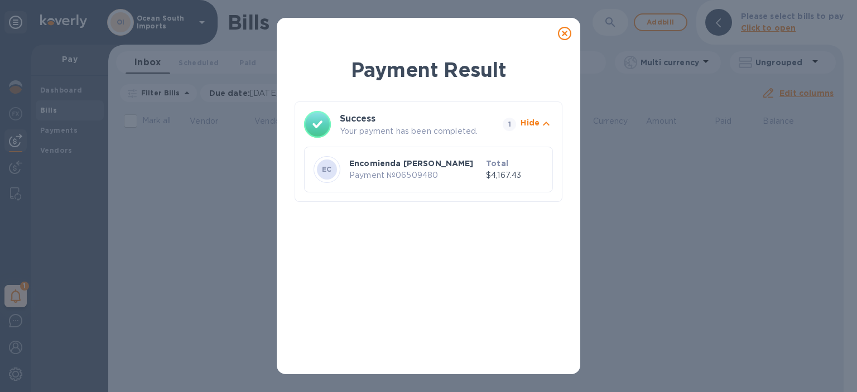
click at [560, 31] on icon at bounding box center [564, 33] width 13 height 13
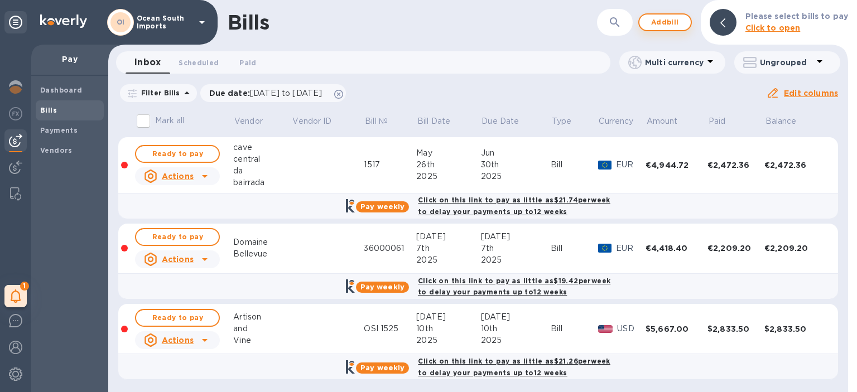
click at [658, 24] on span "Add bill" at bounding box center [664, 22] width 33 height 13
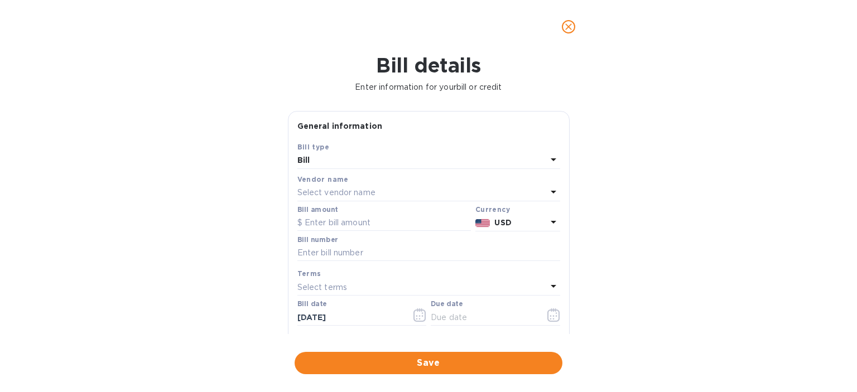
click at [394, 188] on div "Select vendor name" at bounding box center [421, 193] width 249 height 16
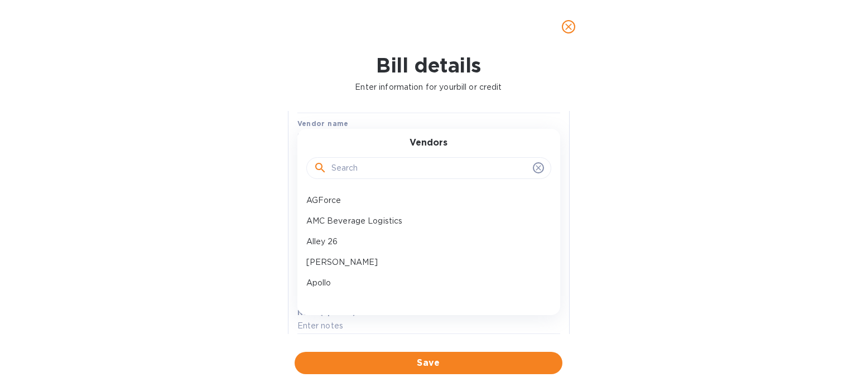
click at [393, 168] on input "text" at bounding box center [429, 168] width 197 height 17
type input "alb"
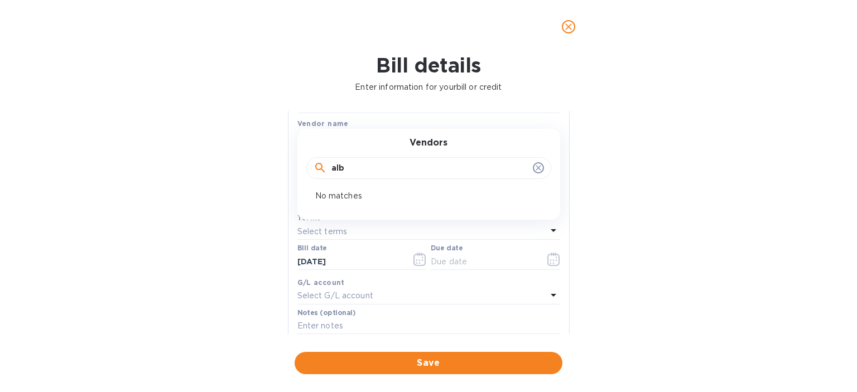
click at [568, 26] on icon "close" at bounding box center [568, 26] width 7 height 7
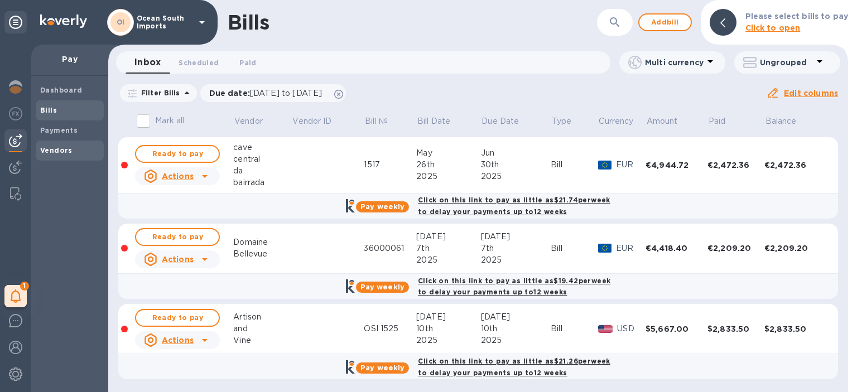
click at [74, 156] on div "Vendors" at bounding box center [70, 151] width 68 height 20
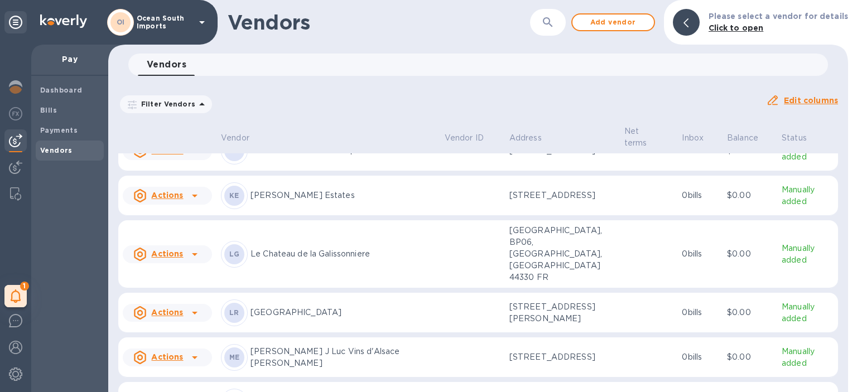
scroll to position [1796, 0]
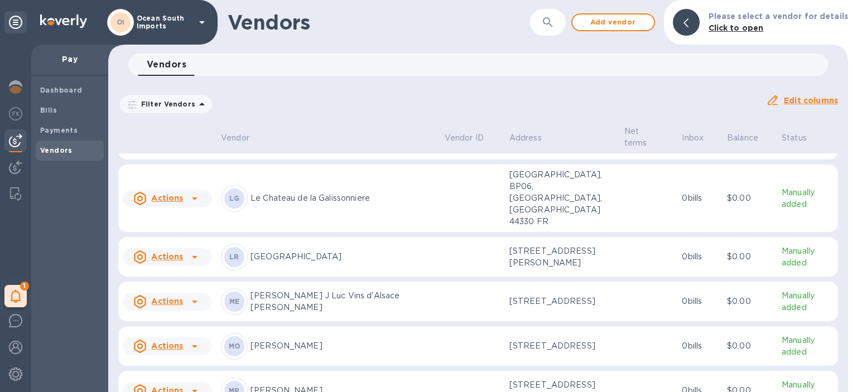
click at [440, 189] on td at bounding box center [472, 199] width 65 height 68
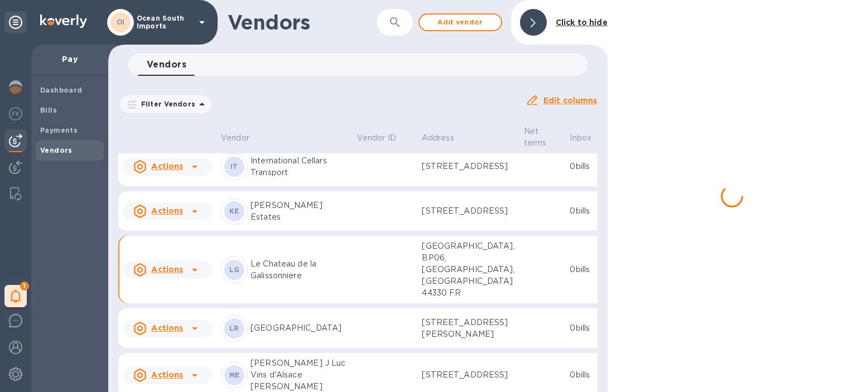
scroll to position [1988, 0]
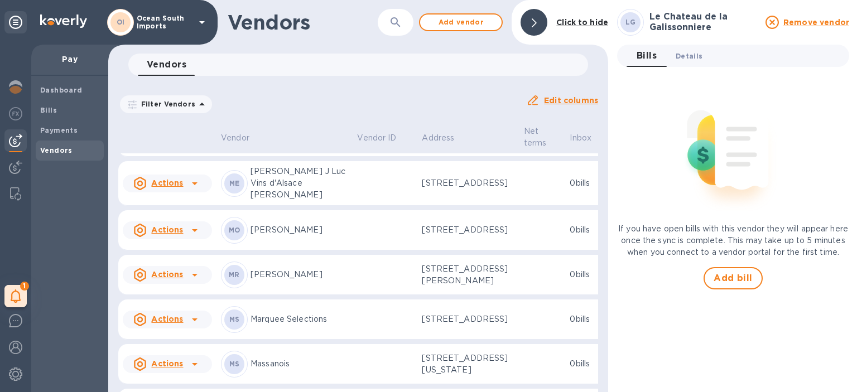
click at [677, 66] on button "Details 0" at bounding box center [689, 56] width 45 height 22
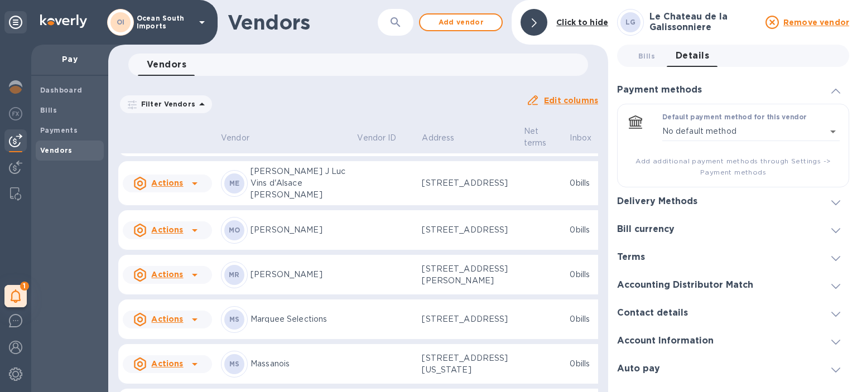
click at [723, 314] on div "Contact details" at bounding box center [733, 313] width 232 height 28
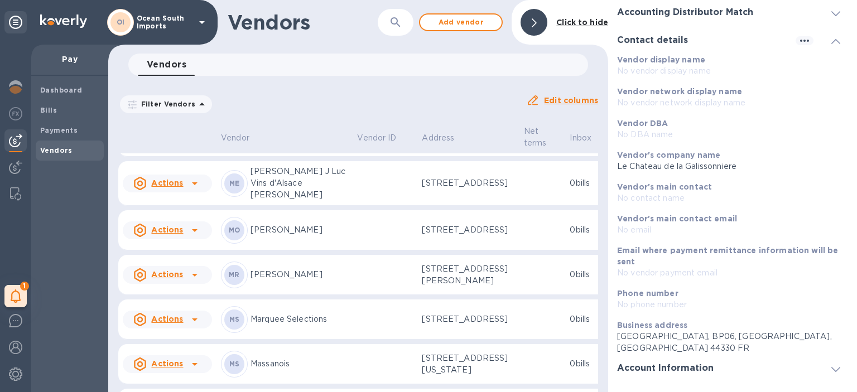
scroll to position [207, 0]
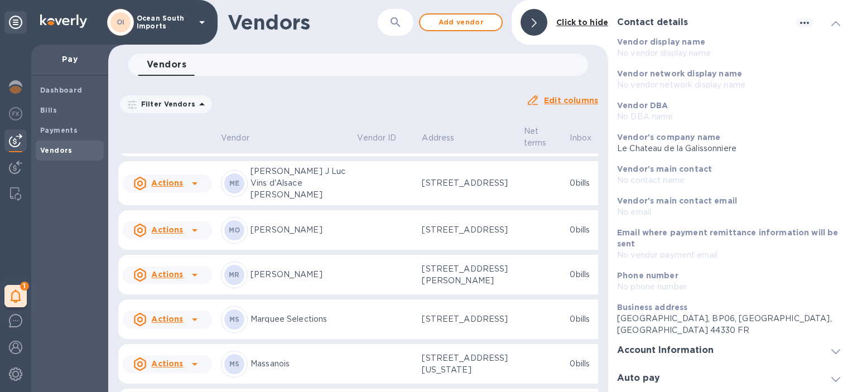
click at [727, 353] on div "Account Information" at bounding box center [733, 350] width 232 height 28
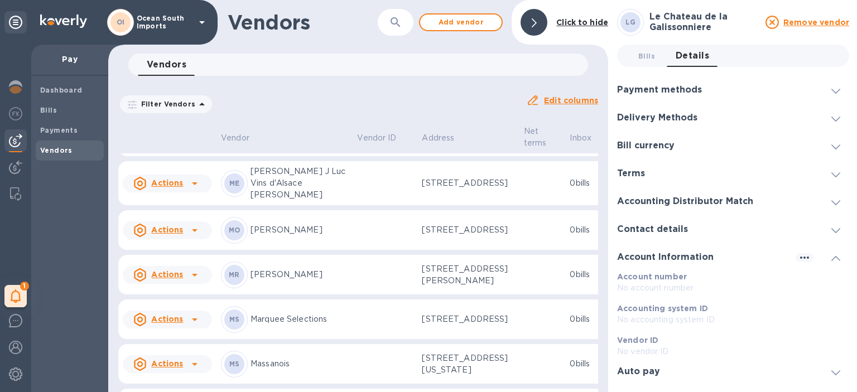
click at [530, 26] on div at bounding box center [534, 22] width 27 height 27
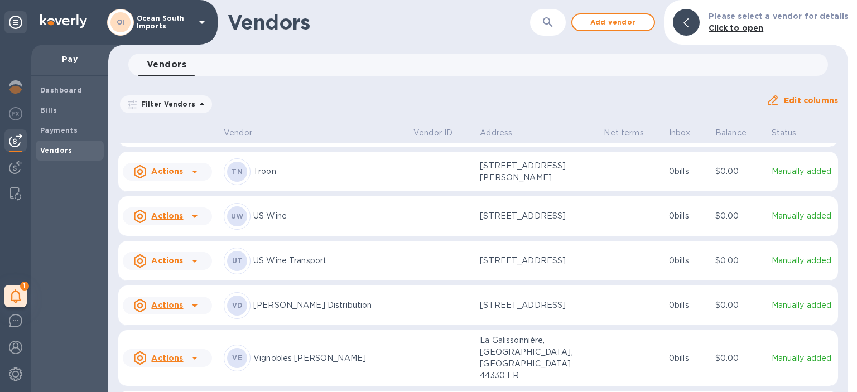
scroll to position [3600, 0]
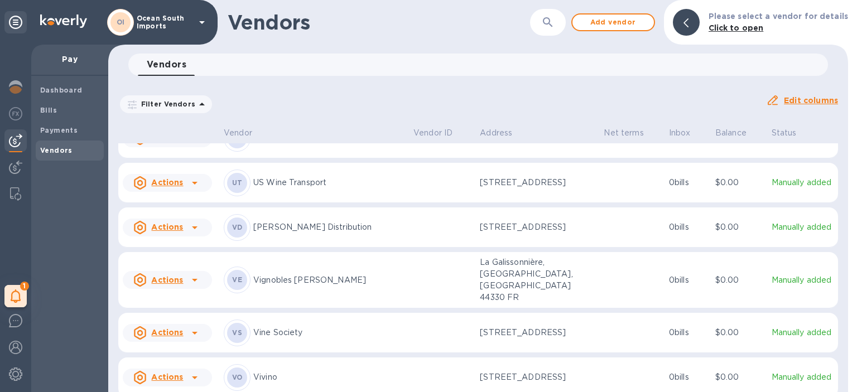
click at [417, 287] on td at bounding box center [442, 280] width 66 height 56
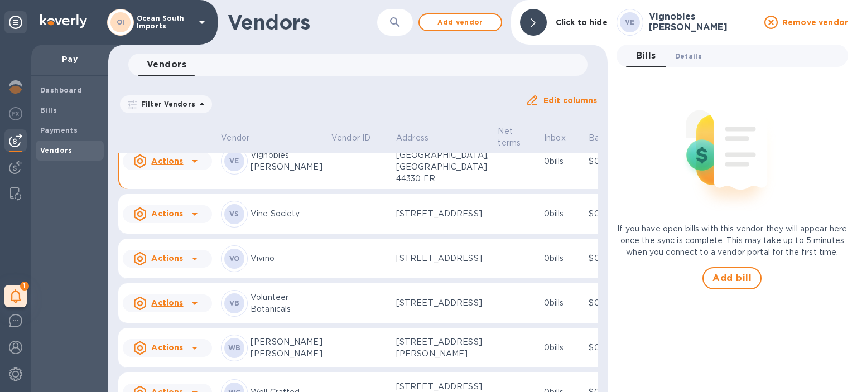
click at [685, 62] on button "Details 0" at bounding box center [688, 56] width 45 height 22
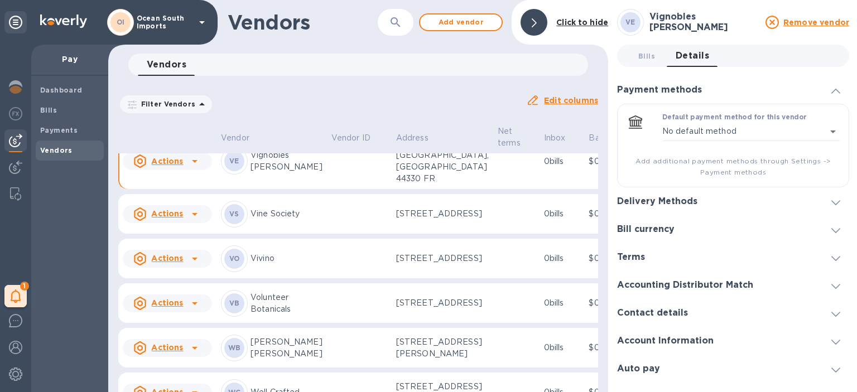
click at [734, 342] on div "Account Information" at bounding box center [733, 341] width 232 height 28
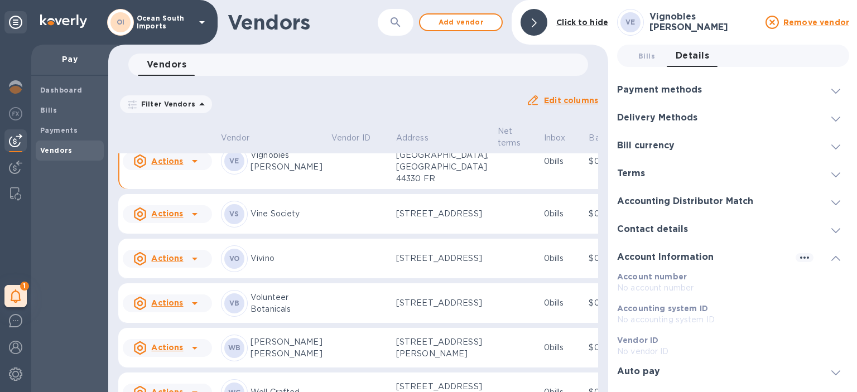
click at [709, 230] on div "Contact details" at bounding box center [733, 229] width 232 height 28
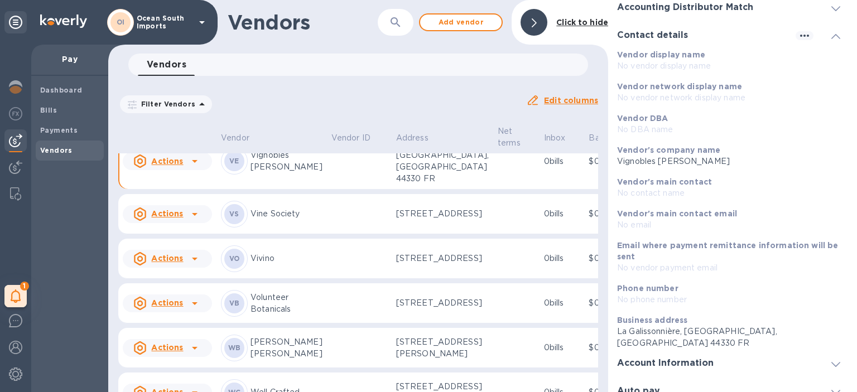
scroll to position [195, 0]
click at [715, 360] on div "Account Information" at bounding box center [733, 363] width 232 height 28
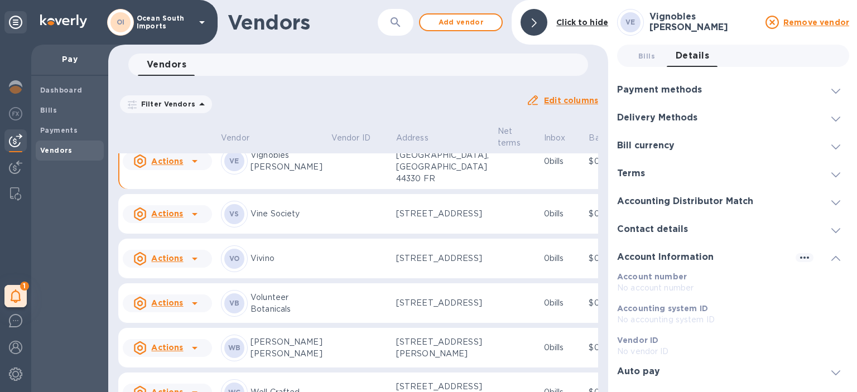
click at [720, 383] on div "Auto pay" at bounding box center [733, 372] width 232 height 28
click at [733, 115] on div "Delivery Methods" at bounding box center [733, 118] width 232 height 28
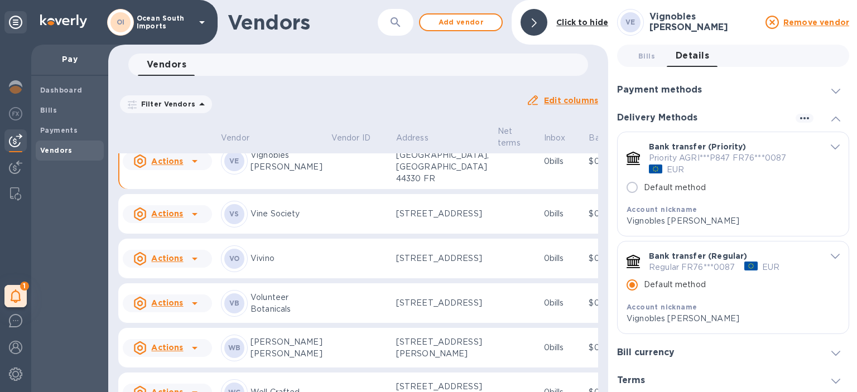
click at [734, 93] on div "Payment methods" at bounding box center [733, 90] width 232 height 28
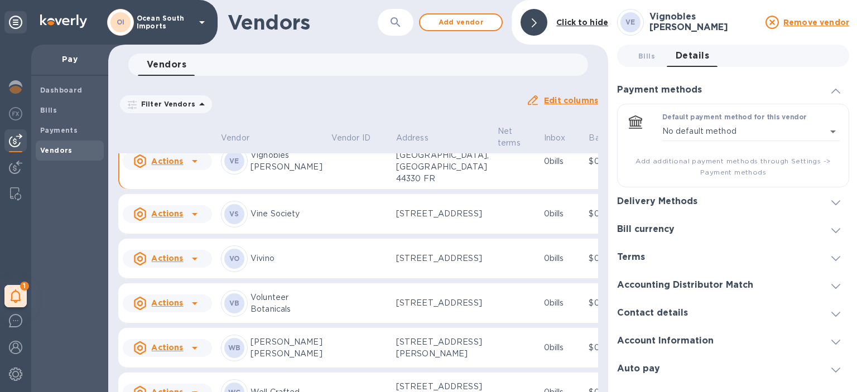
click at [745, 203] on div "Delivery Methods" at bounding box center [733, 201] width 232 height 28
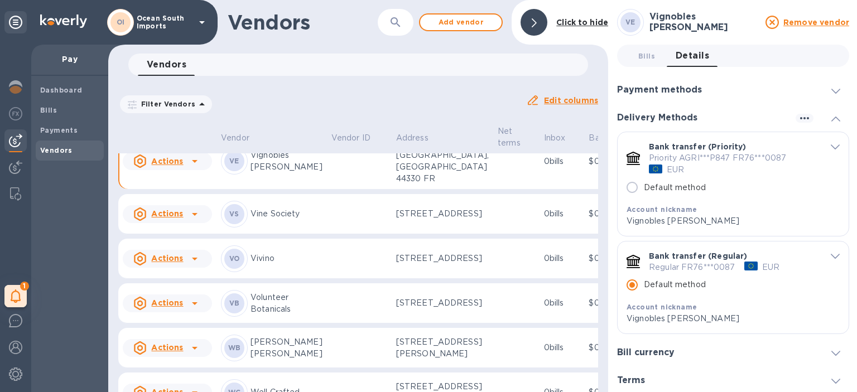
click at [731, 100] on div "Payment methods" at bounding box center [733, 90] width 232 height 28
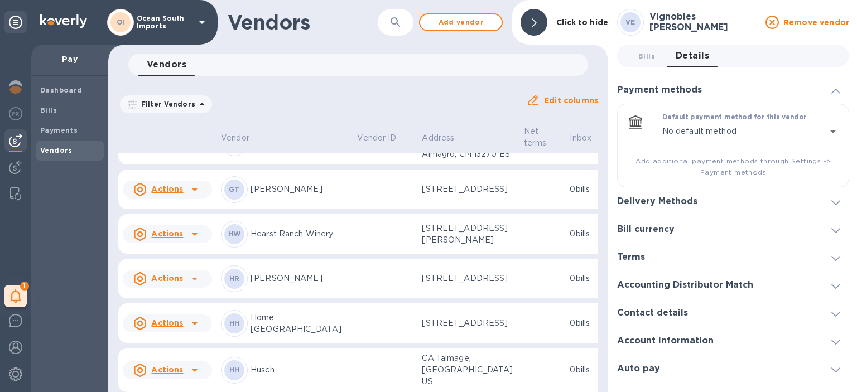
scroll to position [1471, 0]
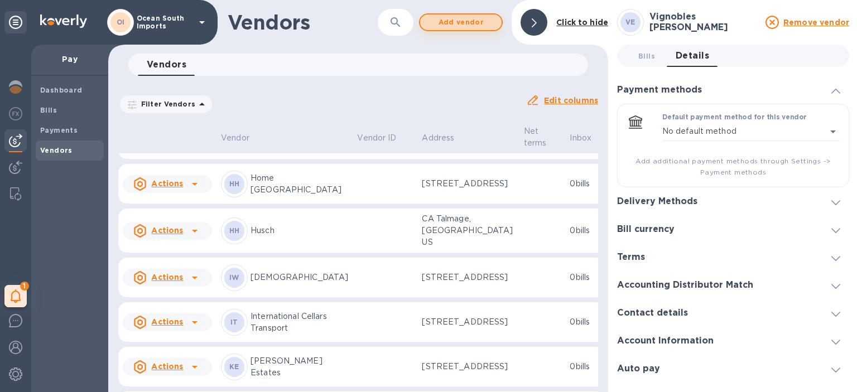
click at [451, 28] on span "Add vendor" at bounding box center [461, 22] width 64 height 13
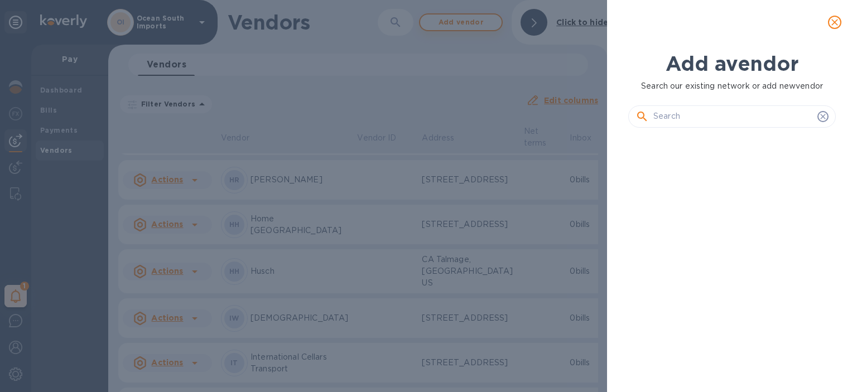
scroll to position [218, 212]
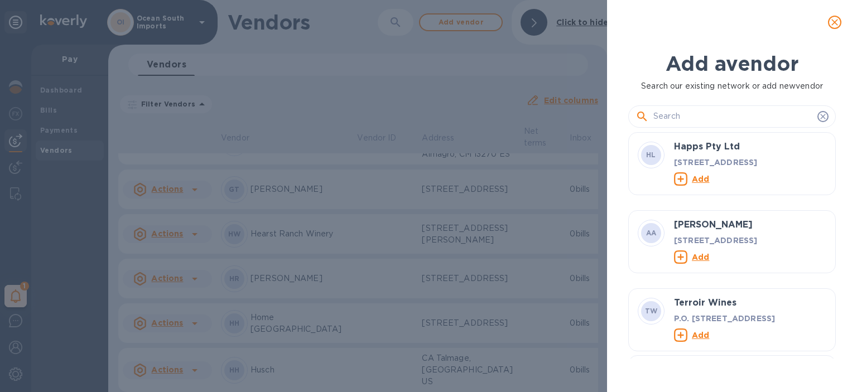
click at [716, 119] on input "text" at bounding box center [733, 116] width 160 height 17
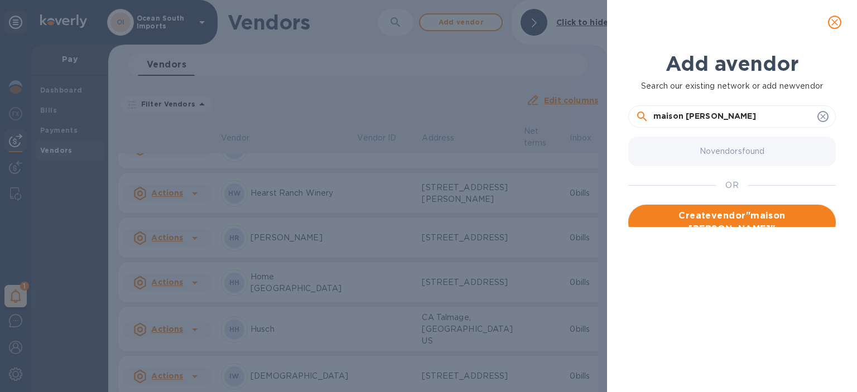
type input "maison albert"
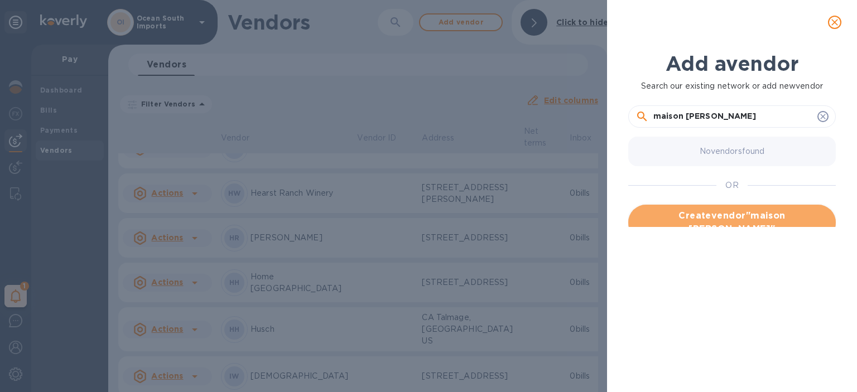
click at [716, 209] on span "Create vendor " maison albert "" at bounding box center [732, 222] width 190 height 27
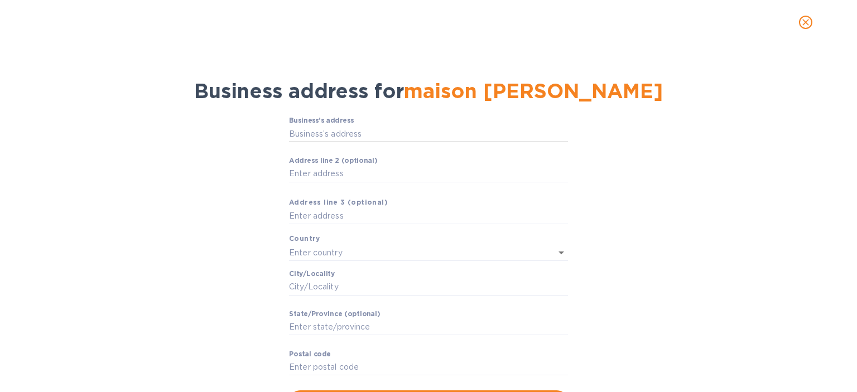
click at [370, 135] on input "Business’s аddress" at bounding box center [428, 134] width 279 height 17
type input "Occitanie Narbonne"
type input "France"
type input "Narbonne"
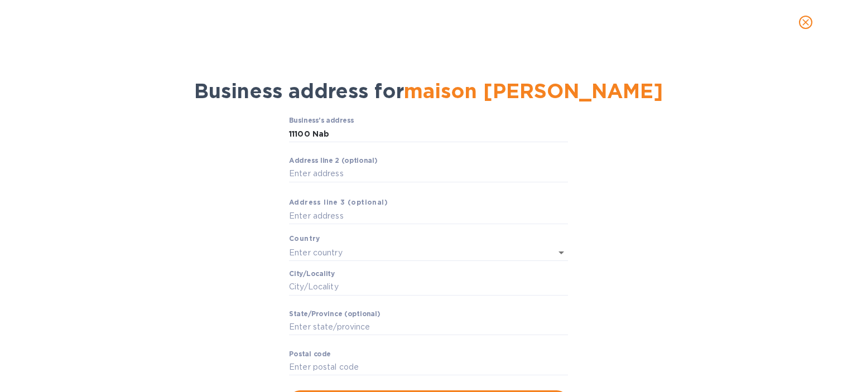
type input "Occitanie"
type input "11100"
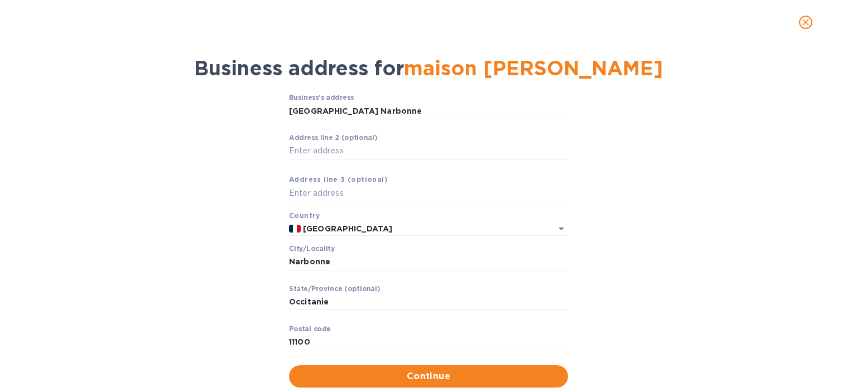
scroll to position [61, 0]
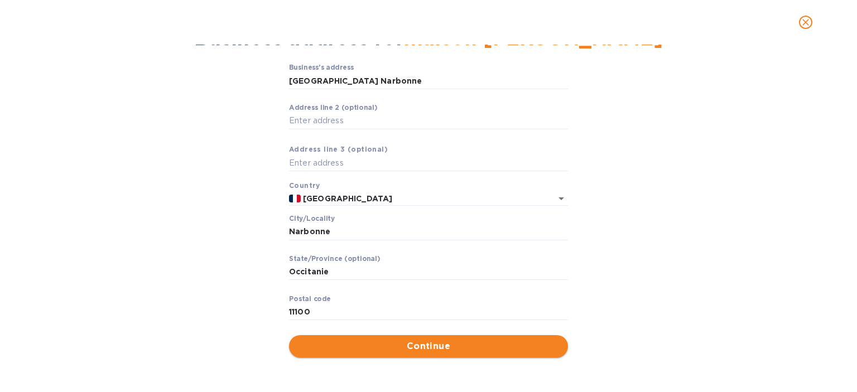
click at [404, 348] on span "Continue" at bounding box center [428, 346] width 261 height 13
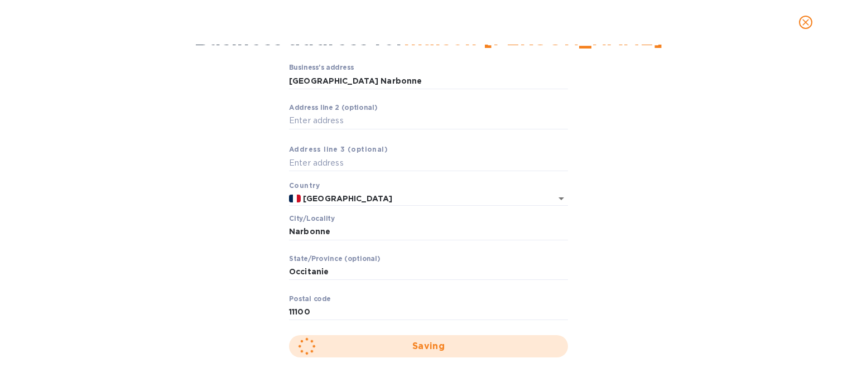
scroll to position [1372, 0]
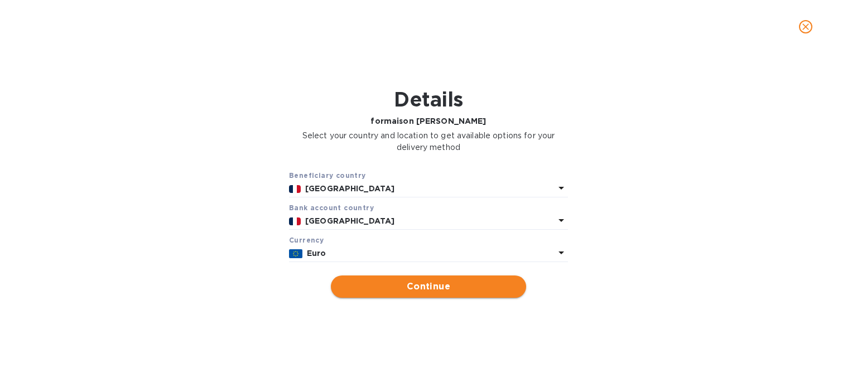
click at [420, 290] on span "Continue" at bounding box center [428, 286] width 177 height 13
type input "maison albert"
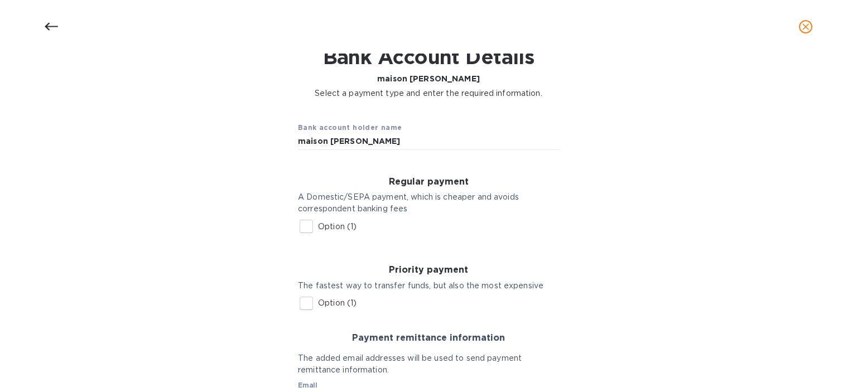
scroll to position [112, 0]
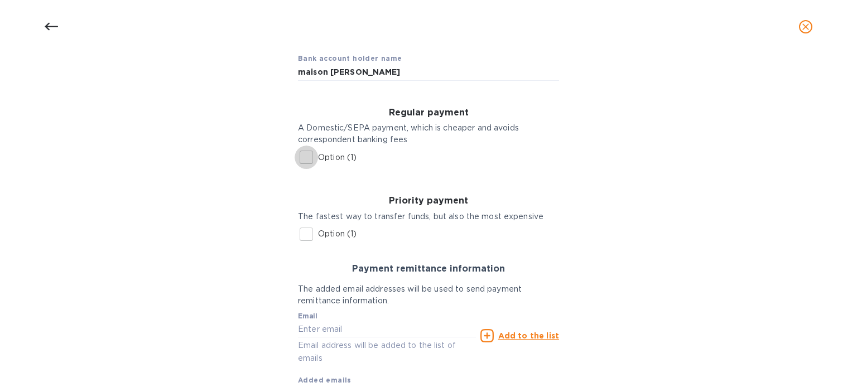
click at [312, 160] on input "Option (1)" at bounding box center [306, 157] width 23 height 23
checkbox input "true"
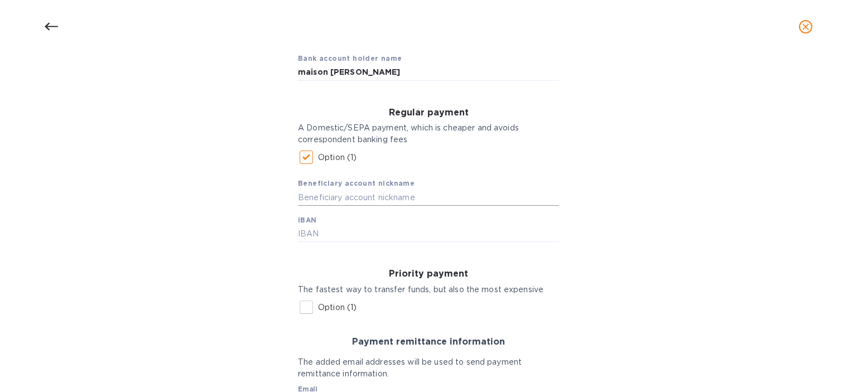
click at [346, 201] on input "text" at bounding box center [428, 197] width 261 height 17
click at [344, 235] on input "text" at bounding box center [428, 234] width 261 height 17
click at [334, 198] on input "text" at bounding box center [428, 197] width 261 height 17
type input "M"
type input "Albert"
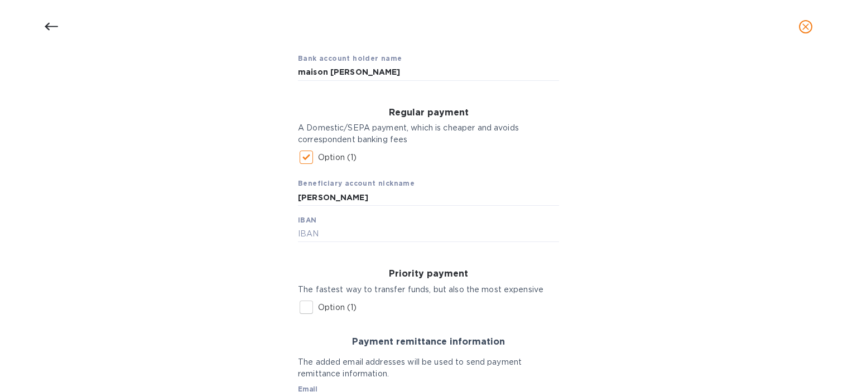
click at [329, 243] on div "Regular payment A Domestic/SEPA payment, which is cheaper and avoids correspond…" at bounding box center [428, 175] width 279 height 153
click at [328, 232] on input "text" at bounding box center [428, 234] width 261 height 17
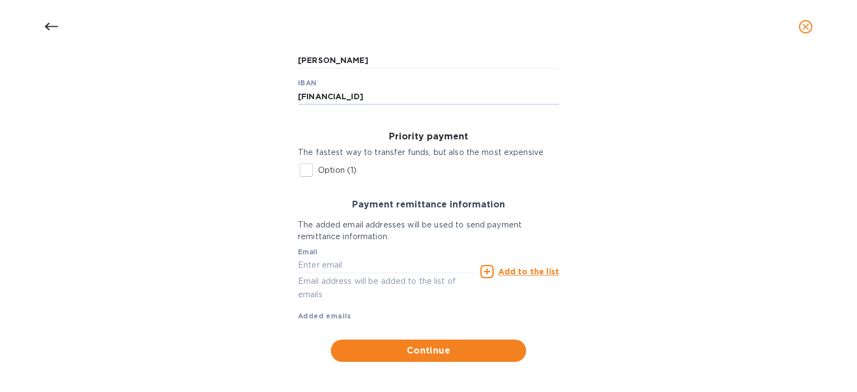
scroll to position [253, 0]
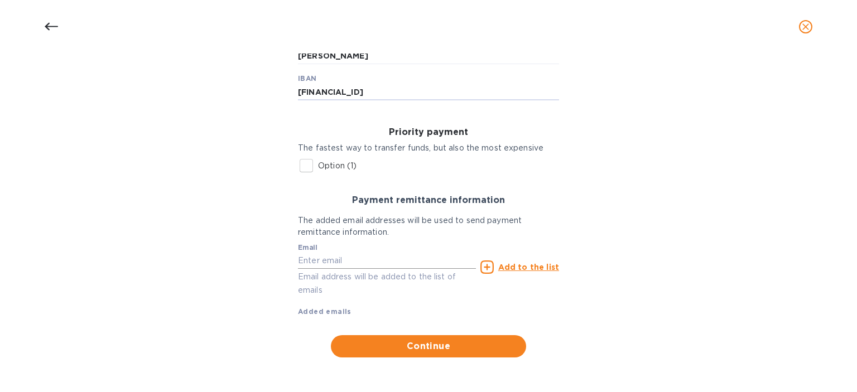
type input "FR7613506100009359833500051"
click at [384, 261] on input "text" at bounding box center [387, 261] width 178 height 17
type input "steve.oceansouth@gmail.com"
type input "202 Holiday Park Rd"
click at [511, 267] on u "Add to the list" at bounding box center [528, 267] width 61 height 9
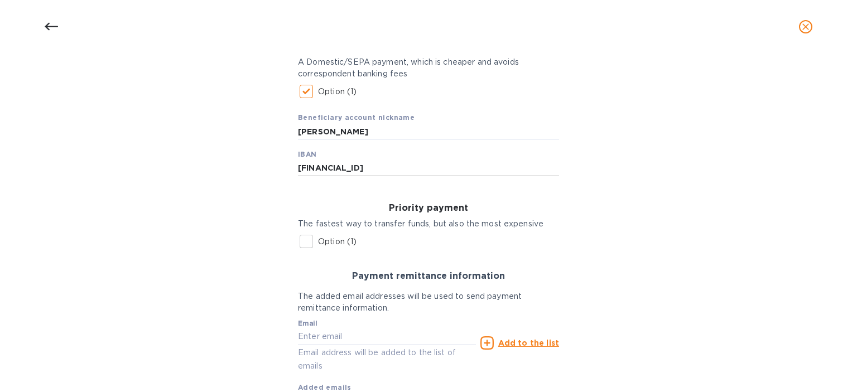
scroll to position [86, 0]
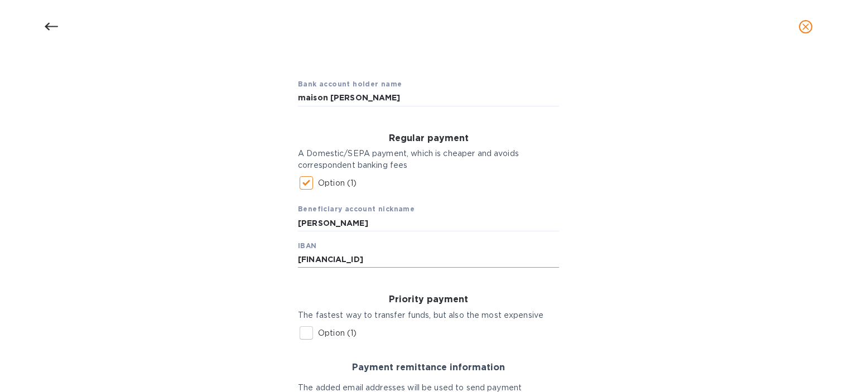
click at [316, 258] on input "FR7613506100009359833500051" at bounding box center [428, 260] width 261 height 17
click at [339, 256] on input "FR7613506100009359833500051" at bounding box center [428, 260] width 261 height 17
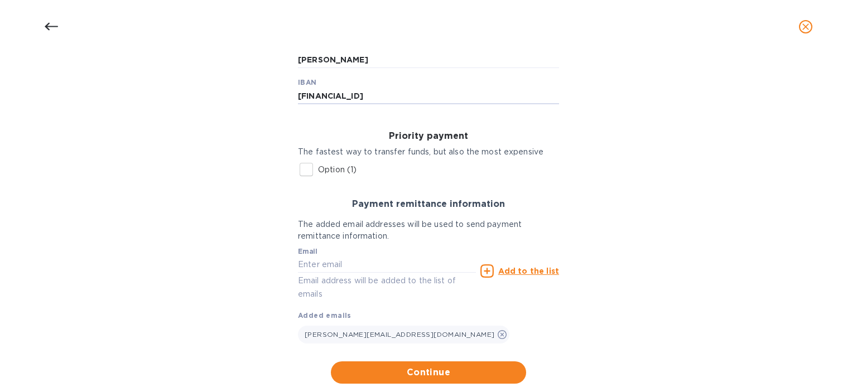
scroll to position [276, 0]
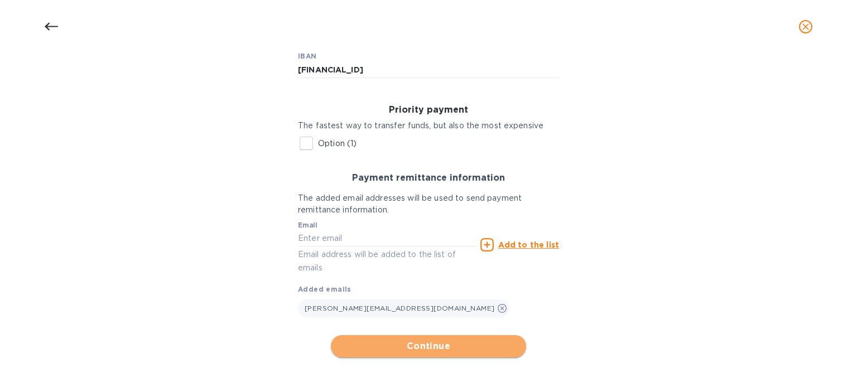
click at [415, 345] on span "Continue" at bounding box center [428, 346] width 177 height 13
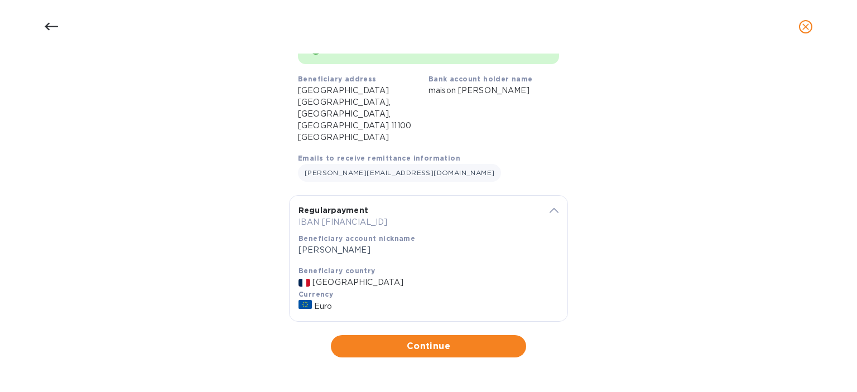
scroll to position [66, 0]
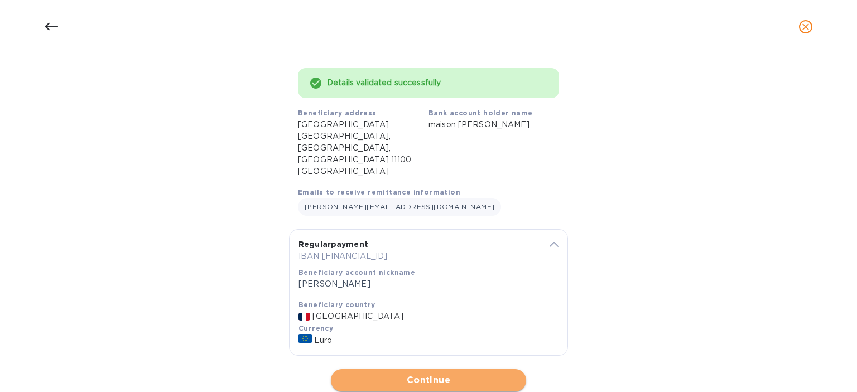
click at [423, 374] on span "Continue" at bounding box center [428, 380] width 177 height 13
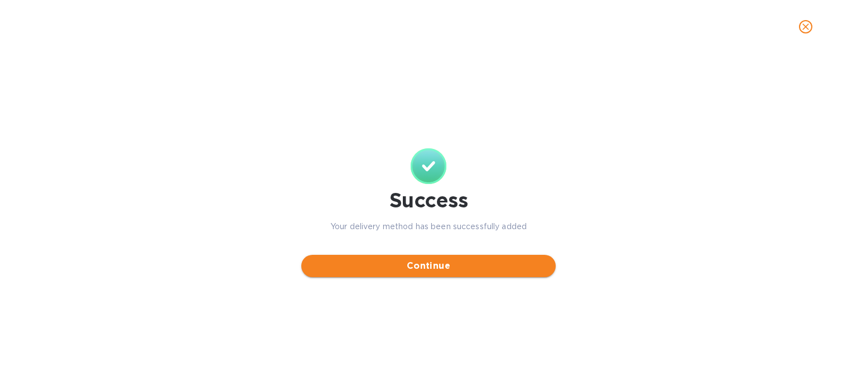
scroll to position [0, 0]
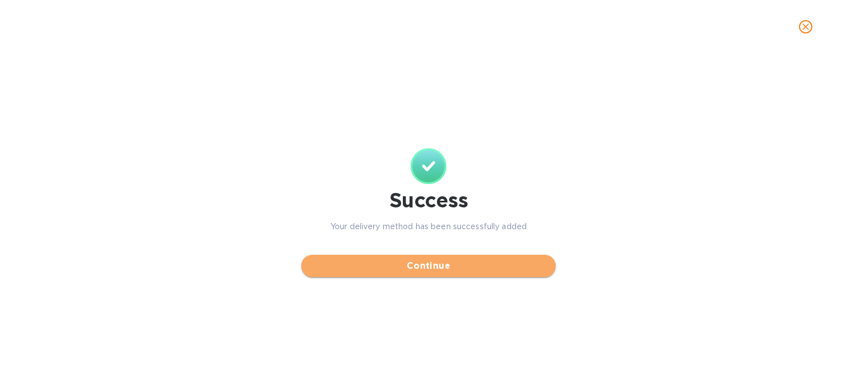
click at [410, 267] on span "Continue" at bounding box center [428, 265] width 237 height 13
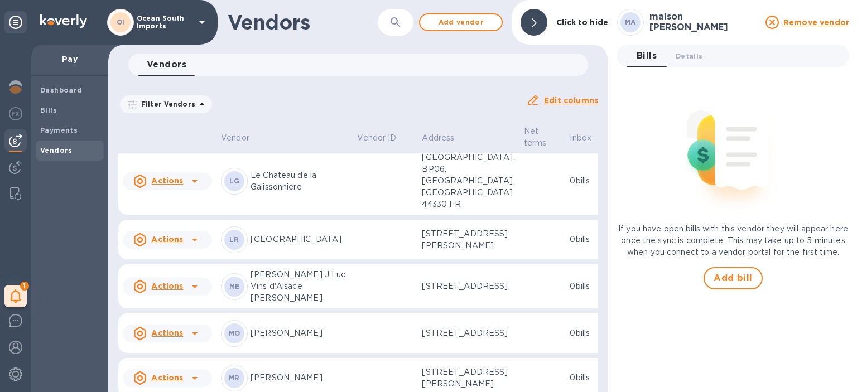
scroll to position [1839, 0]
click at [403, 15] on button "button" at bounding box center [395, 22] width 27 height 27
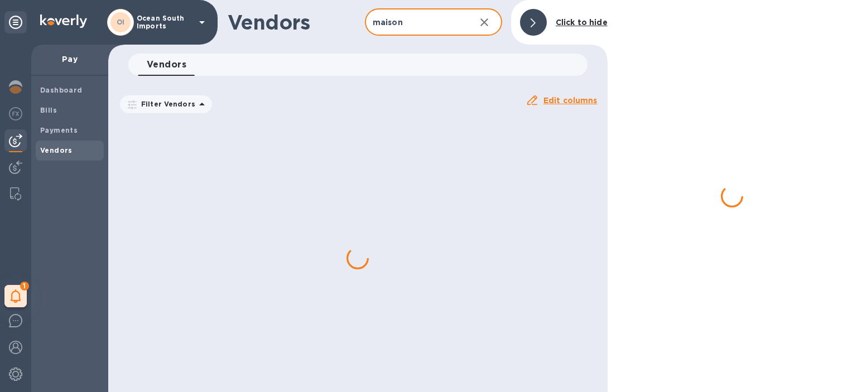
type input "maison"
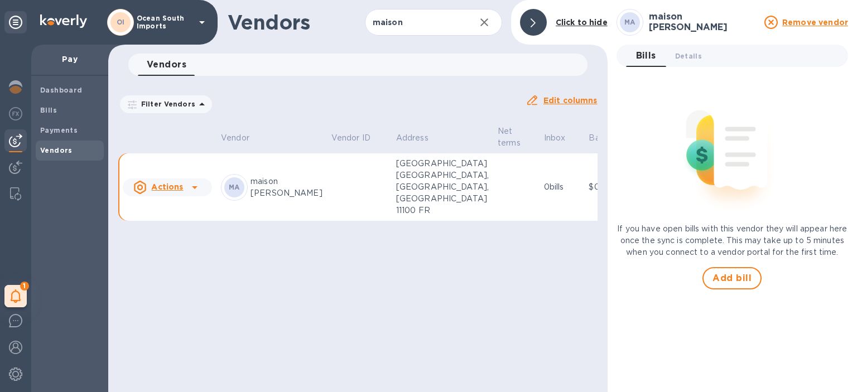
click at [327, 183] on td at bounding box center [359, 187] width 65 height 68
click at [404, 189] on p "Occitanie Narbonne, Narbonne, Occitanie 11100 FR" at bounding box center [442, 187] width 93 height 59
click at [703, 285] on div "If you have open bills with this vendor they will appear here once the sync is …" at bounding box center [732, 183] width 232 height 214
click at [726, 283] on span "Add bill" at bounding box center [731, 278] width 39 height 13
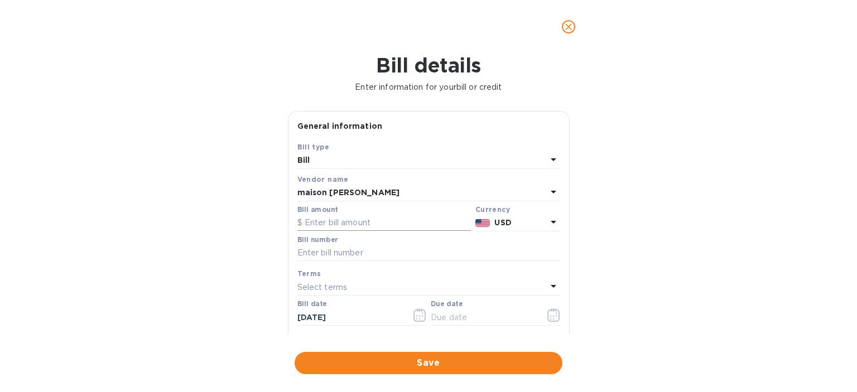
click at [406, 224] on input "text" at bounding box center [384, 223] width 174 height 17
type input "2,124"
click at [406, 257] on input "text" at bounding box center [428, 253] width 263 height 17
click at [523, 213] on div "Currency" at bounding box center [517, 210] width 85 height 12
click at [538, 214] on div "Currency" at bounding box center [517, 210] width 85 height 12
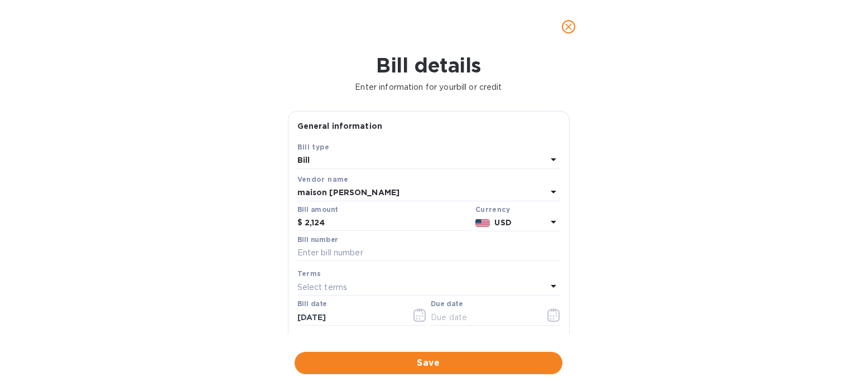
click at [541, 229] on p "USD" at bounding box center [520, 223] width 52 height 12
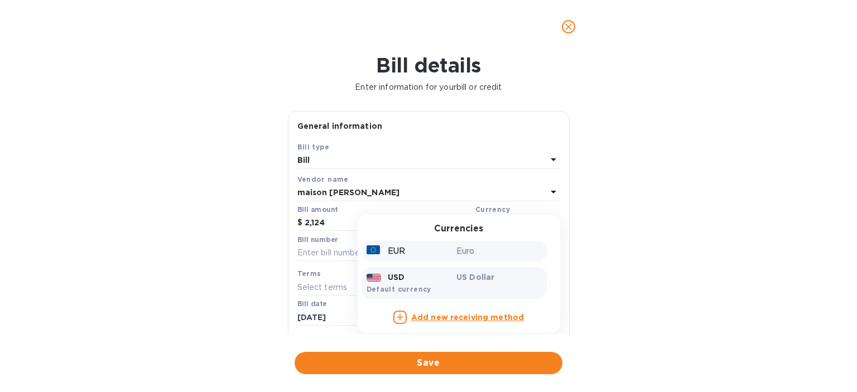
click at [497, 254] on p "Euro" at bounding box center [499, 251] width 86 height 12
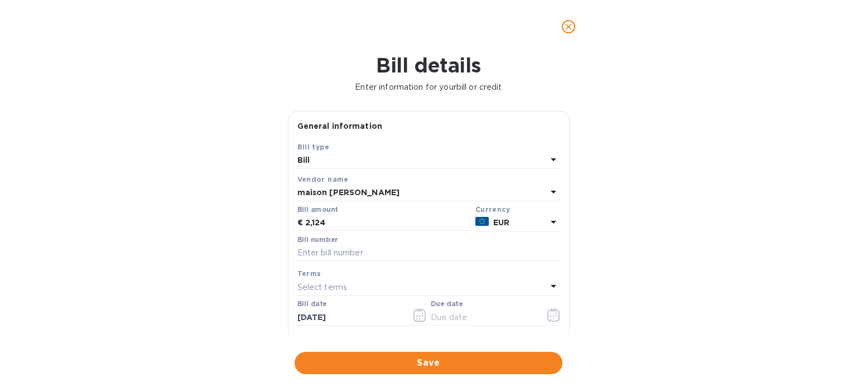
click at [389, 242] on div "Bill number" at bounding box center [428, 249] width 263 height 26
click at [389, 250] on input "text" at bounding box center [428, 253] width 263 height 17
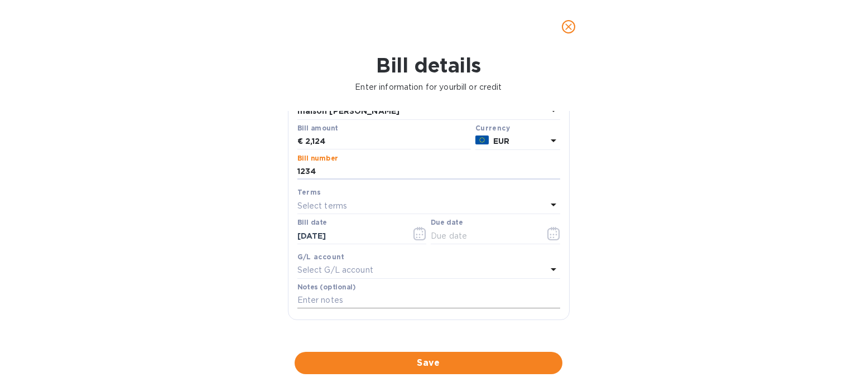
scroll to position [112, 0]
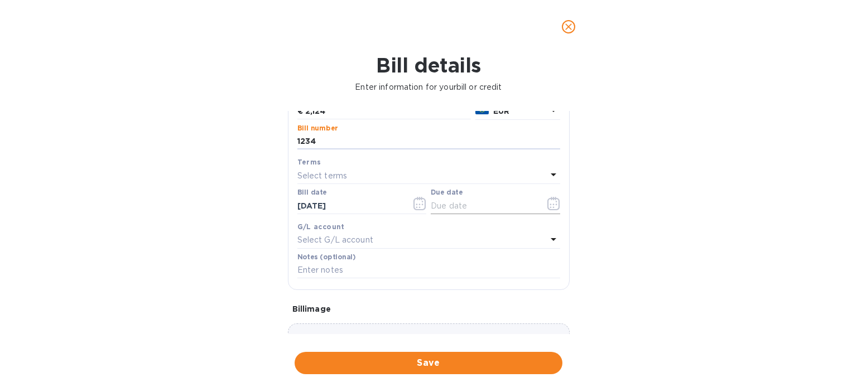
type input "1234"
click at [552, 208] on icon "button" at bounding box center [553, 207] width 2 height 2
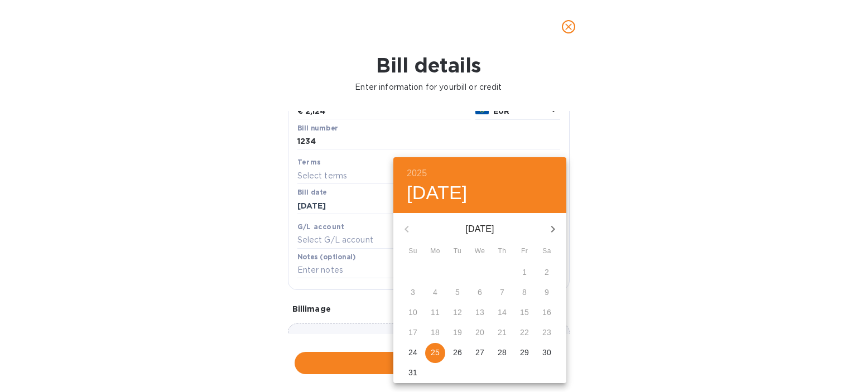
click at [439, 350] on p "25" at bounding box center [435, 352] width 9 height 11
type input "[DATE]"
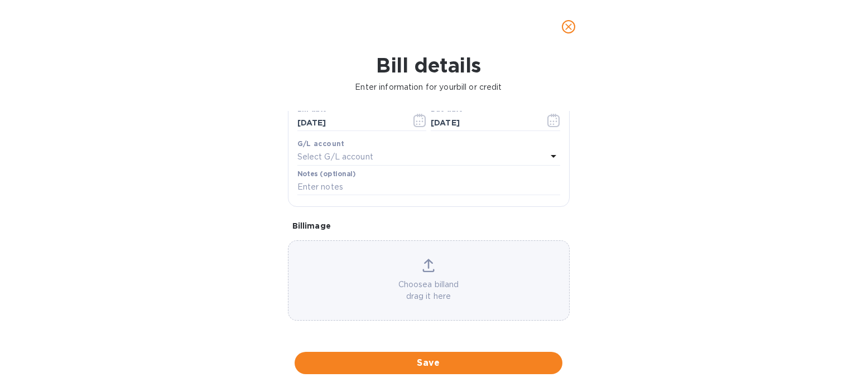
scroll to position [28, 0]
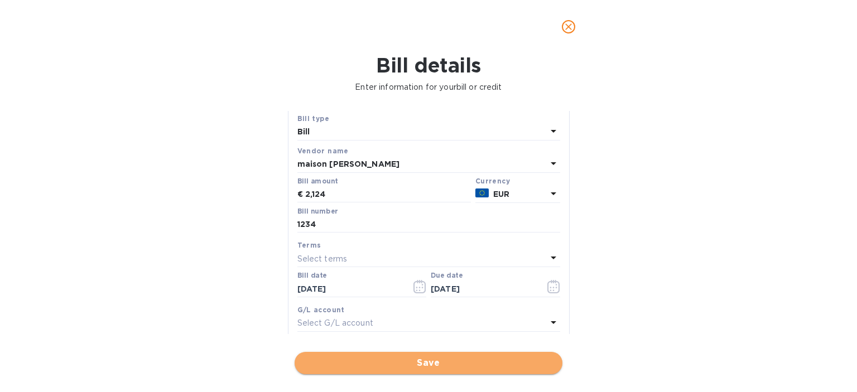
click at [431, 365] on span "Save" at bounding box center [428, 362] width 250 height 13
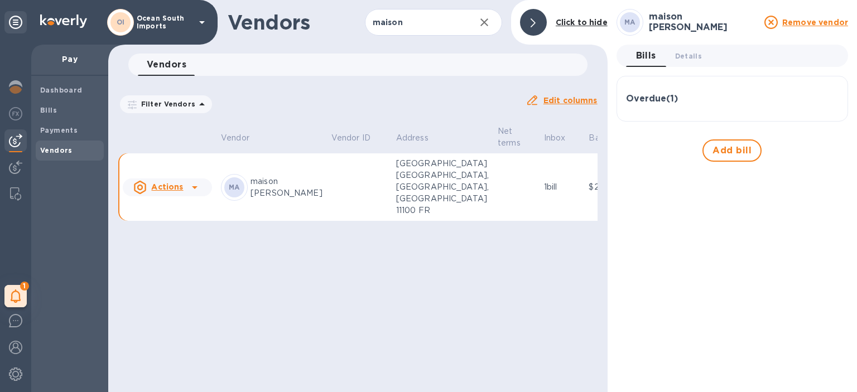
click at [493, 178] on td at bounding box center [516, 187] width 46 height 68
click at [79, 118] on div "Bills" at bounding box center [70, 110] width 68 height 20
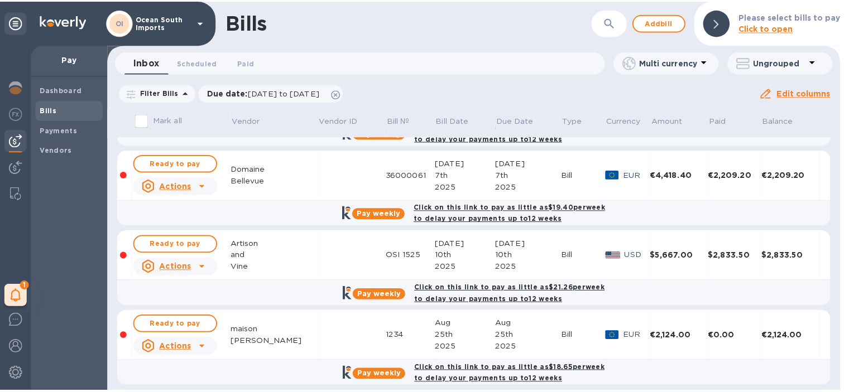
scroll to position [81, 0]
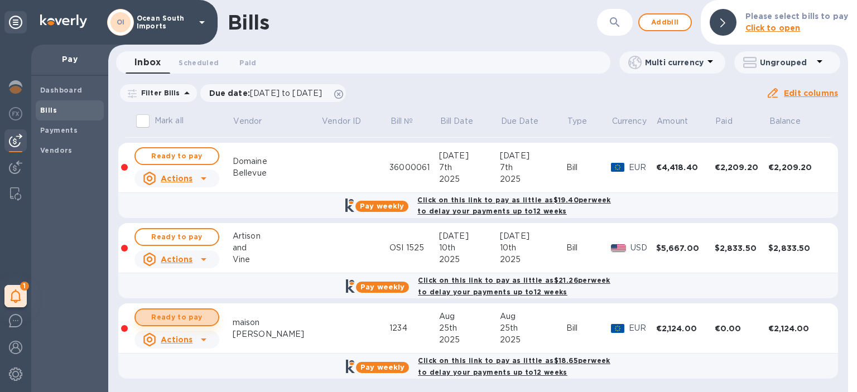
click at [194, 314] on span "Ready to pay" at bounding box center [176, 317] width 65 height 13
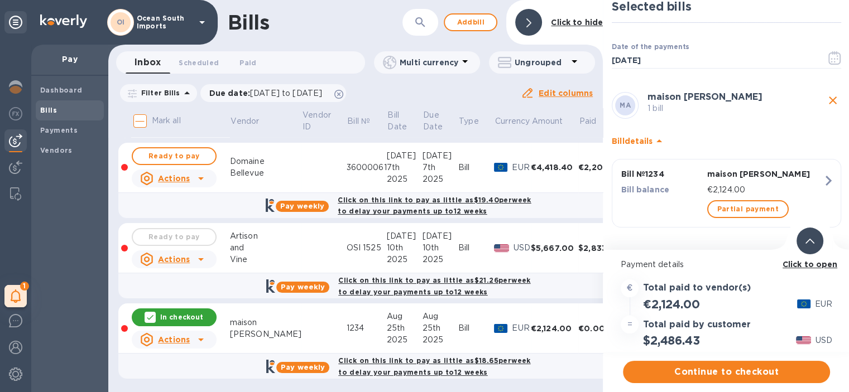
scroll to position [8, 0]
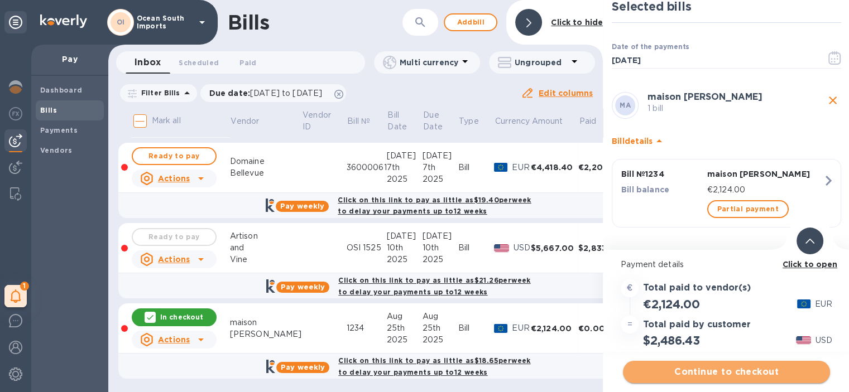
click at [727, 365] on span "Continue to checkout" at bounding box center [726, 371] width 189 height 13
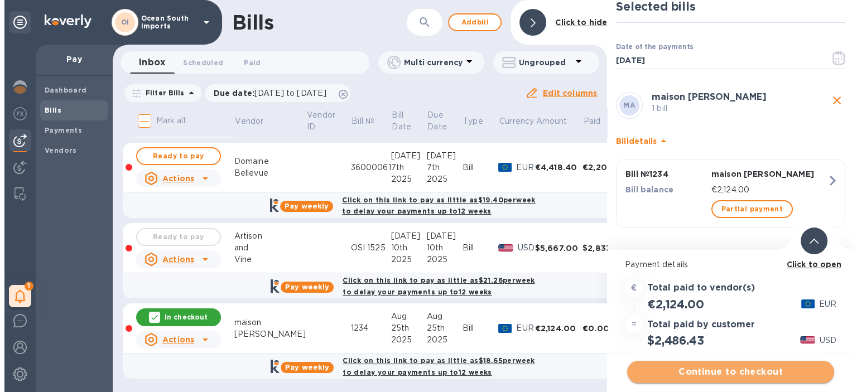
scroll to position [0, 0]
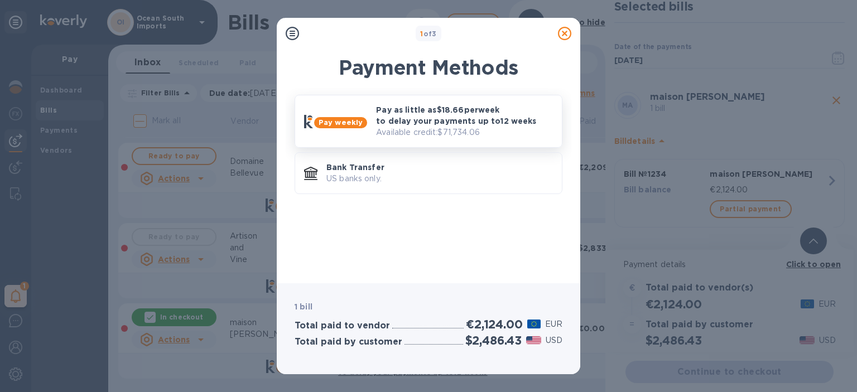
click at [416, 127] on p "Available credit: $71,734.06" at bounding box center [464, 133] width 177 height 12
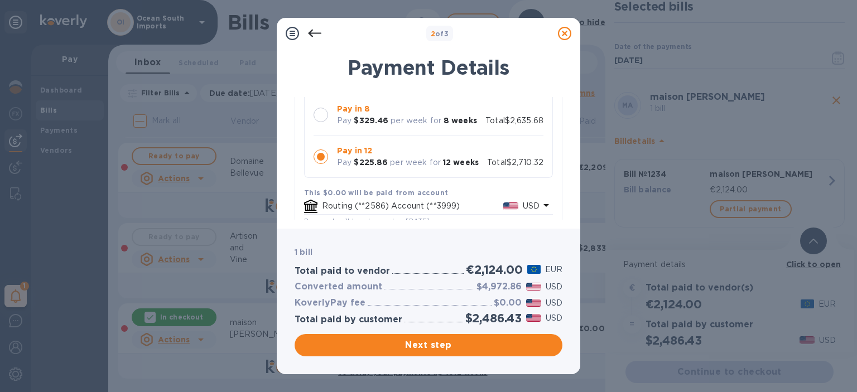
scroll to position [167, 0]
click at [319, 120] on div at bounding box center [321, 114] width 15 height 15
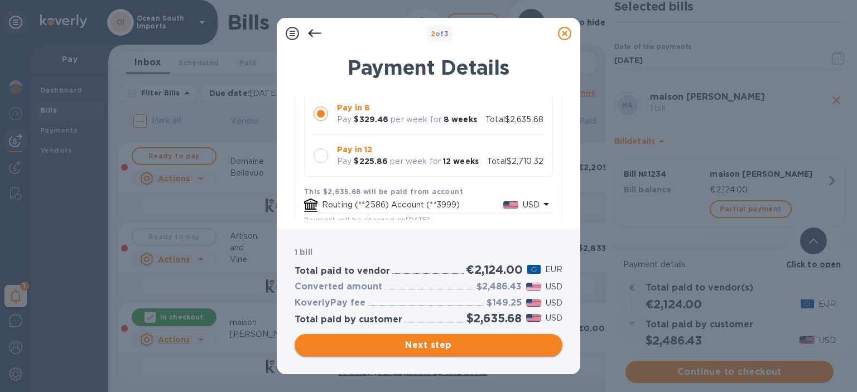
click at [469, 341] on span "Next step" at bounding box center [428, 345] width 250 height 13
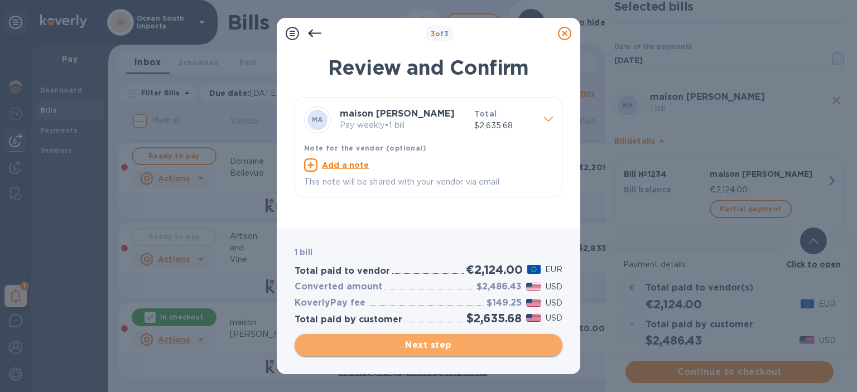
click at [460, 341] on span "Next step" at bounding box center [428, 345] width 250 height 13
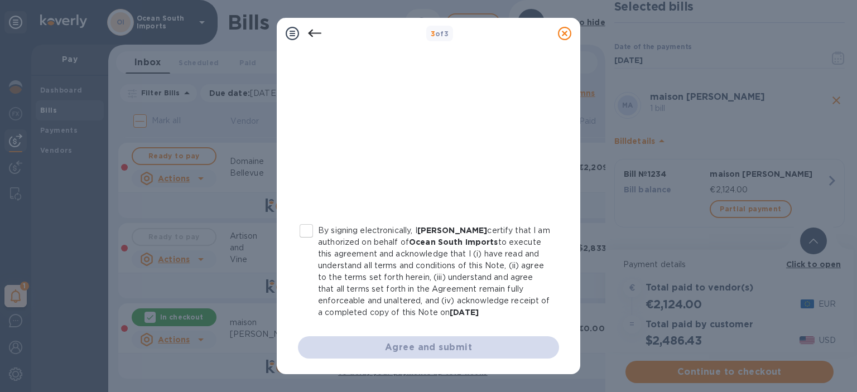
scroll to position [243, 0]
click at [307, 219] on input "By signing electronically, I [PERSON_NAME] certify that I am authorized on beha…" at bounding box center [306, 230] width 23 height 23
checkbox input "true"
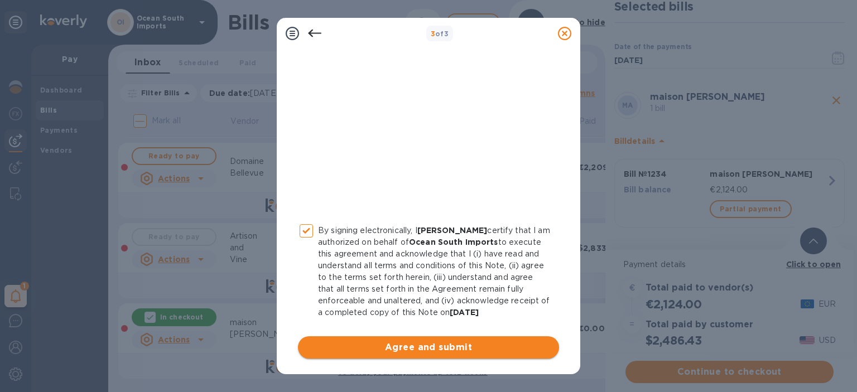
click at [369, 341] on span "Agree and submit" at bounding box center [428, 347] width 243 height 13
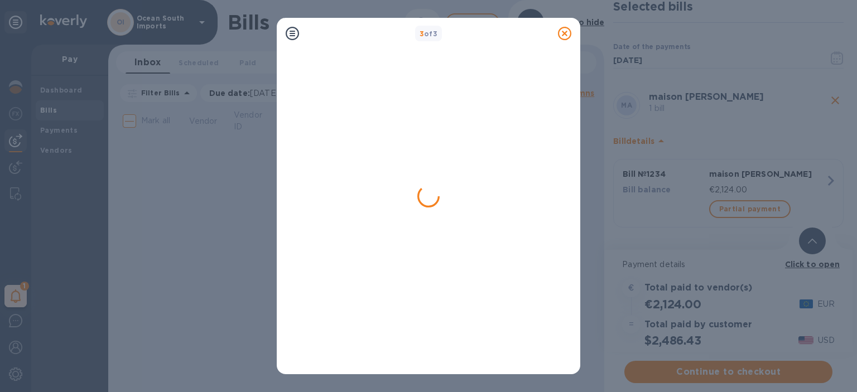
scroll to position [0, 0]
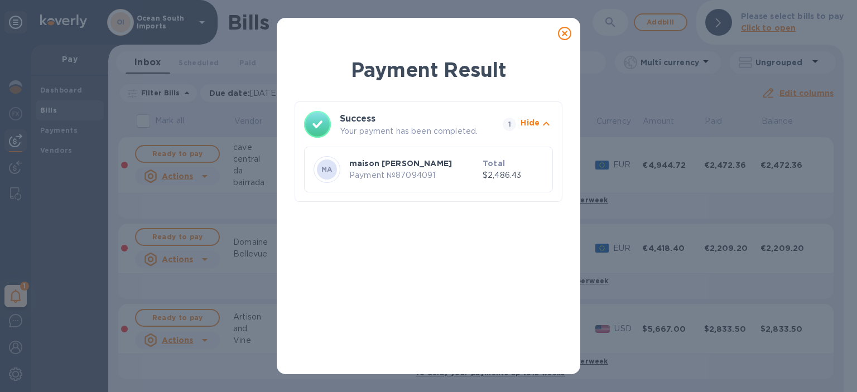
click at [571, 34] on icon at bounding box center [564, 33] width 13 height 13
